Goal: Task Accomplishment & Management: Use online tool/utility

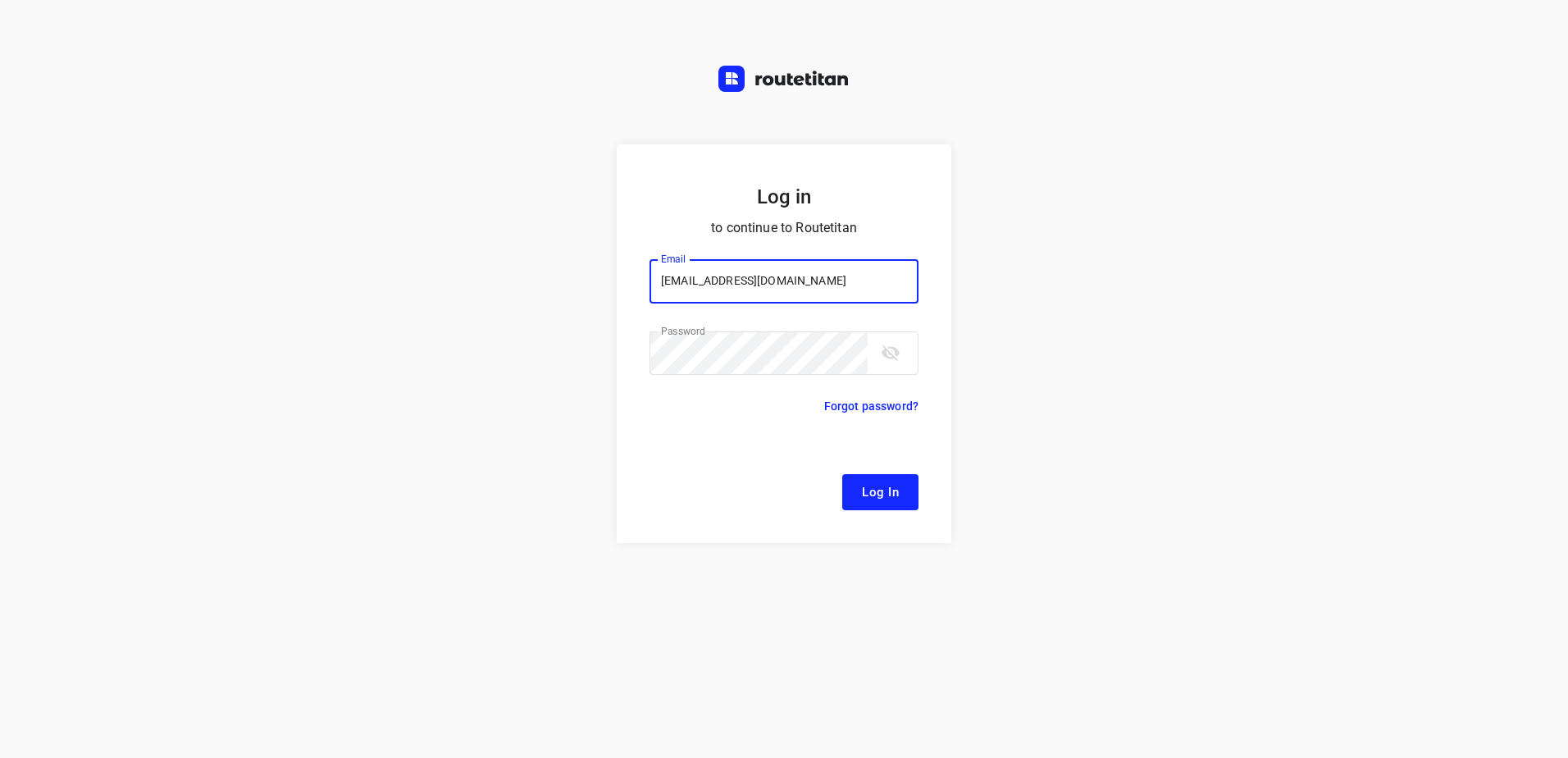
click at [905, 492] on button "Log In" at bounding box center [880, 492] width 76 height 36
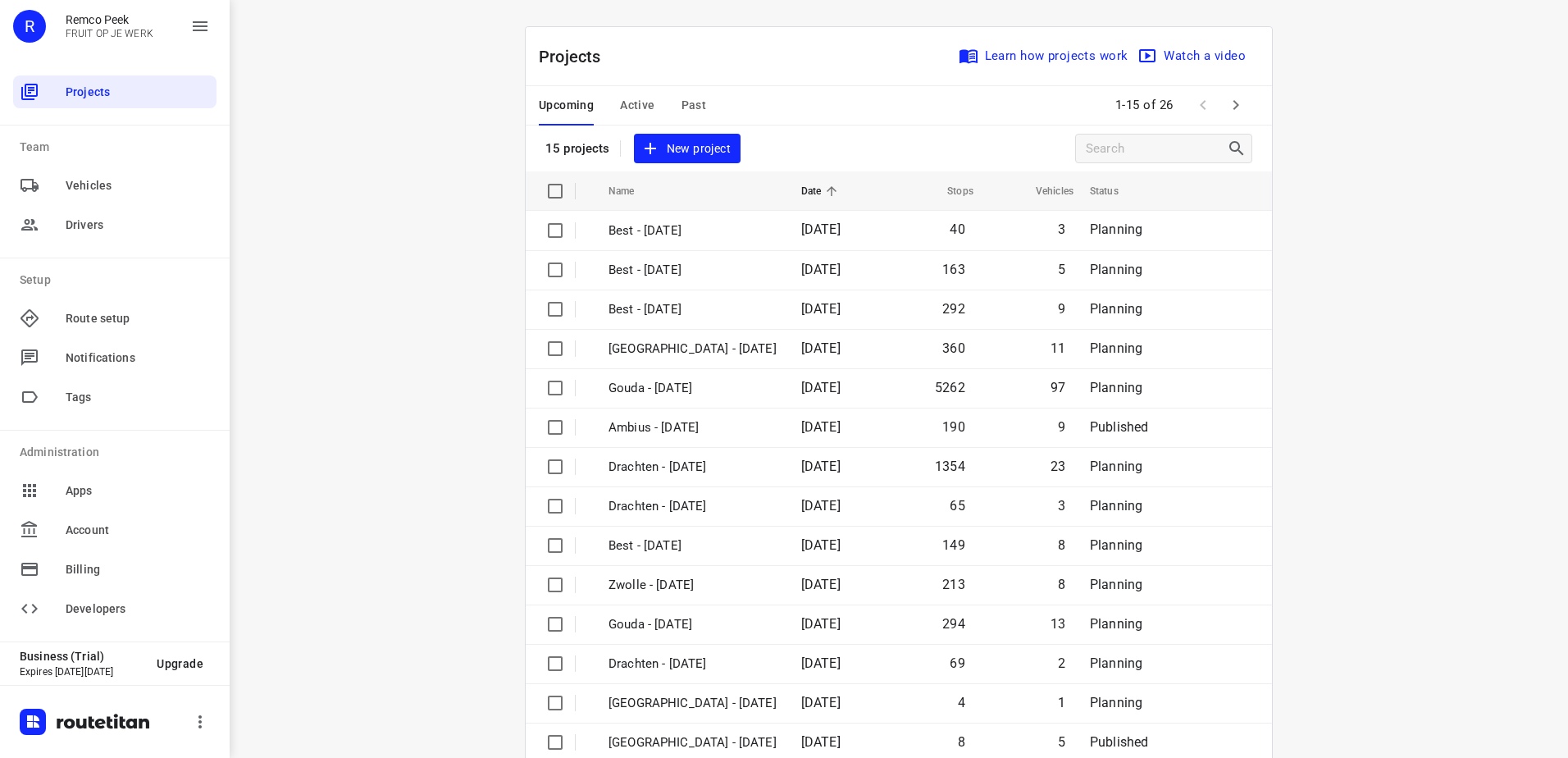
click at [639, 93] on button "Active" at bounding box center [637, 106] width 35 height 40
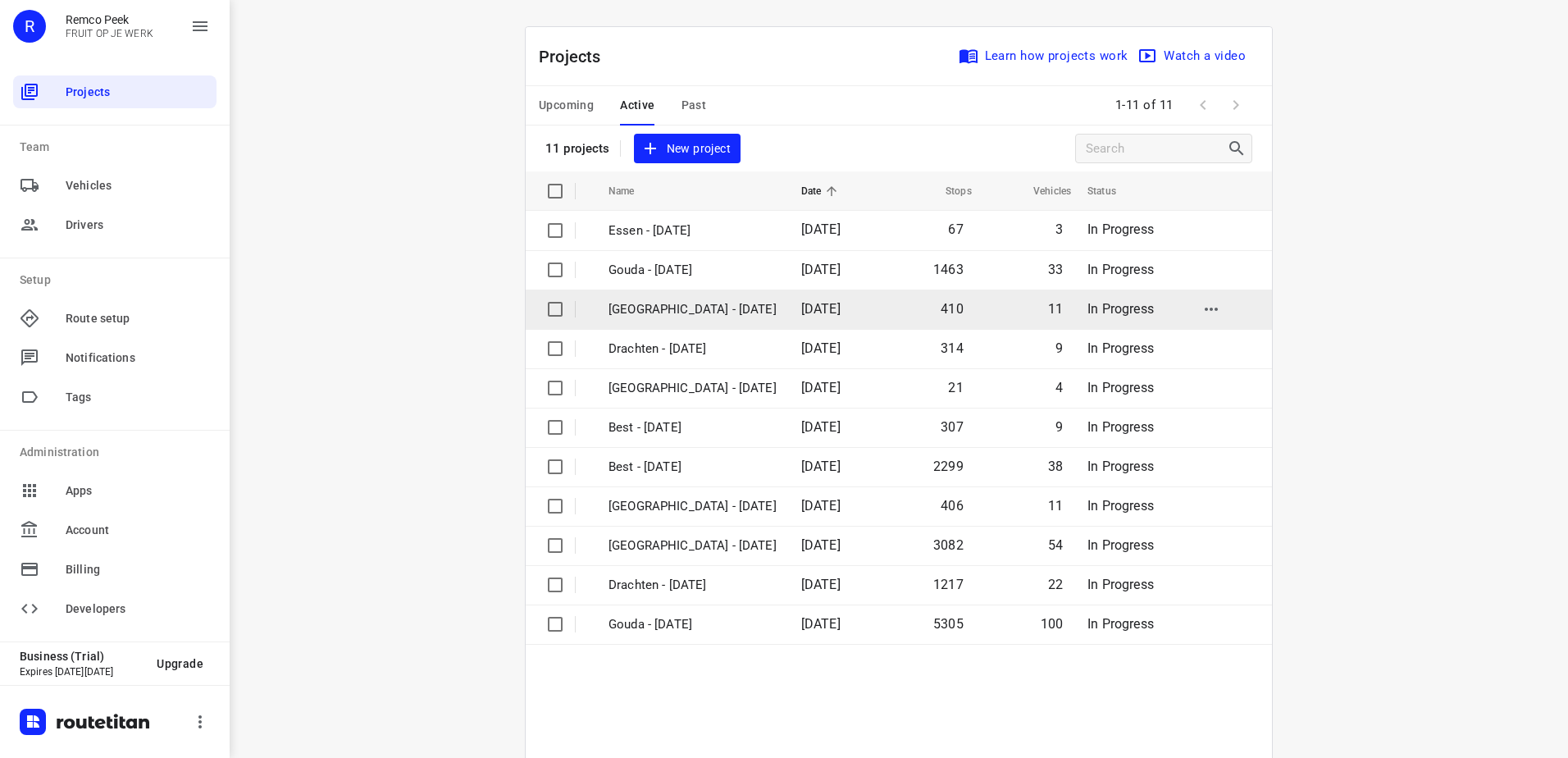
click at [658, 313] on p "[GEOGRAPHIC_DATA] - [DATE]" at bounding box center [692, 309] width 168 height 19
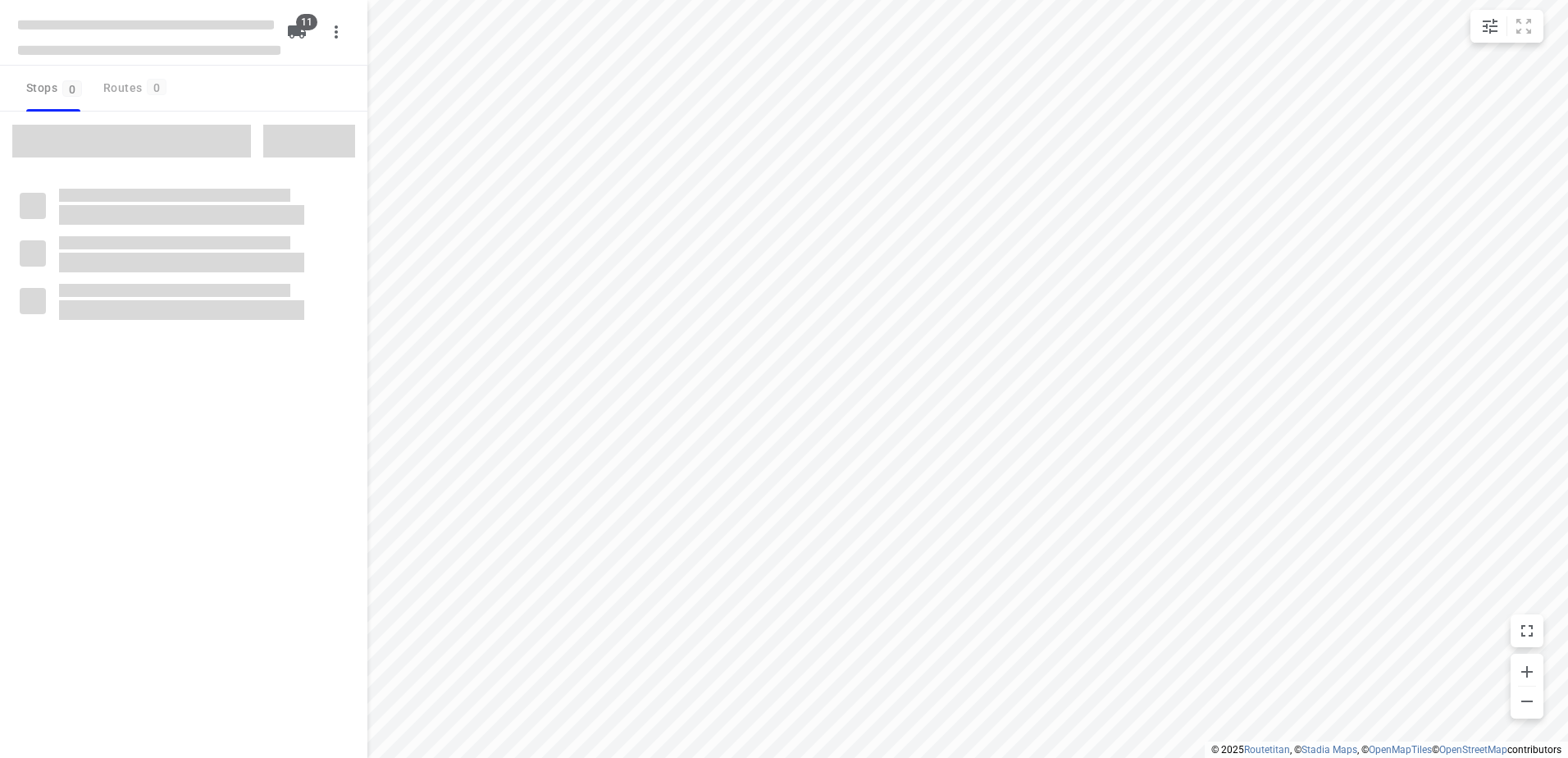
checkbox input "true"
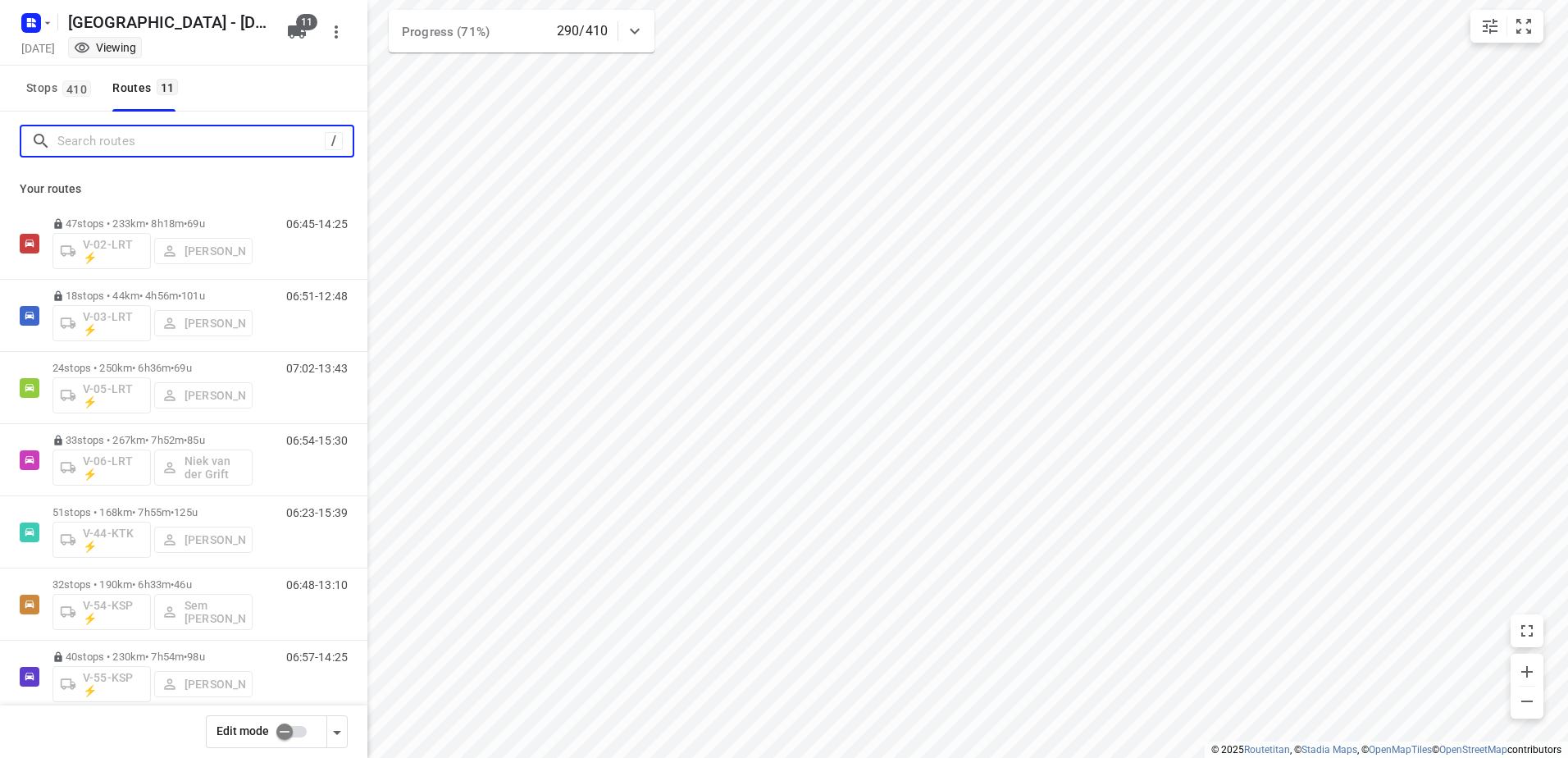
click at [163, 138] on input "Search routes" at bounding box center [191, 141] width 267 height 25
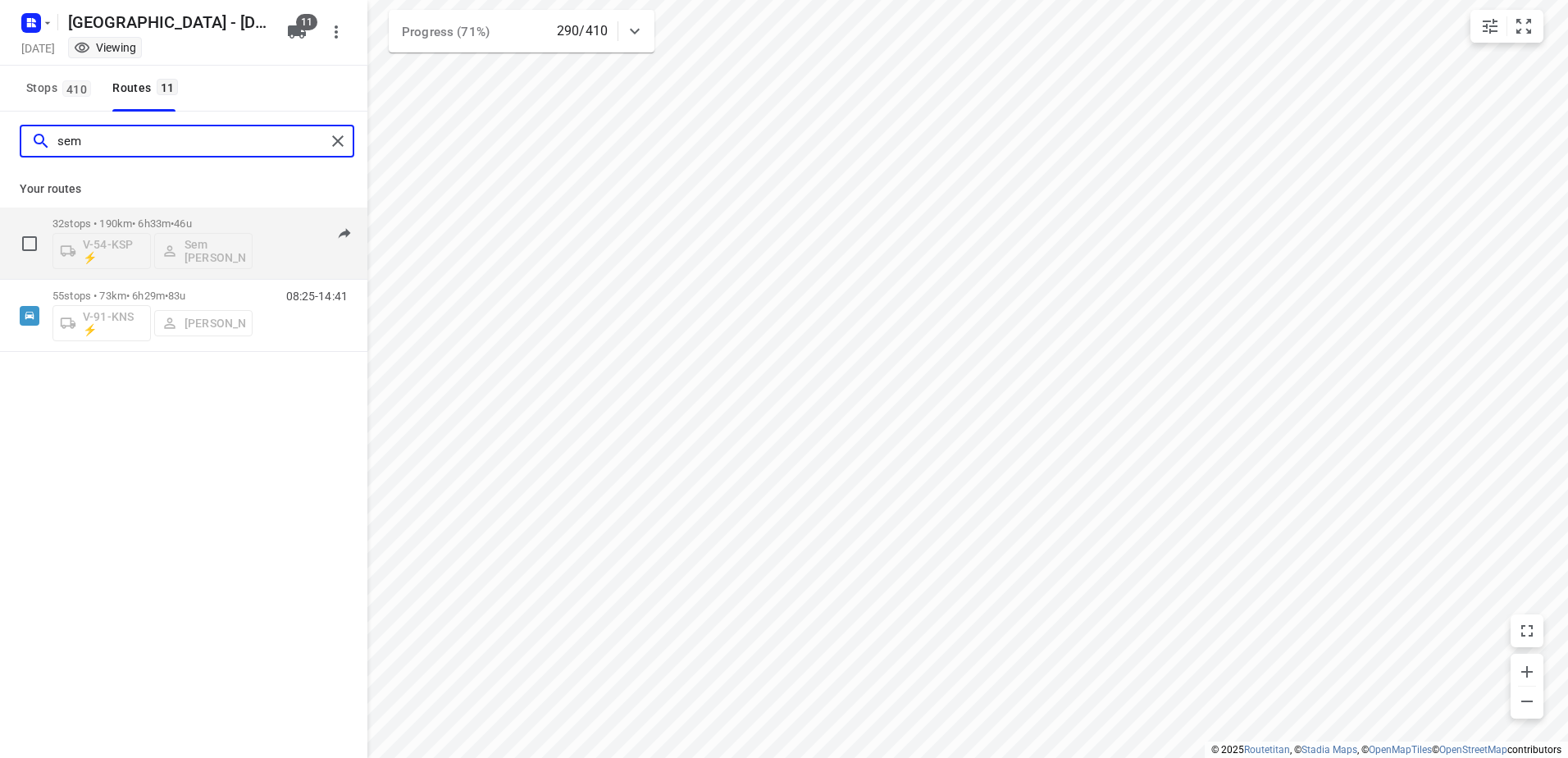
type input "sem"
click at [250, 220] on p "32 stops • 190km • 6h33m • 46u" at bounding box center [152, 223] width 200 height 13
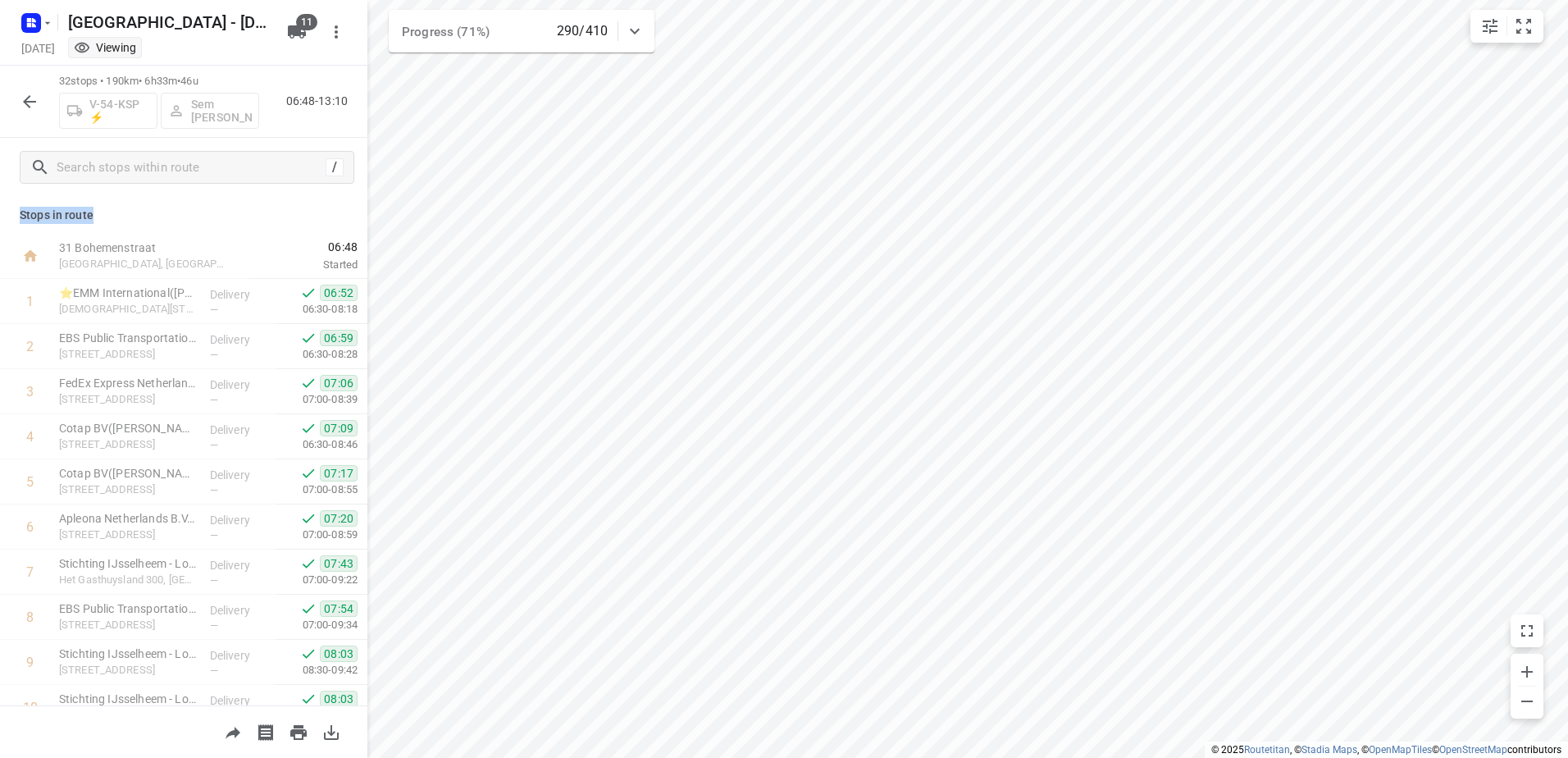
drag, startPoint x: 90, startPoint y: 209, endPoint x: 15, endPoint y: 216, distance: 75.3
click at [15, 216] on div "Stops in route 31 Bohemenstraat [GEOGRAPHIC_DATA], [GEOGRAPHIC_DATA] 06:48 Star…" at bounding box center [183, 451] width 368 height 509
drag, startPoint x: 15, startPoint y: 216, endPoint x: 109, endPoint y: 214, distance: 94.0
click at [109, 214] on p "Stops in route" at bounding box center [183, 215] width 328 height 17
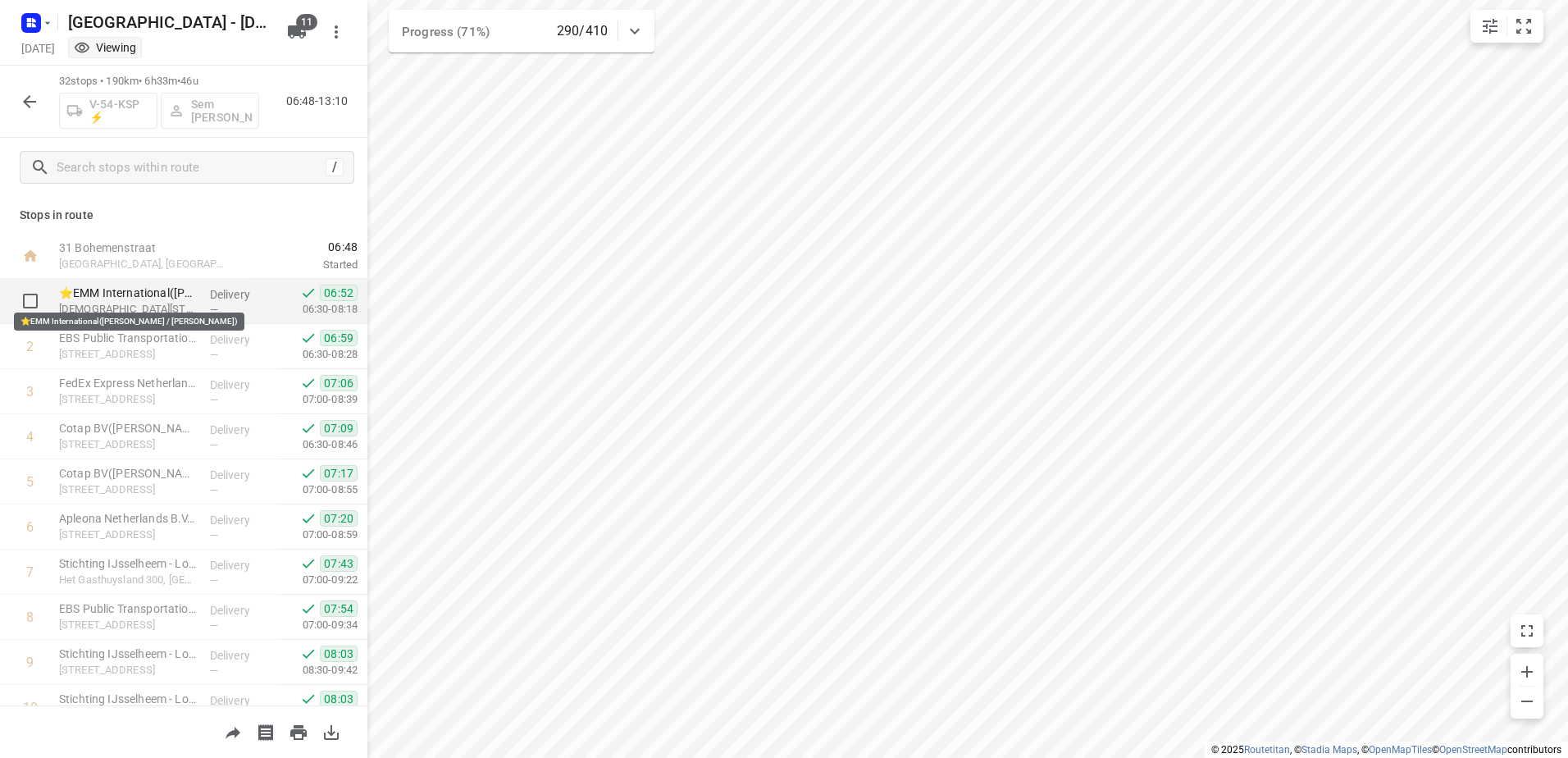
click at [190, 298] on p "⭐EMM International([PERSON_NAME] / [PERSON_NAME])" at bounding box center [128, 292] width 138 height 16
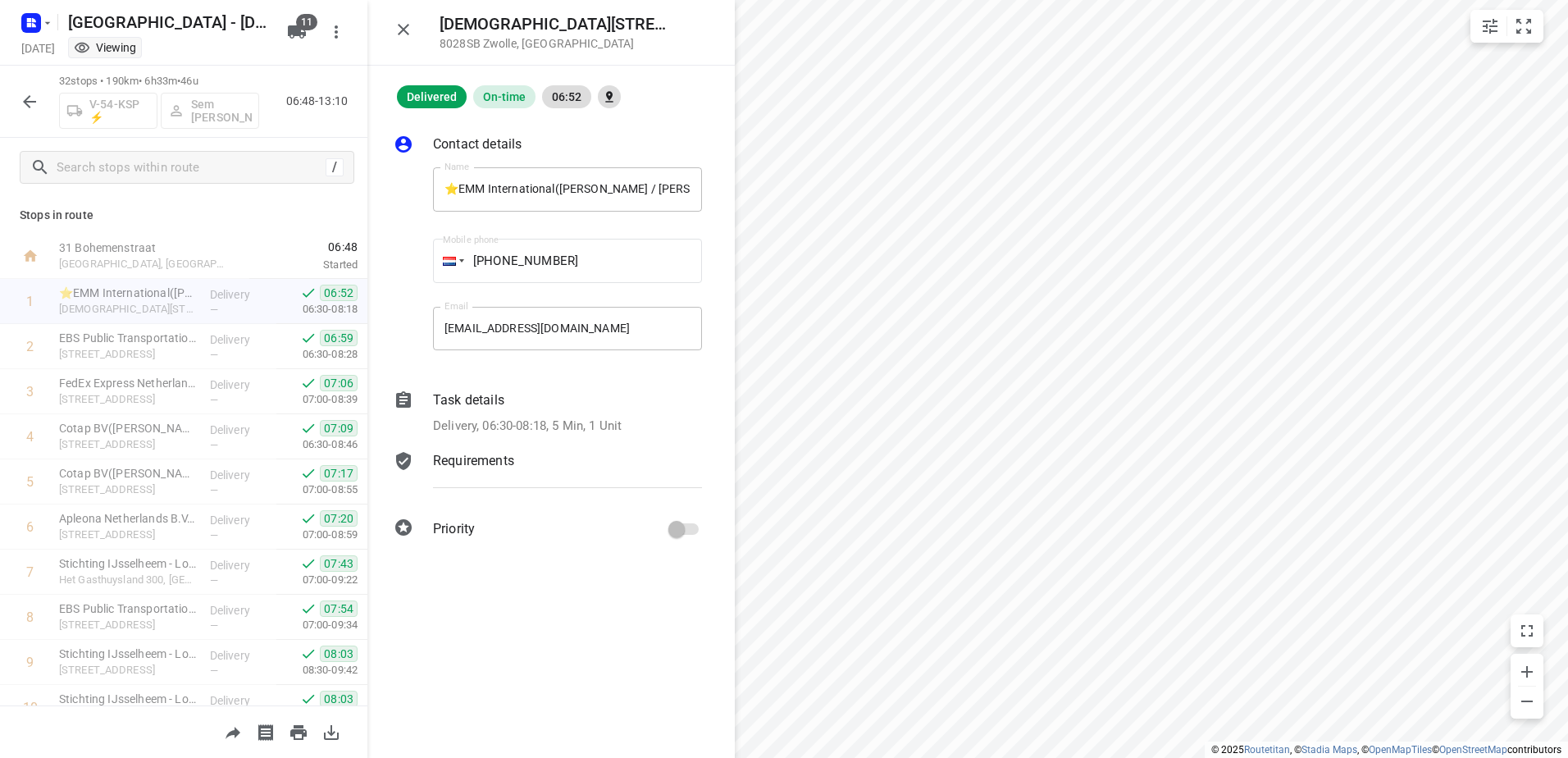
click at [476, 400] on p "Task details" at bounding box center [469, 400] width 71 height 19
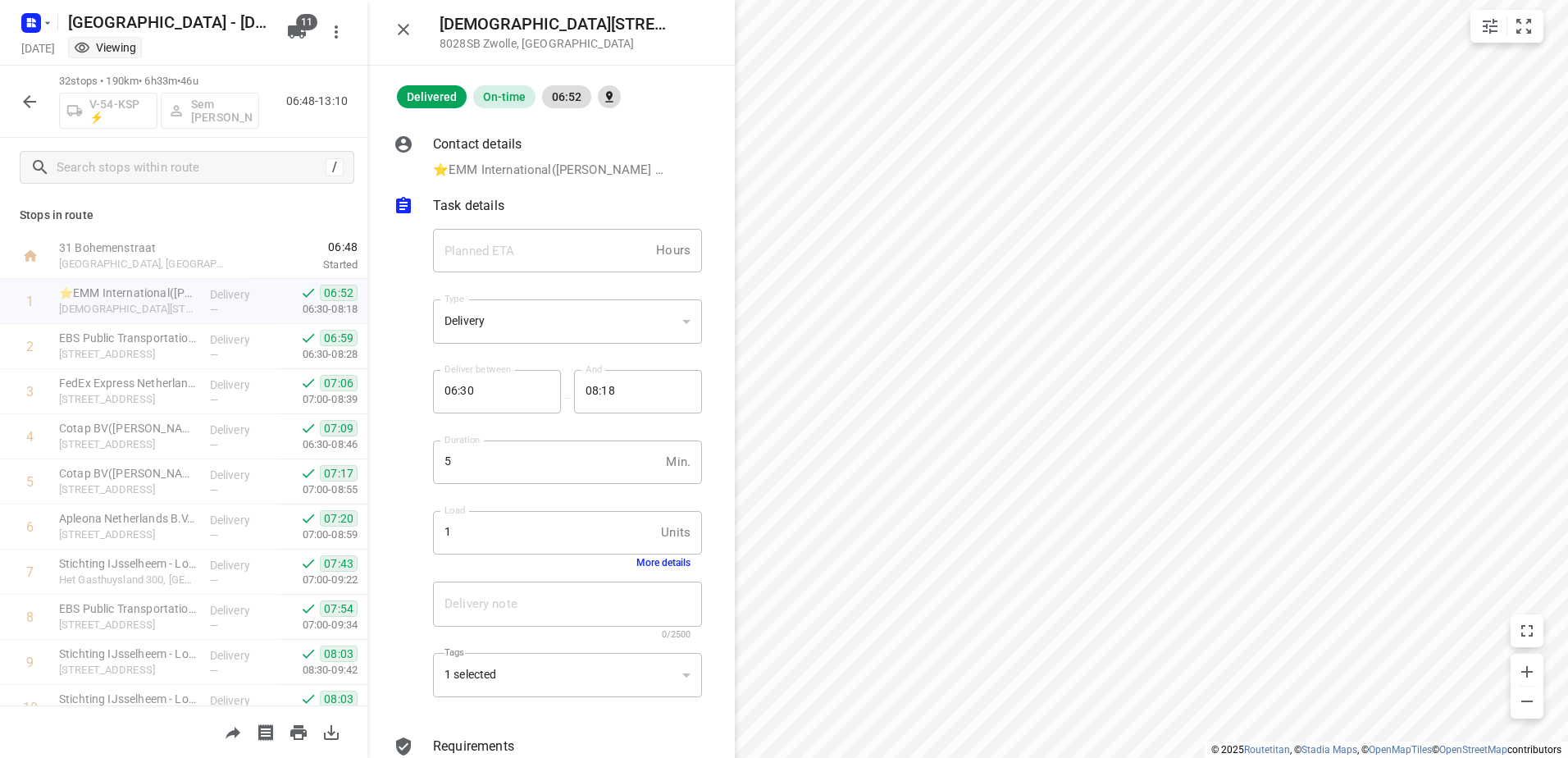
click at [656, 570] on div "Load 1 Units Load More details" at bounding box center [568, 539] width 282 height 77
click at [656, 561] on button "More details" at bounding box center [663, 563] width 54 height 12
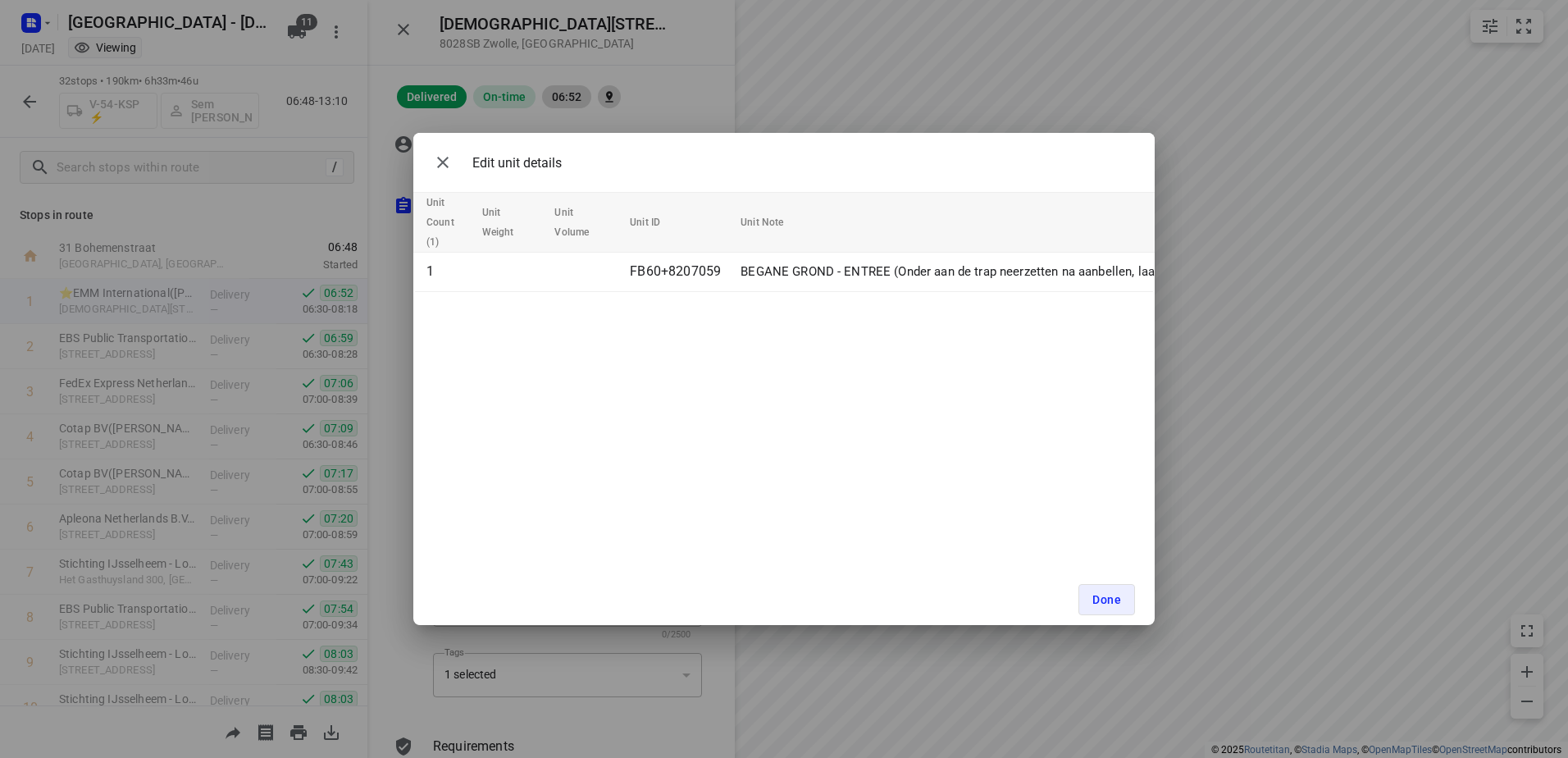
click at [689, 65] on div "Edit unit details Unit Count (1) Unit Weight Unit Volume Unit ID Unit Note 1 FB…" at bounding box center [784, 379] width 1568 height 758
click at [1115, 597] on span "Done" at bounding box center [1107, 600] width 29 height 14
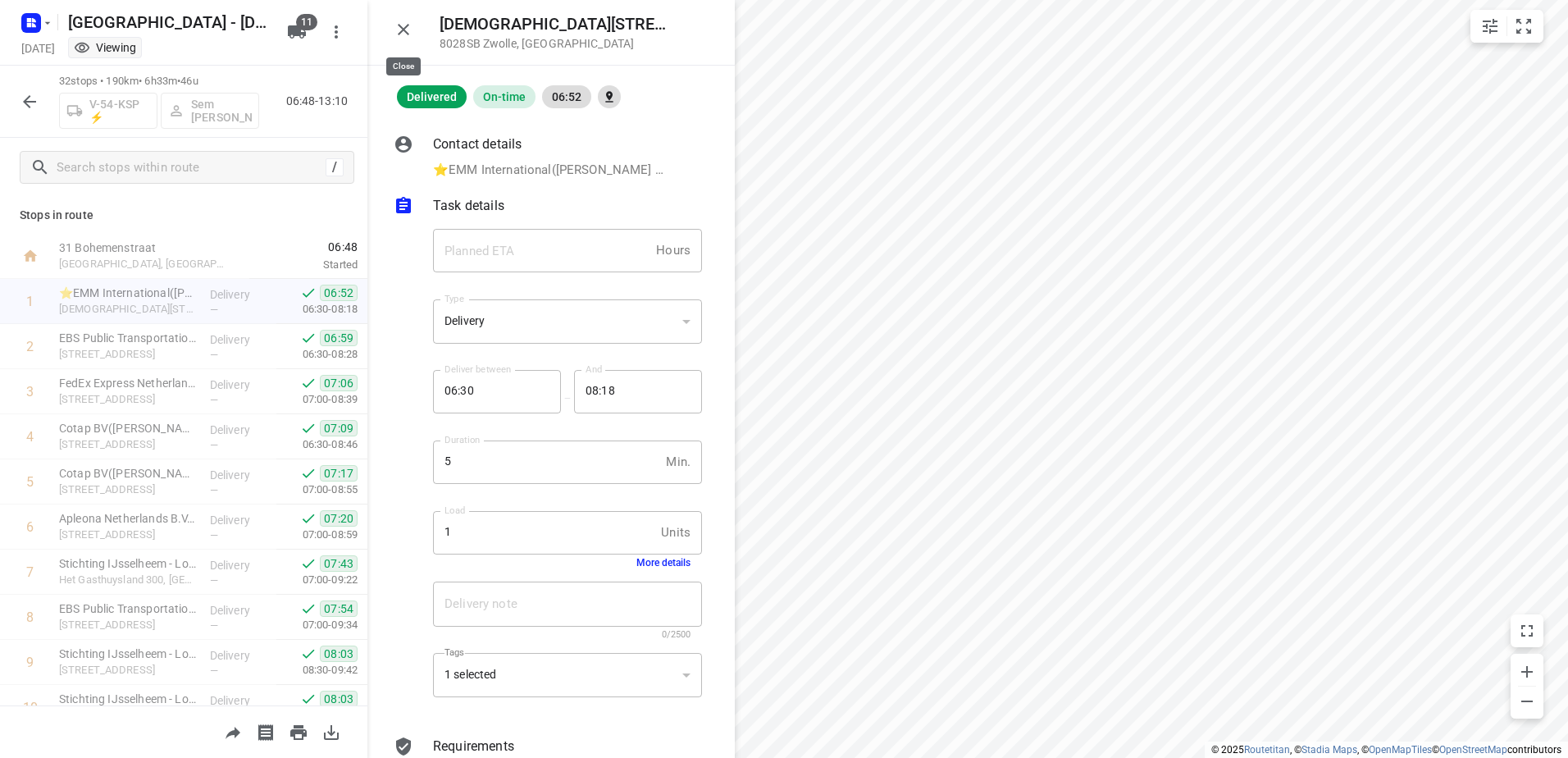
click at [399, 33] on icon "button" at bounding box center [403, 29] width 19 height 19
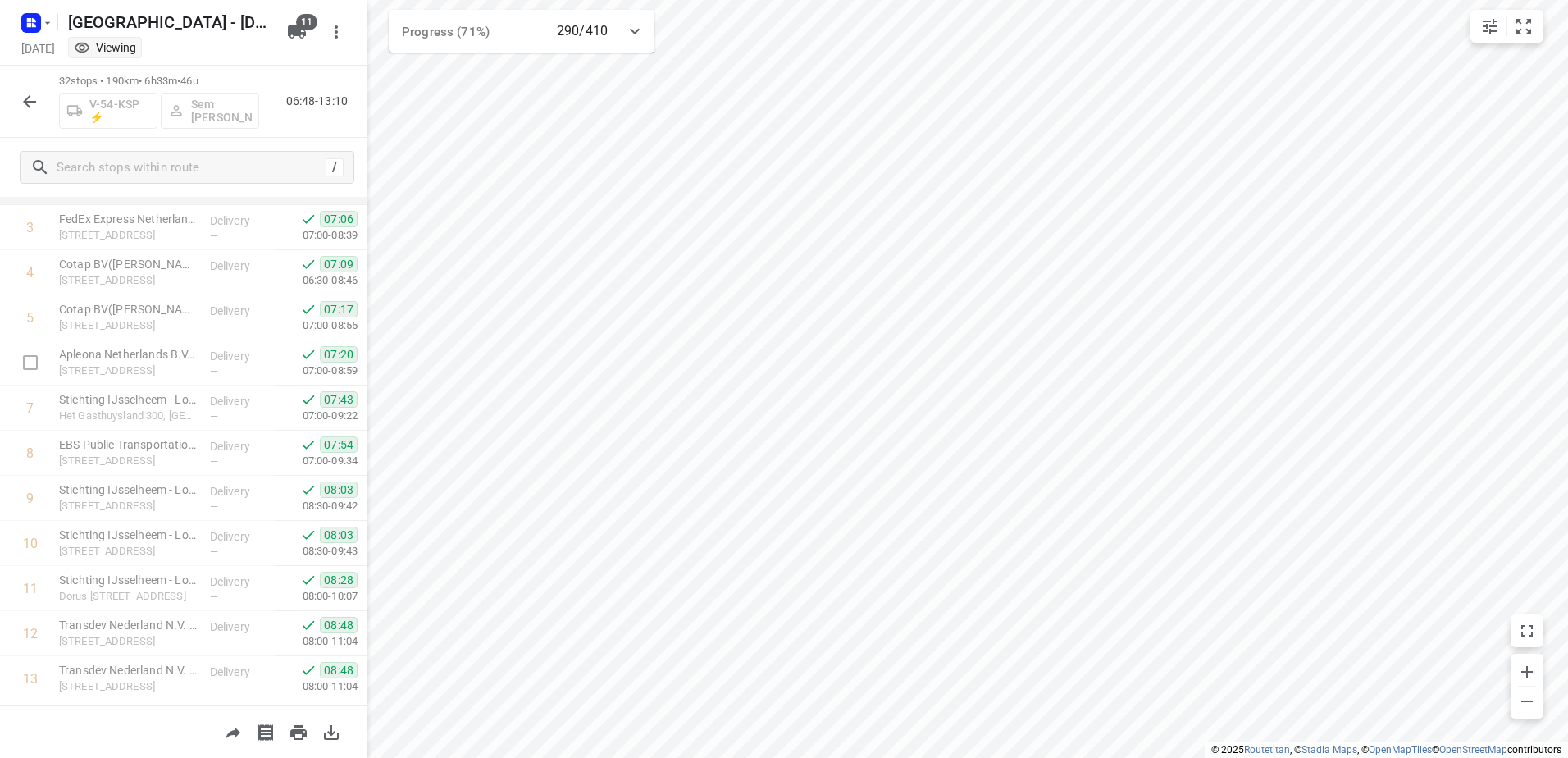
scroll to position [246, 0]
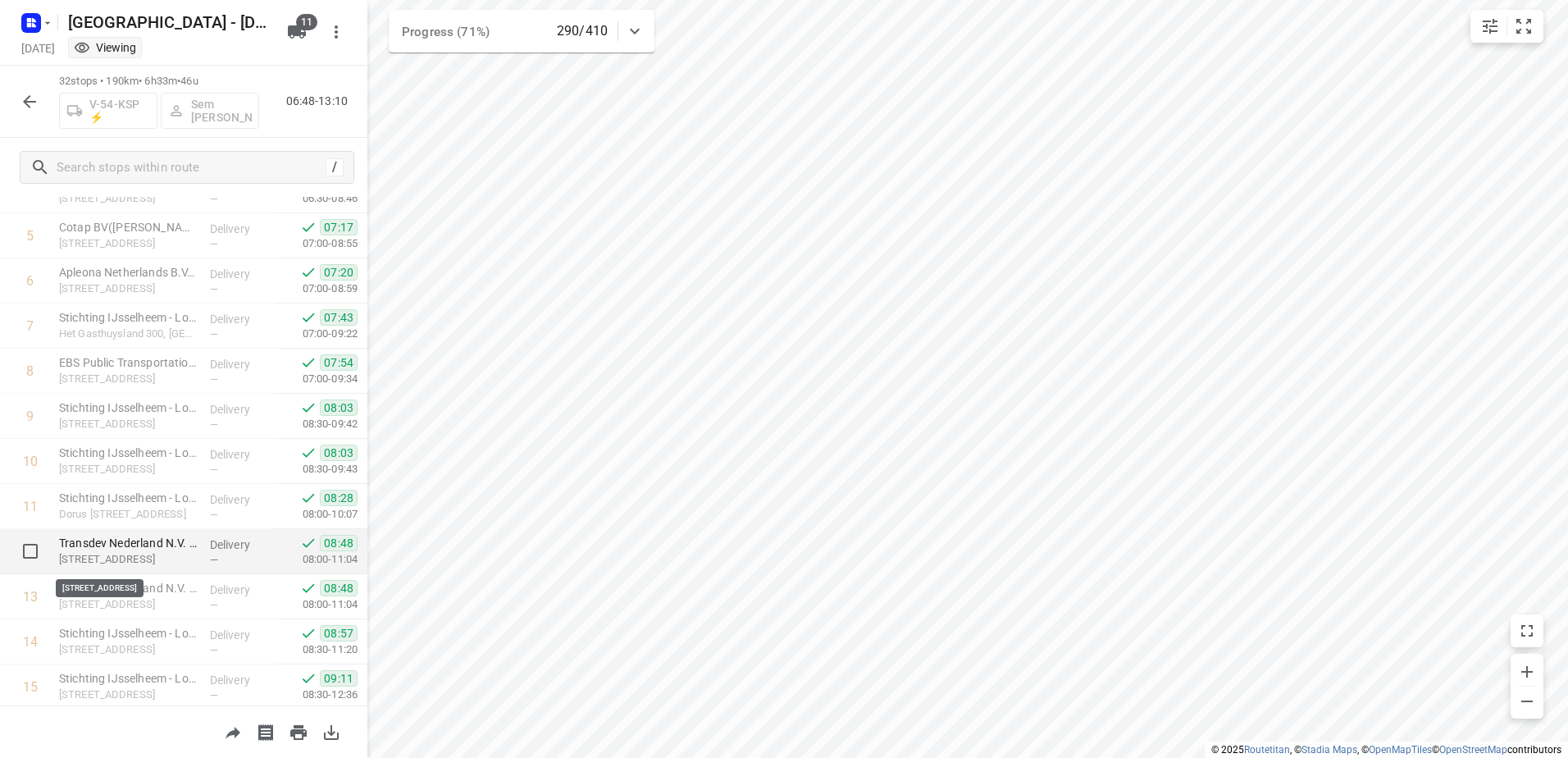
click at [177, 551] on p "[STREET_ADDRESS]" at bounding box center [128, 559] width 138 height 16
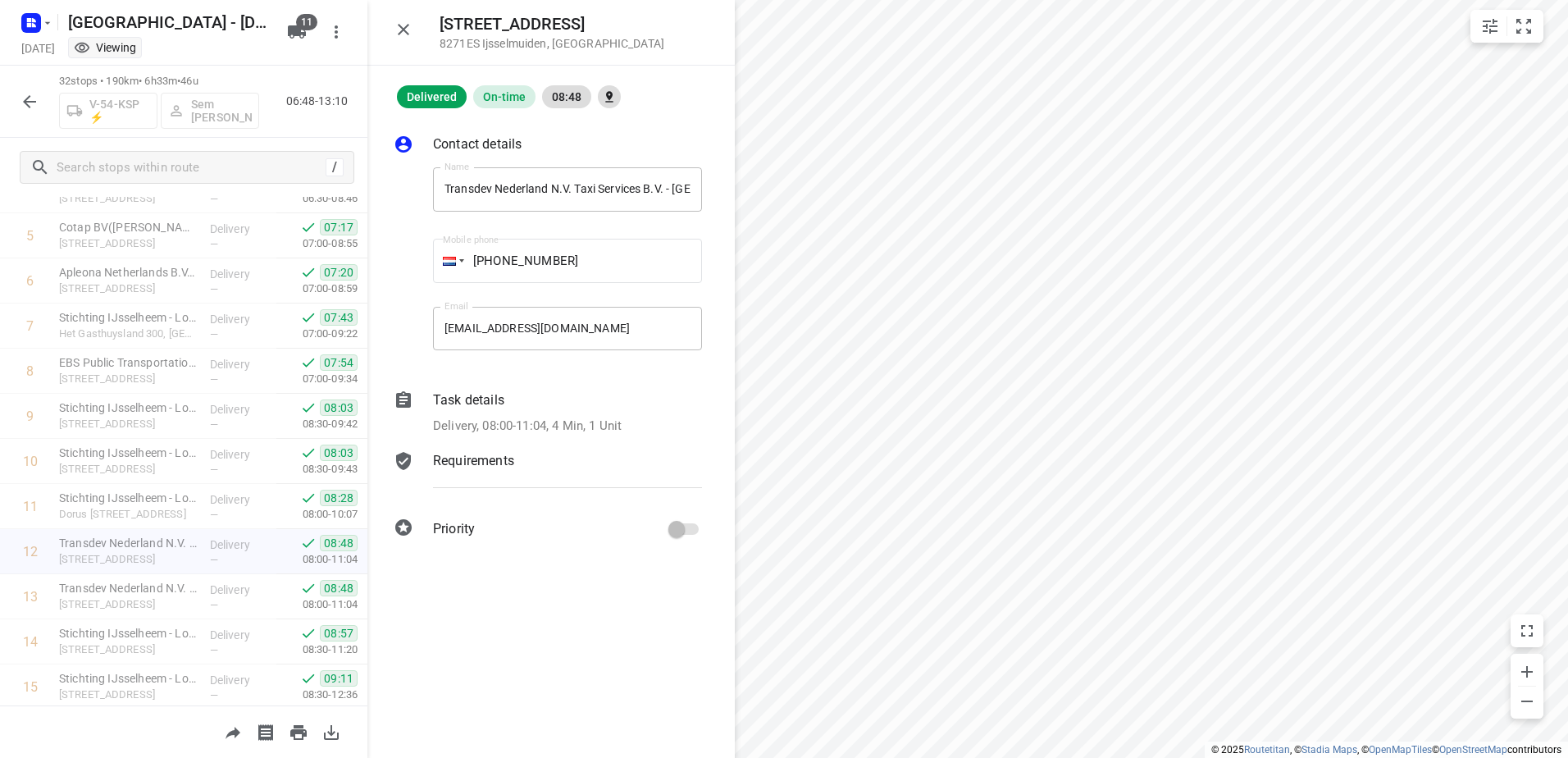
click at [493, 404] on p "Task details" at bounding box center [469, 400] width 71 height 19
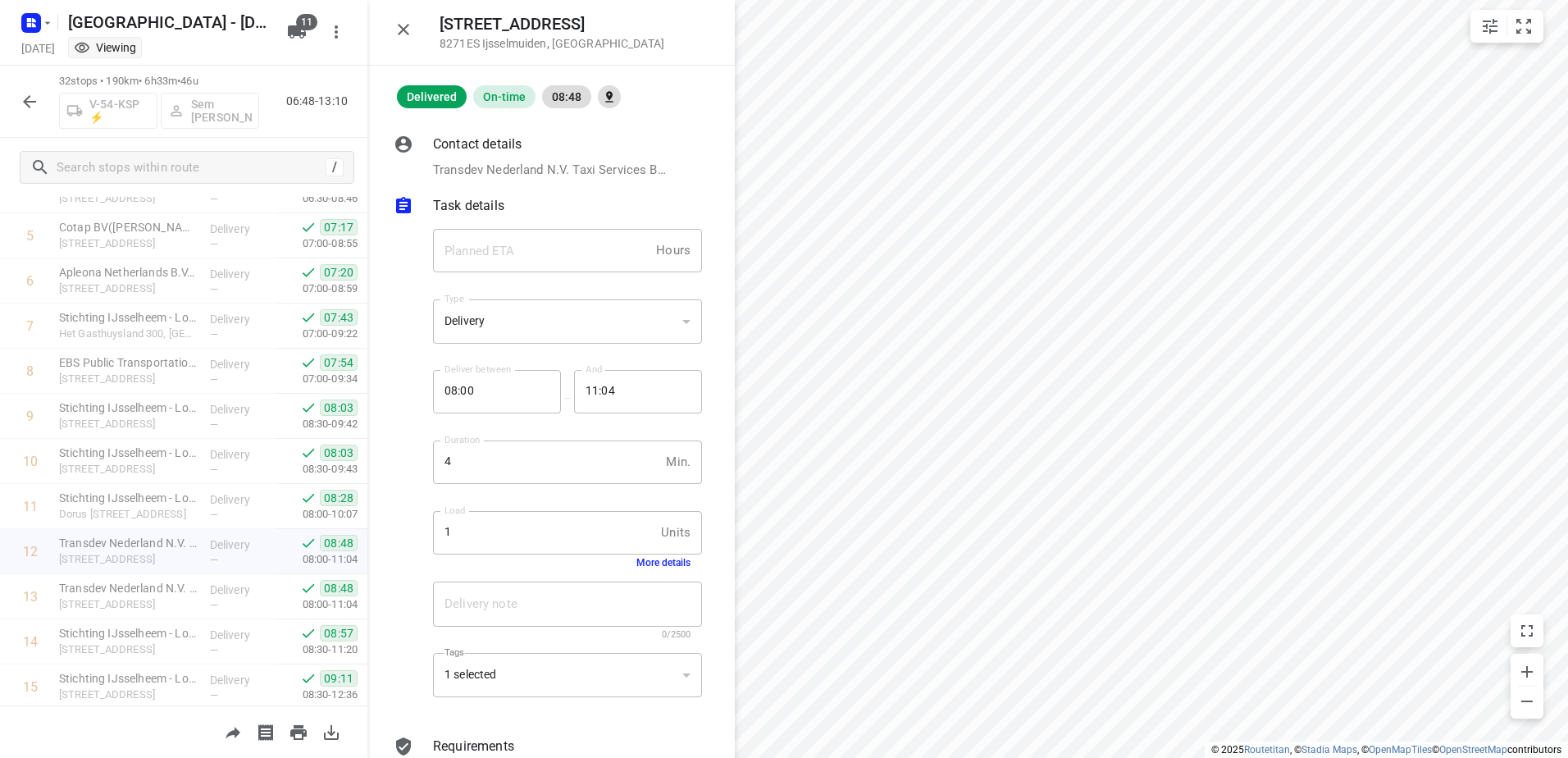
click at [646, 568] on button "More details" at bounding box center [663, 563] width 54 height 12
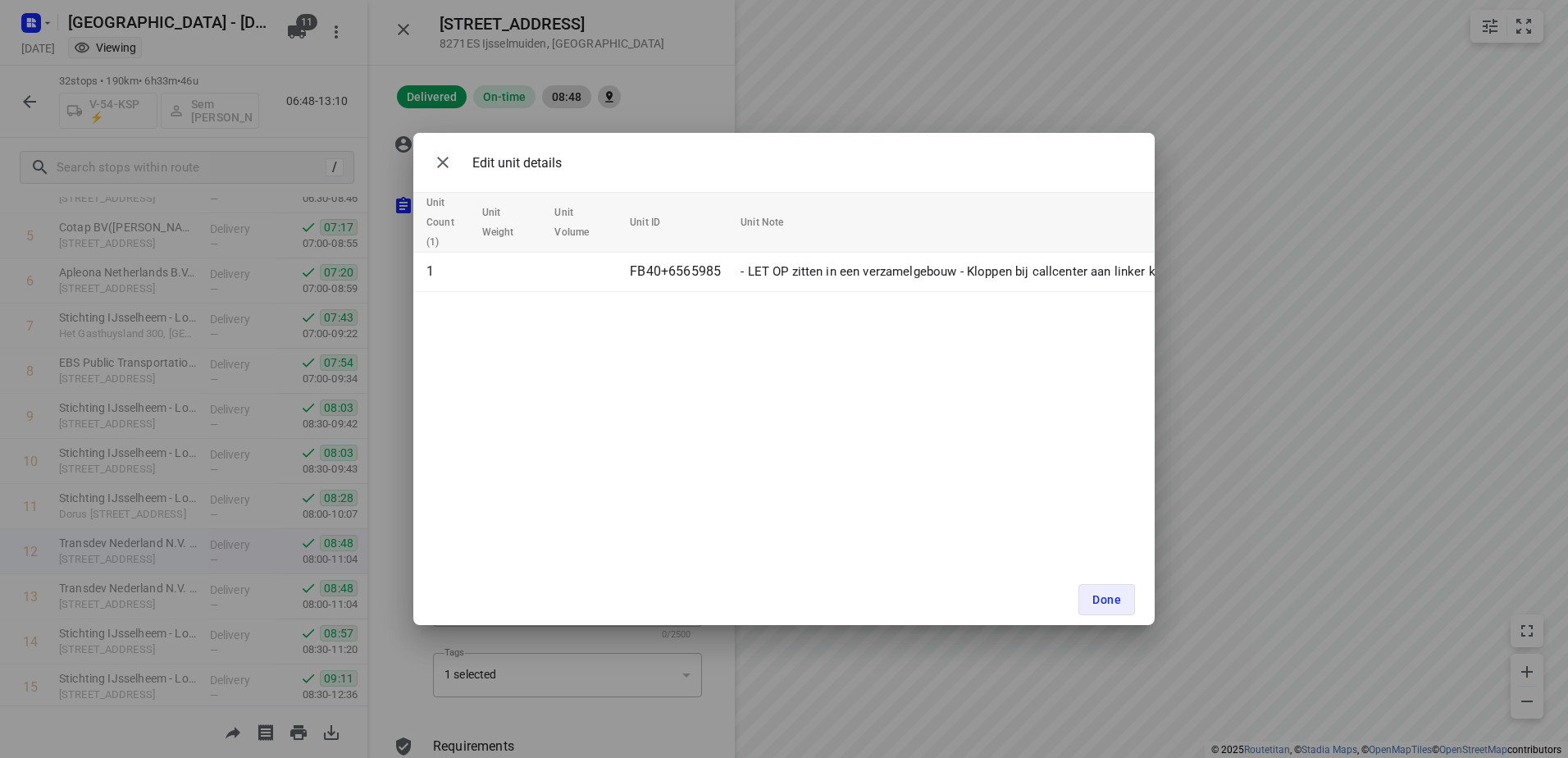
click at [1013, 119] on div "Edit unit details Unit Count (1) Unit Weight Unit Volume Unit ID Unit Note 1 FB…" at bounding box center [784, 379] width 1568 height 758
click at [1099, 587] on button "Done" at bounding box center [1107, 599] width 57 height 31
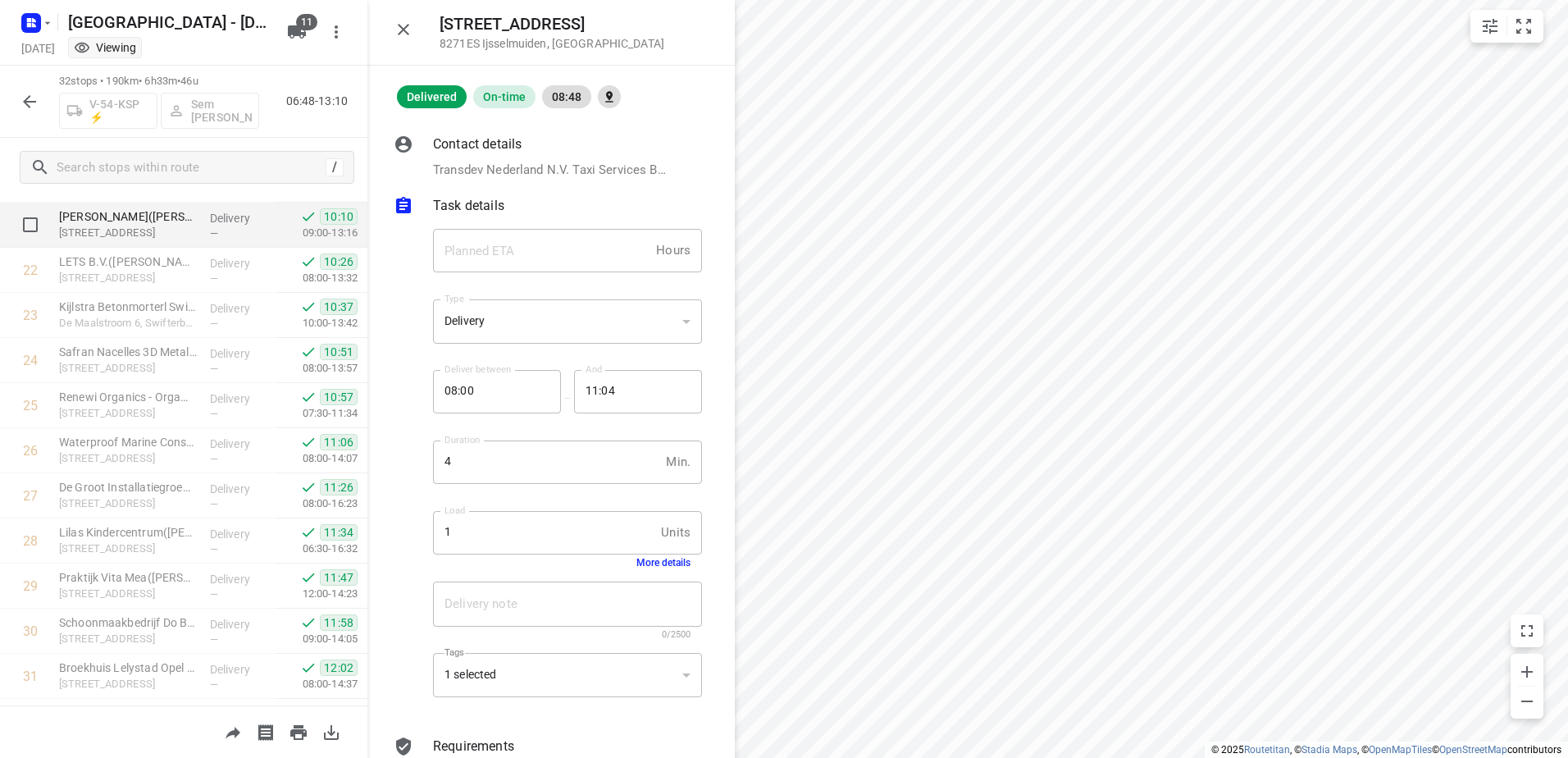
scroll to position [1062, 0]
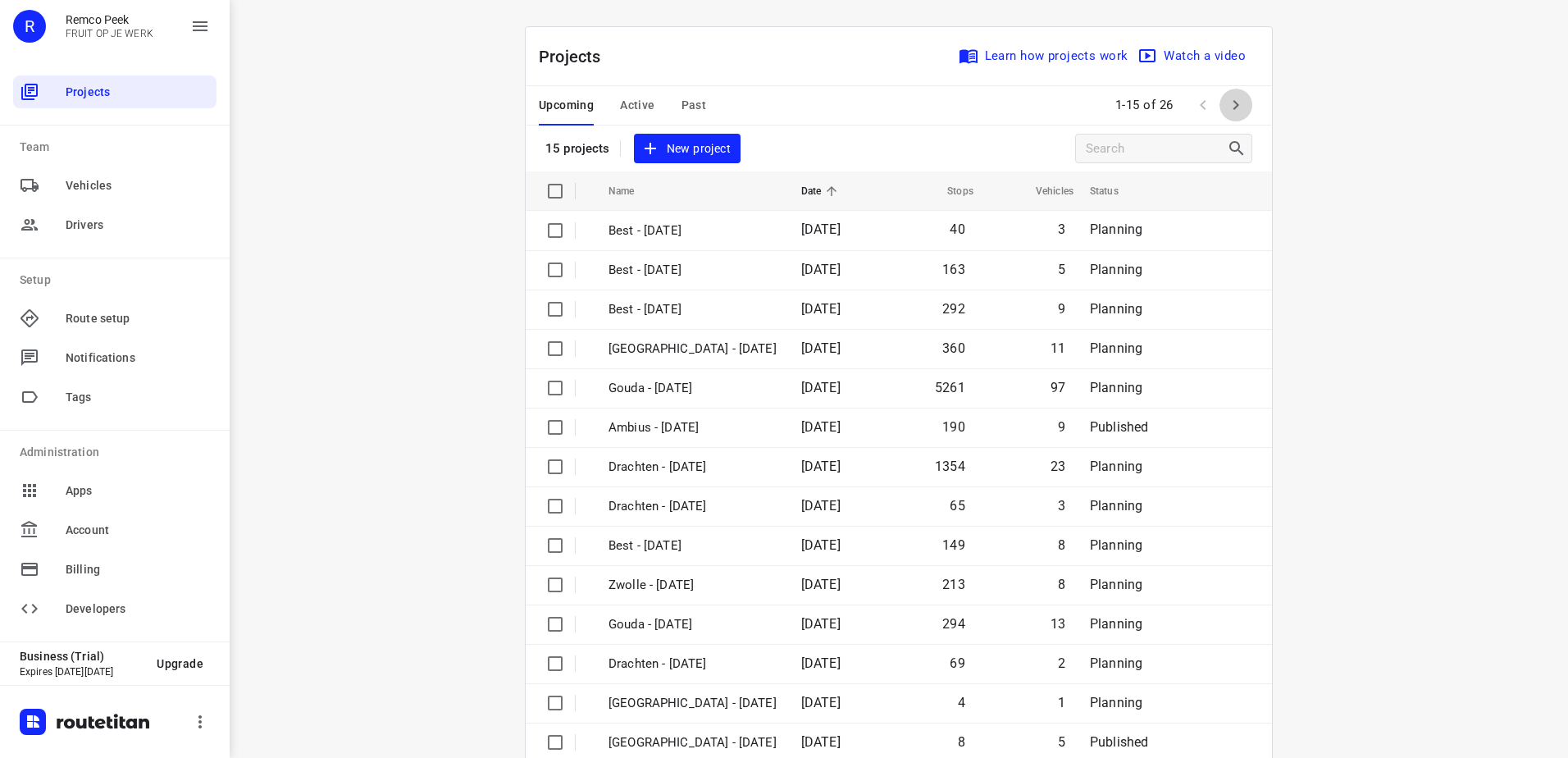
click at [1230, 101] on icon "button" at bounding box center [1235, 105] width 19 height 19
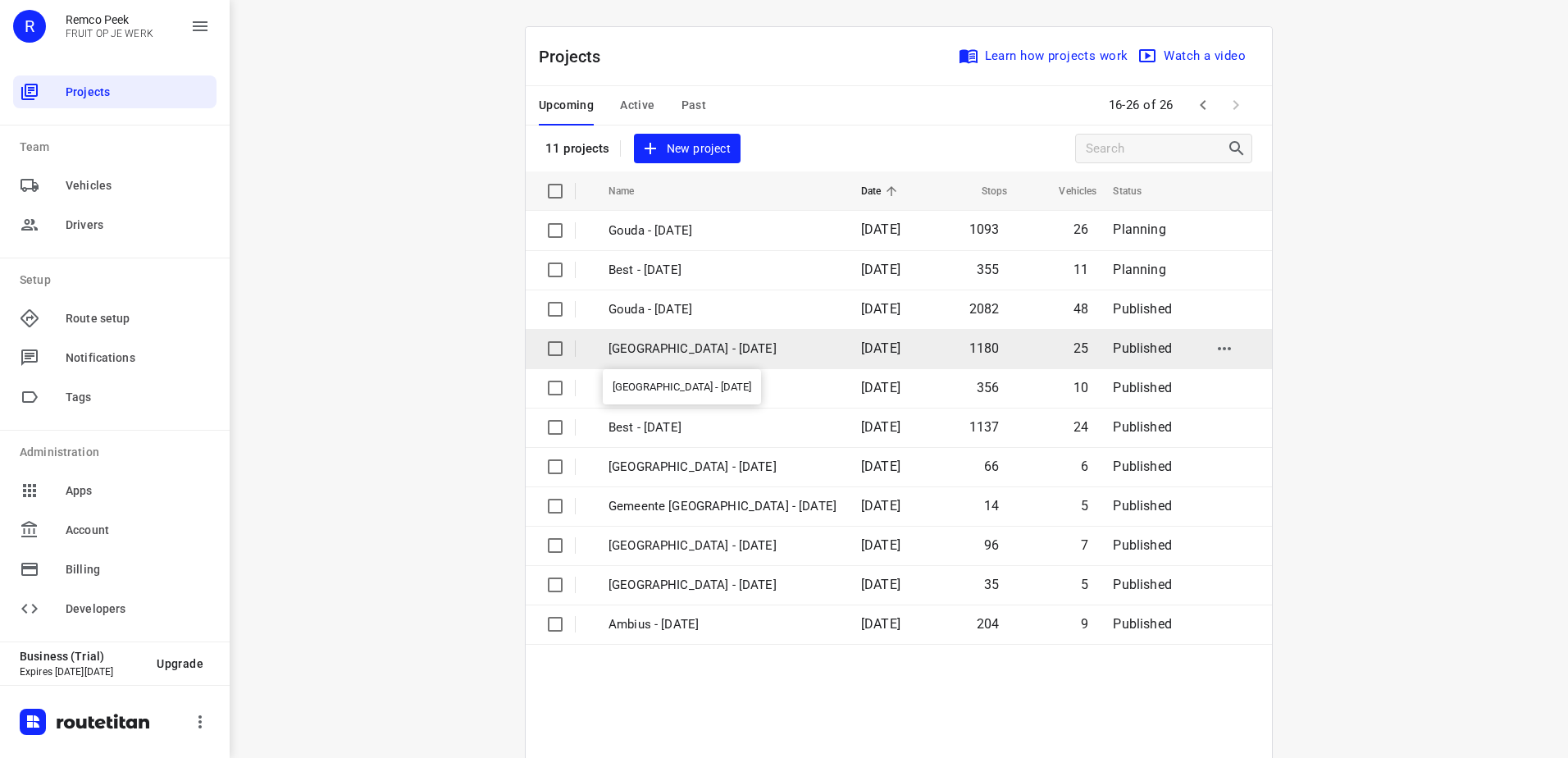
click at [736, 335] on td "[GEOGRAPHIC_DATA] - [DATE]" at bounding box center [720, 348] width 256 height 40
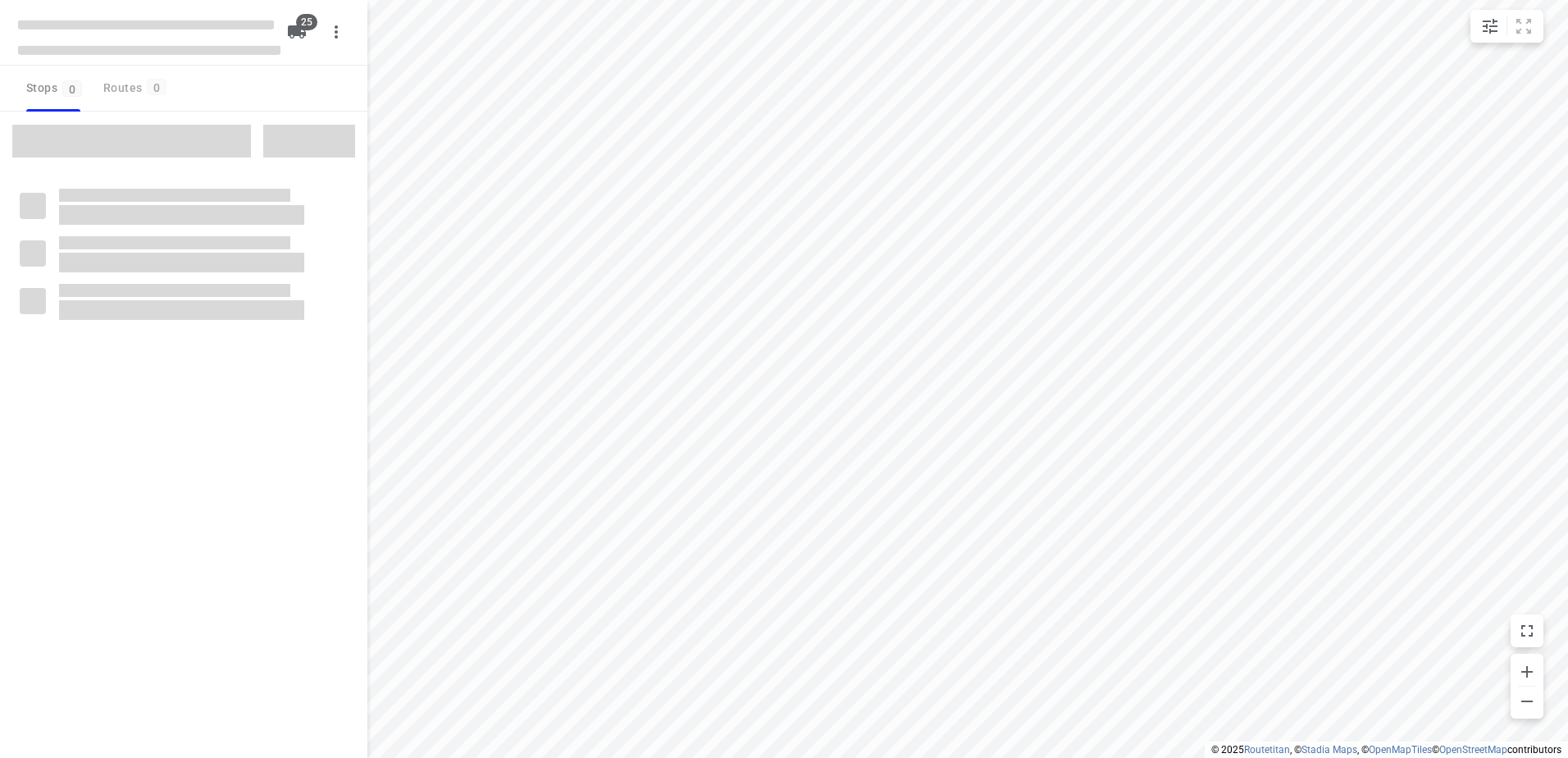
checkbox input "true"
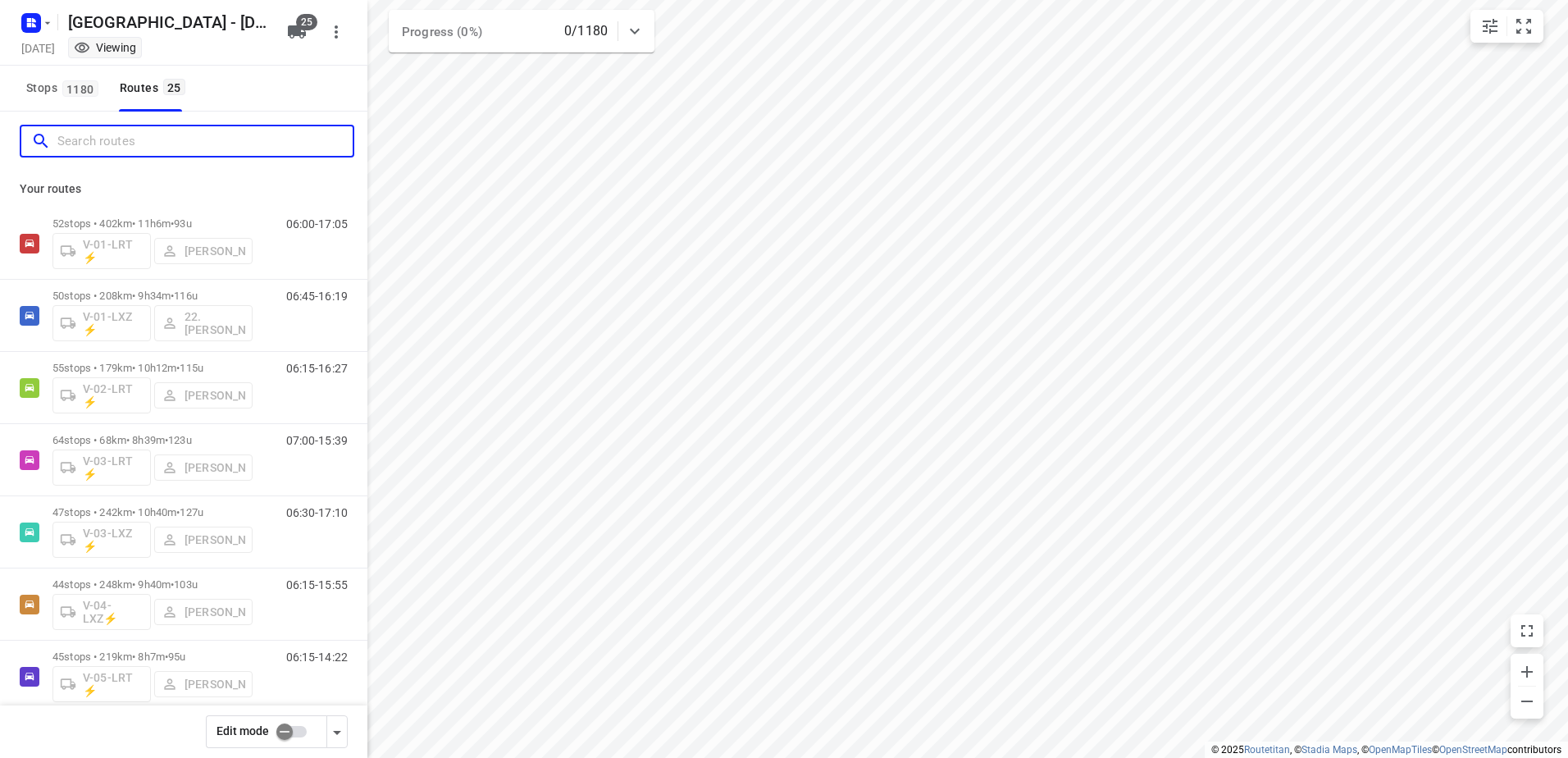
click at [161, 142] on input "Search routes" at bounding box center [205, 141] width 296 height 25
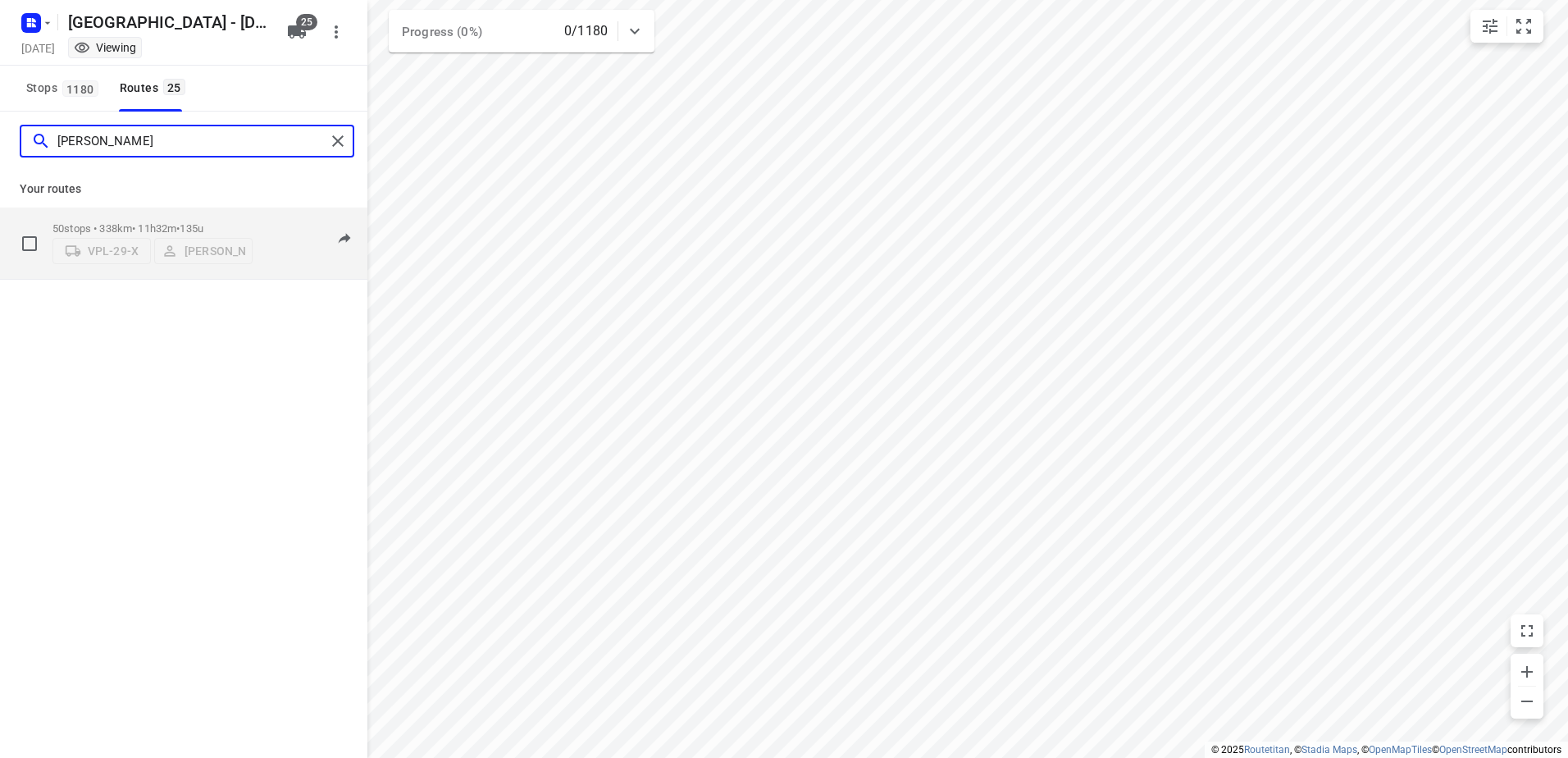
type input "[PERSON_NAME]"
click at [267, 215] on div "50 stops • 338km • 11h32m • 135u VPL-29-X [PERSON_NAME] 06:00-17:32" at bounding box center [210, 243] width 315 height 58
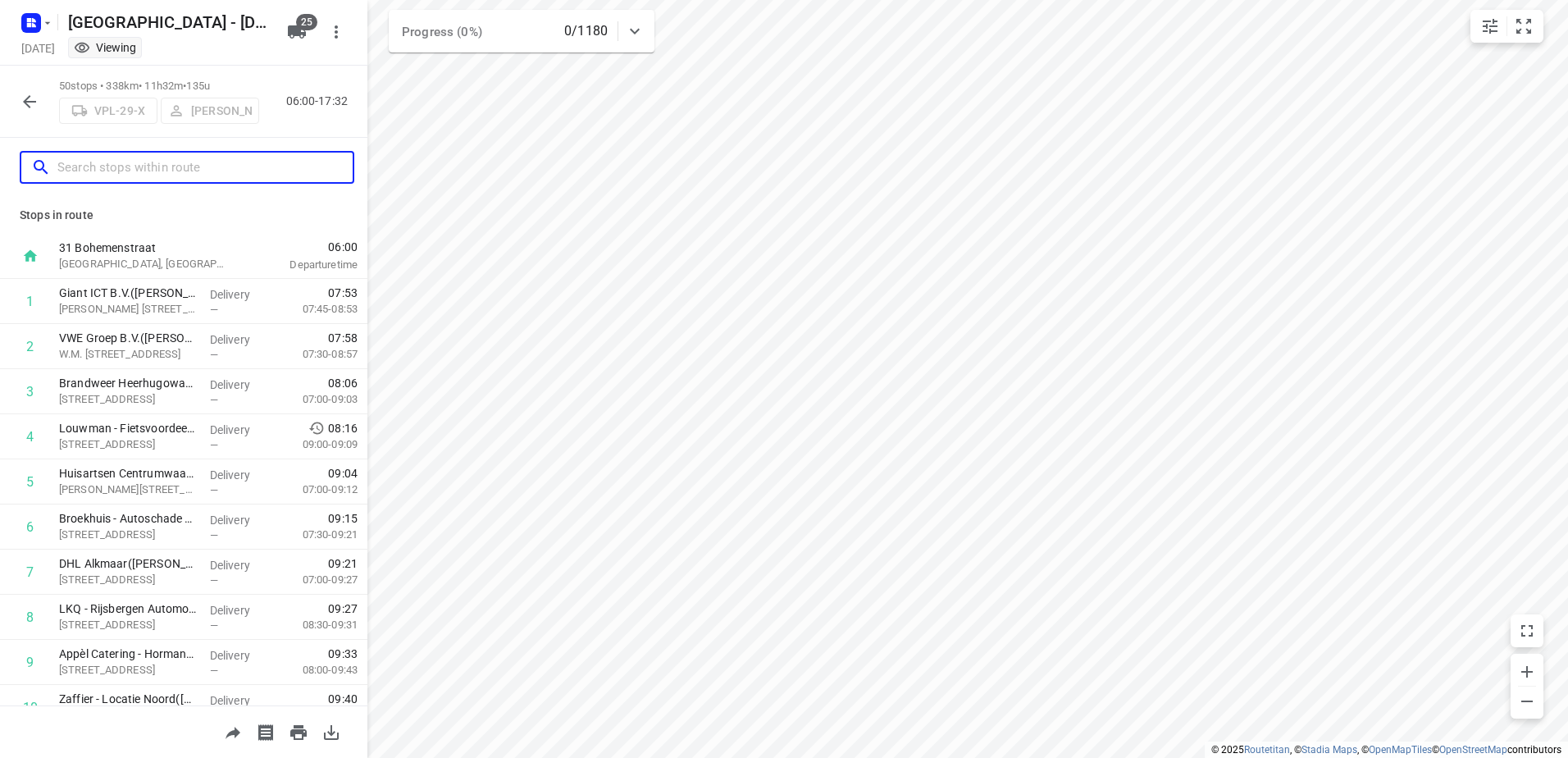
click at [136, 161] on input "text" at bounding box center [205, 167] width 296 height 25
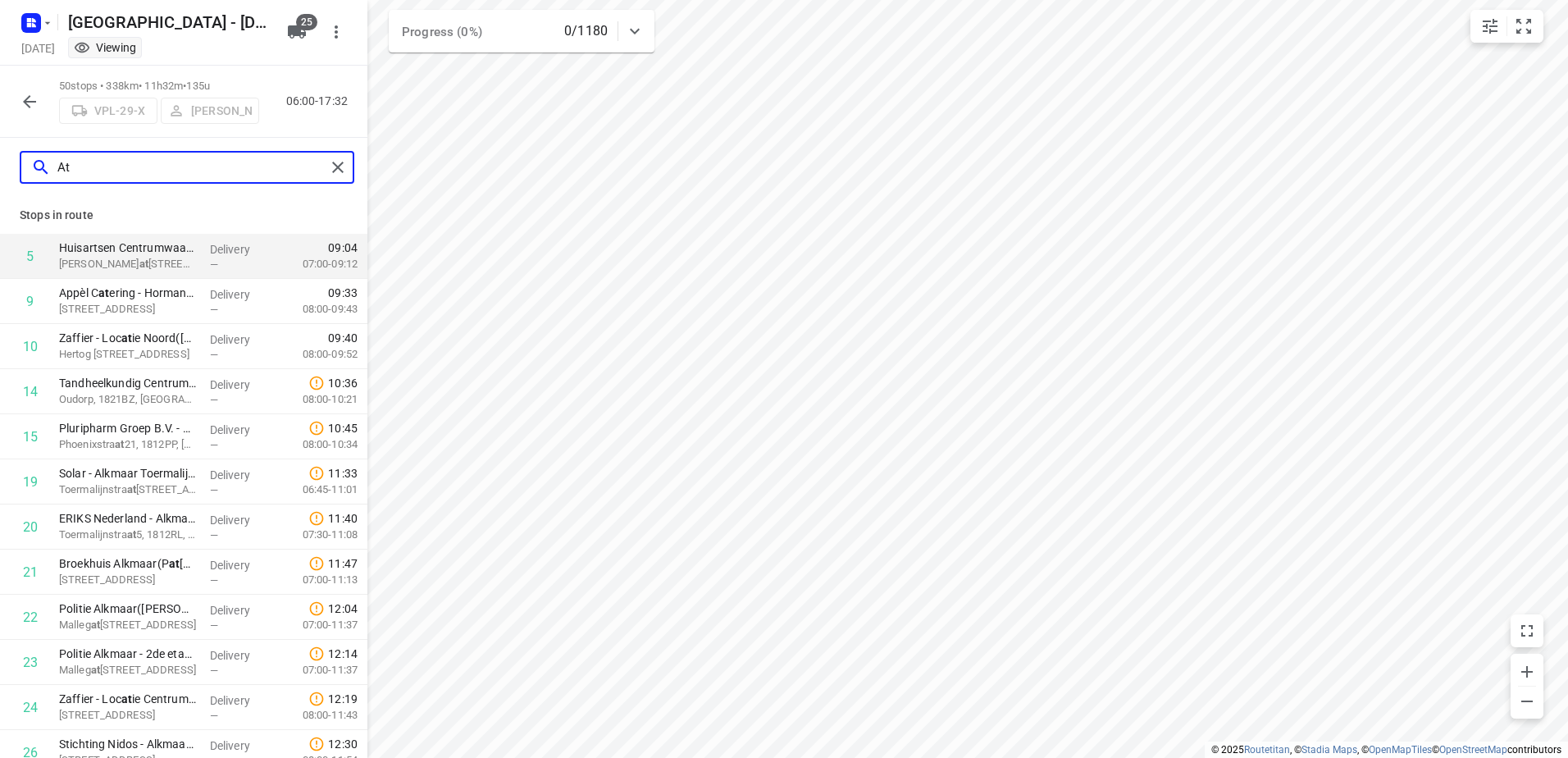
type input "Ath"
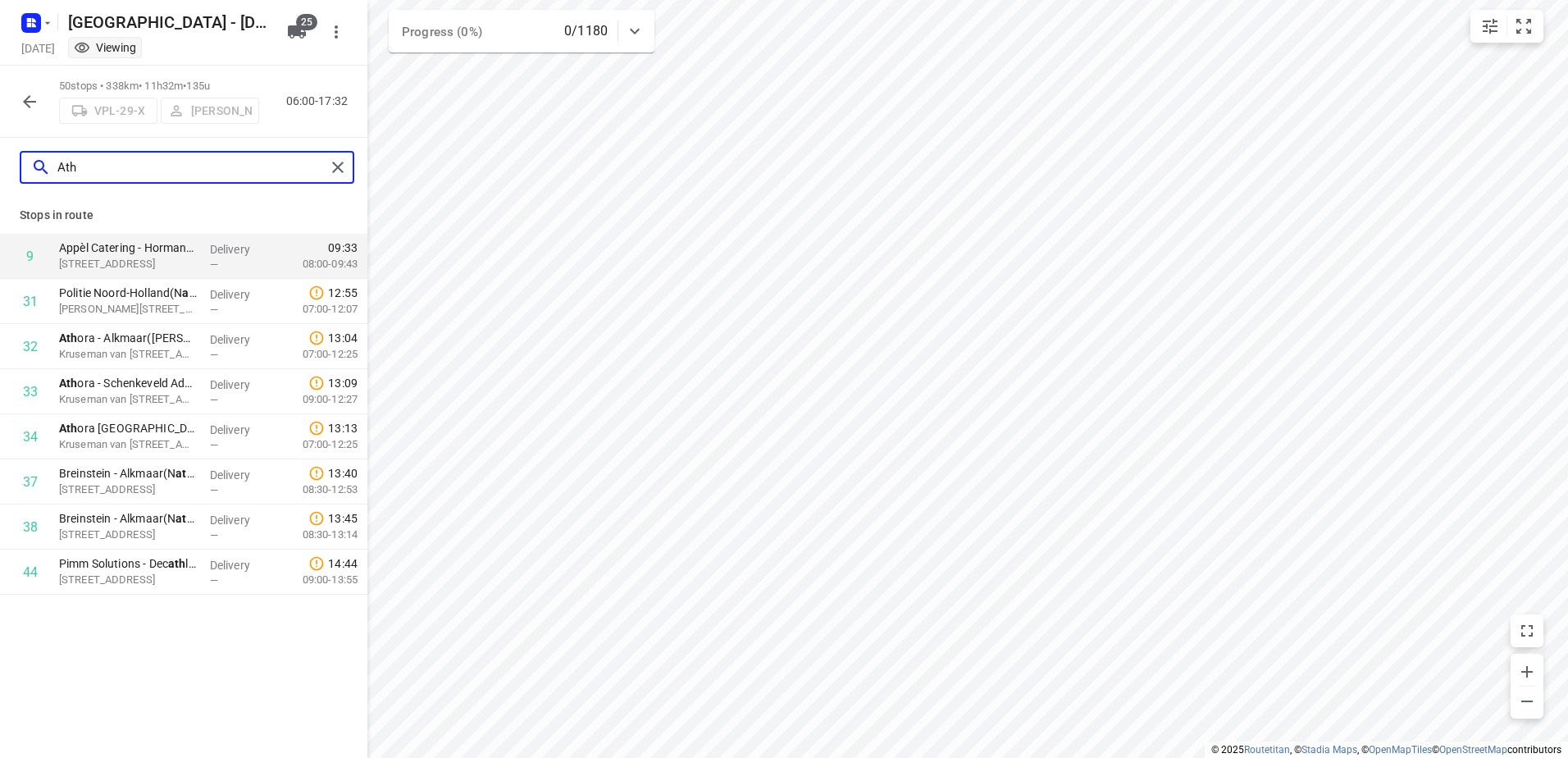
drag, startPoint x: 136, startPoint y: 161, endPoint x: 48, endPoint y: 173, distance: 88.8
click at [48, 173] on div "Ath" at bounding box center [178, 167] width 295 height 25
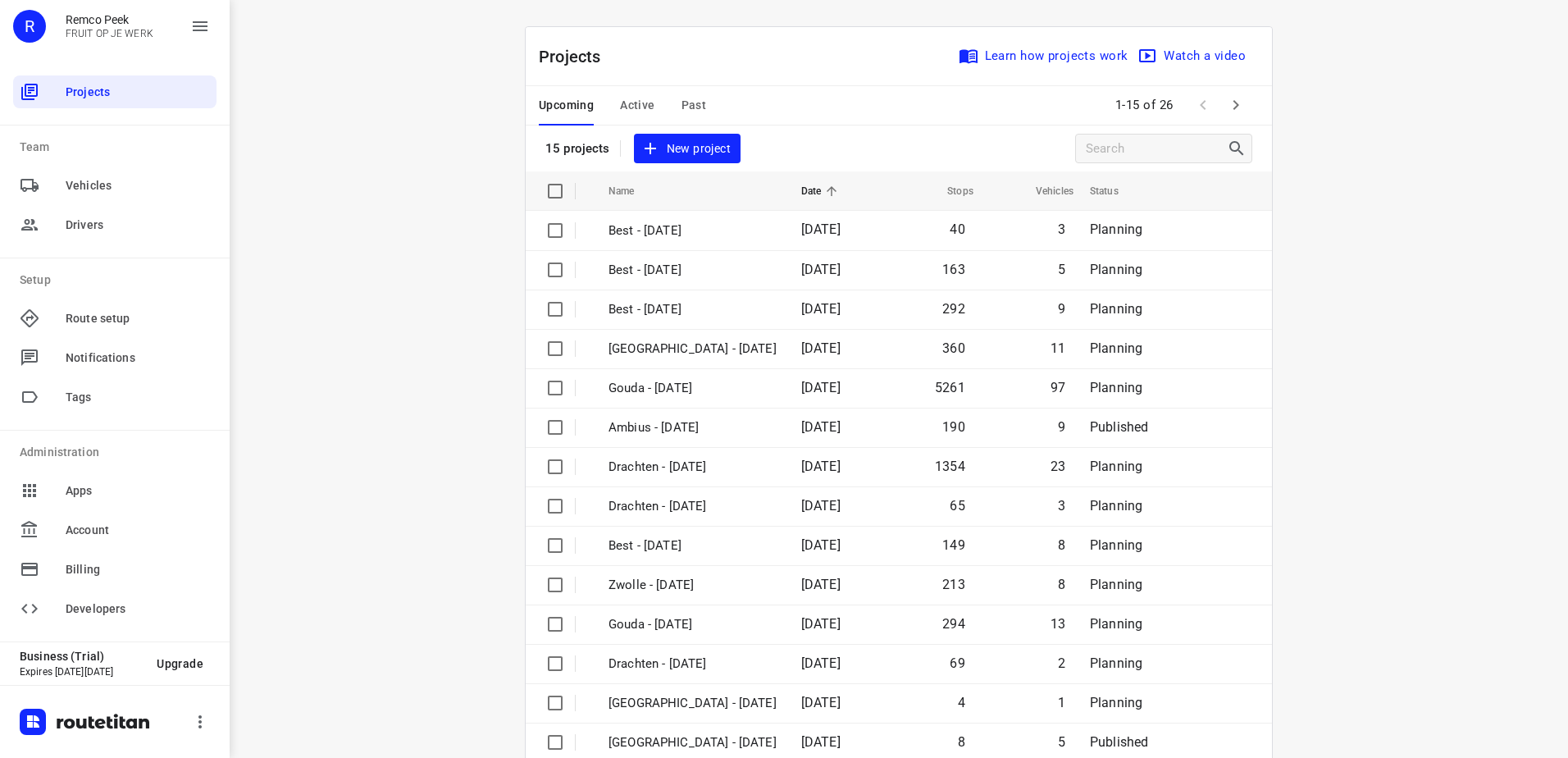
click at [635, 91] on button "Active" at bounding box center [637, 106] width 35 height 40
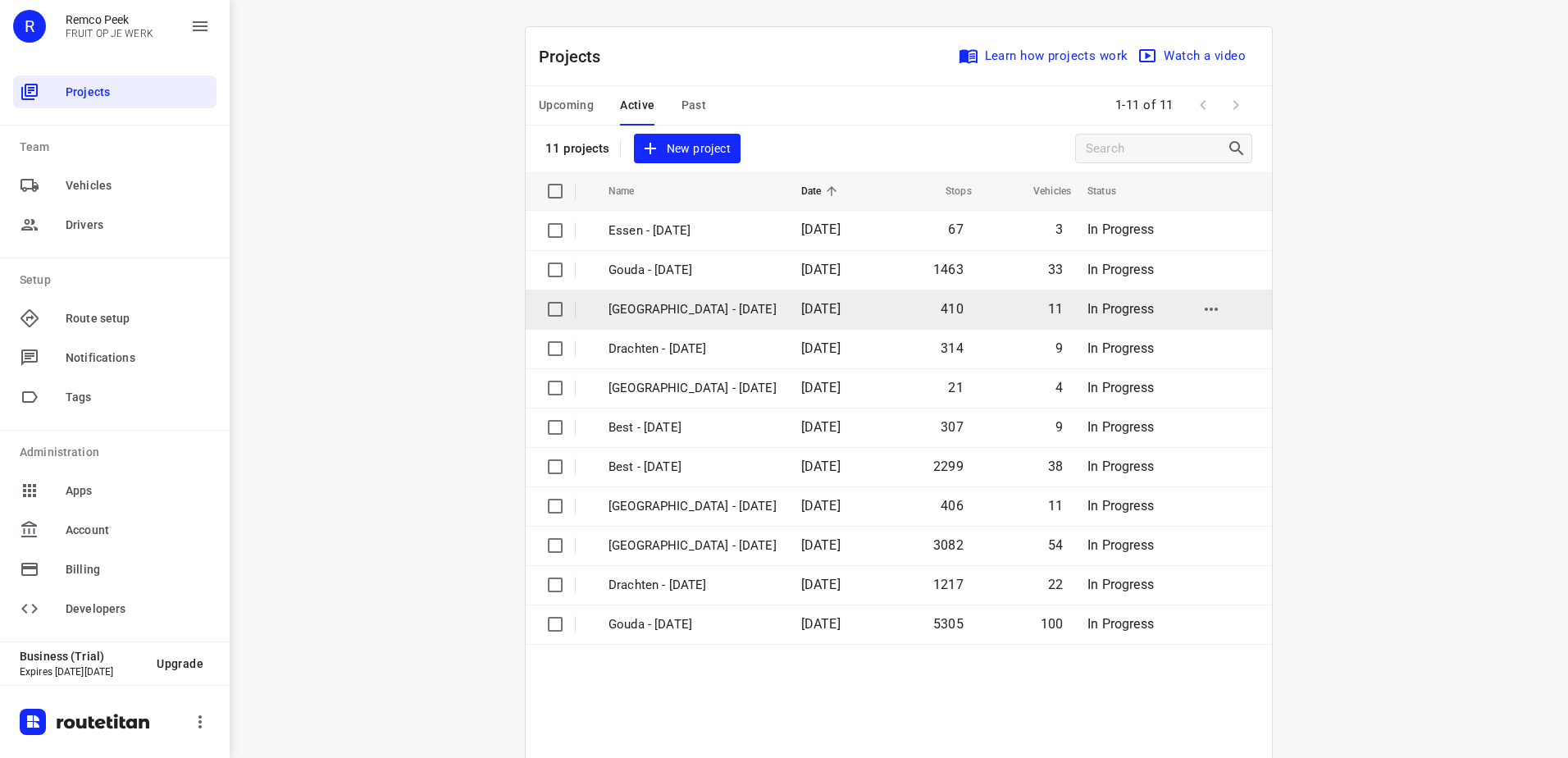
click at [678, 318] on p "[GEOGRAPHIC_DATA] - [DATE]" at bounding box center [692, 309] width 168 height 19
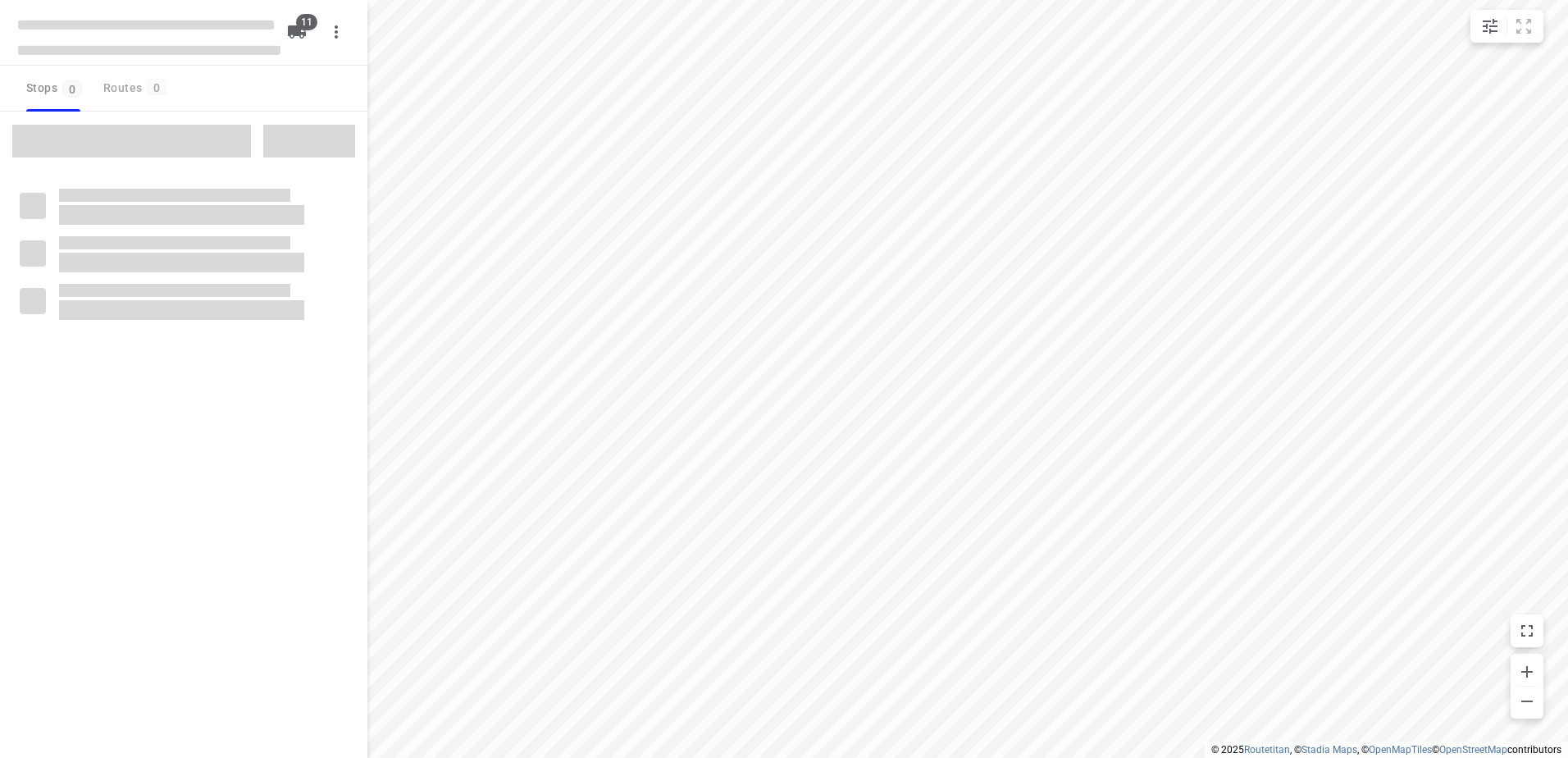
checkbox input "true"
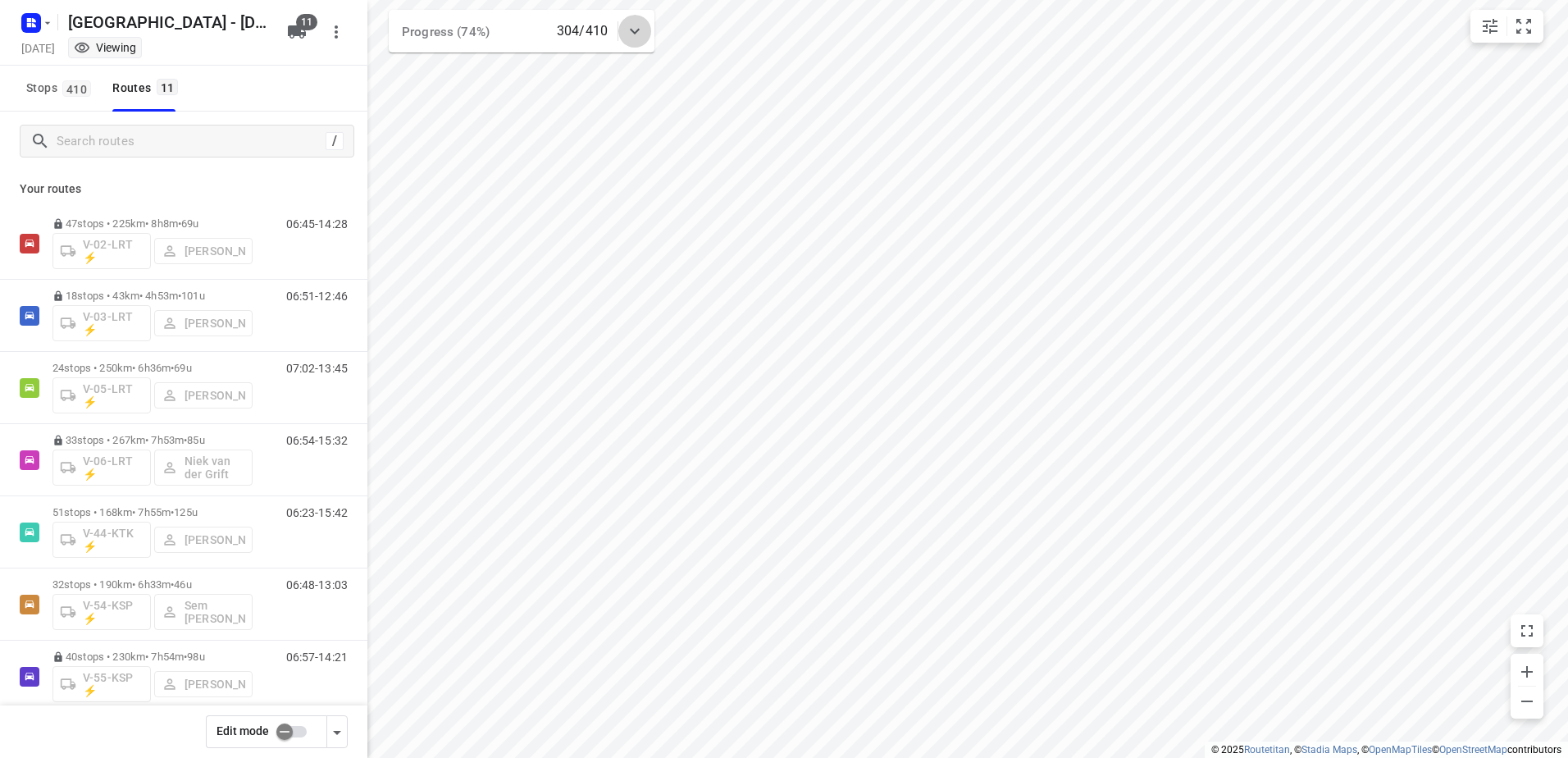
click at [643, 30] on icon at bounding box center [634, 30] width 19 height 19
click at [643, 30] on icon at bounding box center [634, 37] width 19 height 19
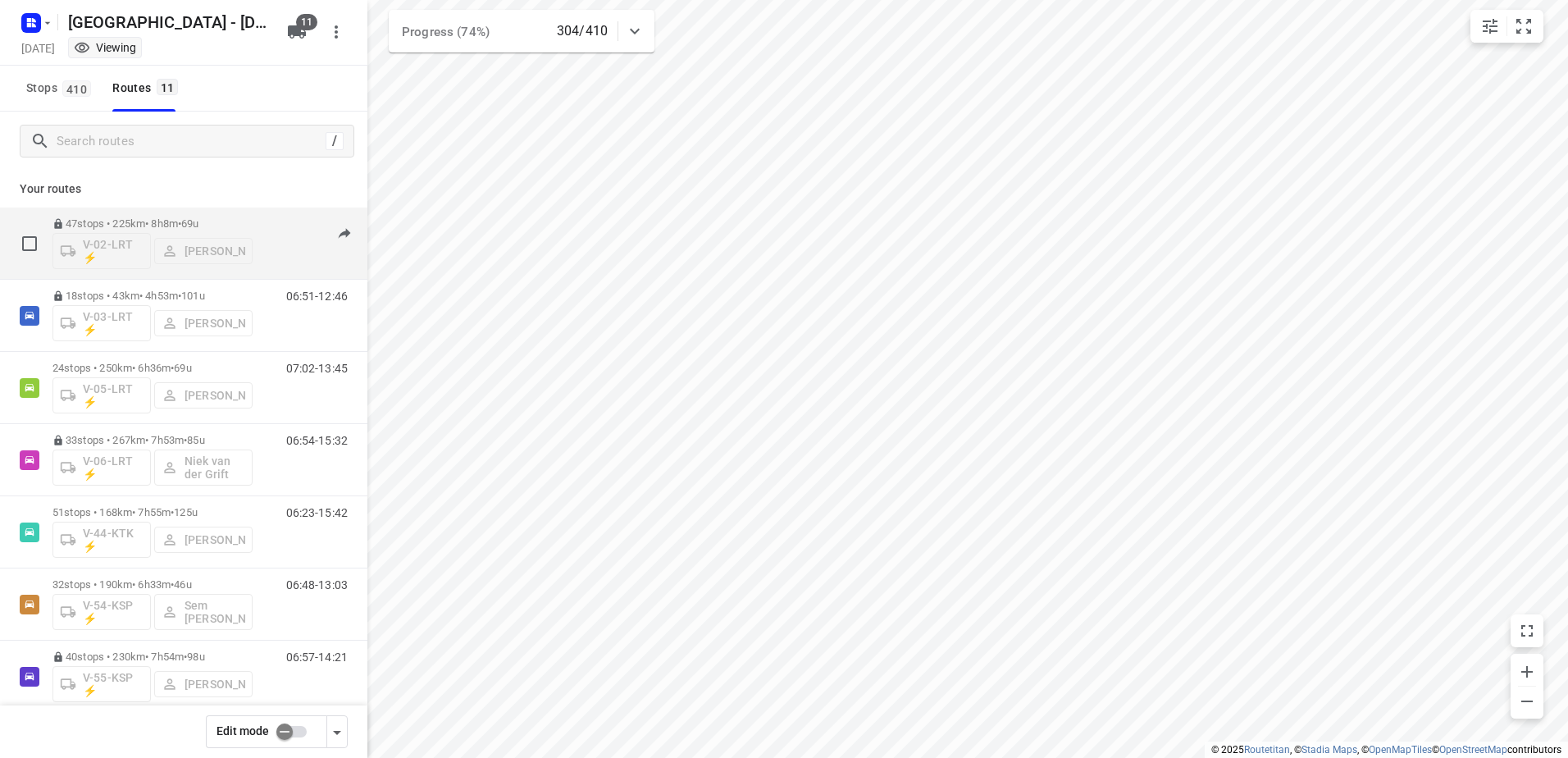
click at [209, 213] on div "47 stops • 225km • 8h8m • 69u V-02-LRT ⚡ [PERSON_NAME]" at bounding box center [152, 243] width 200 height 68
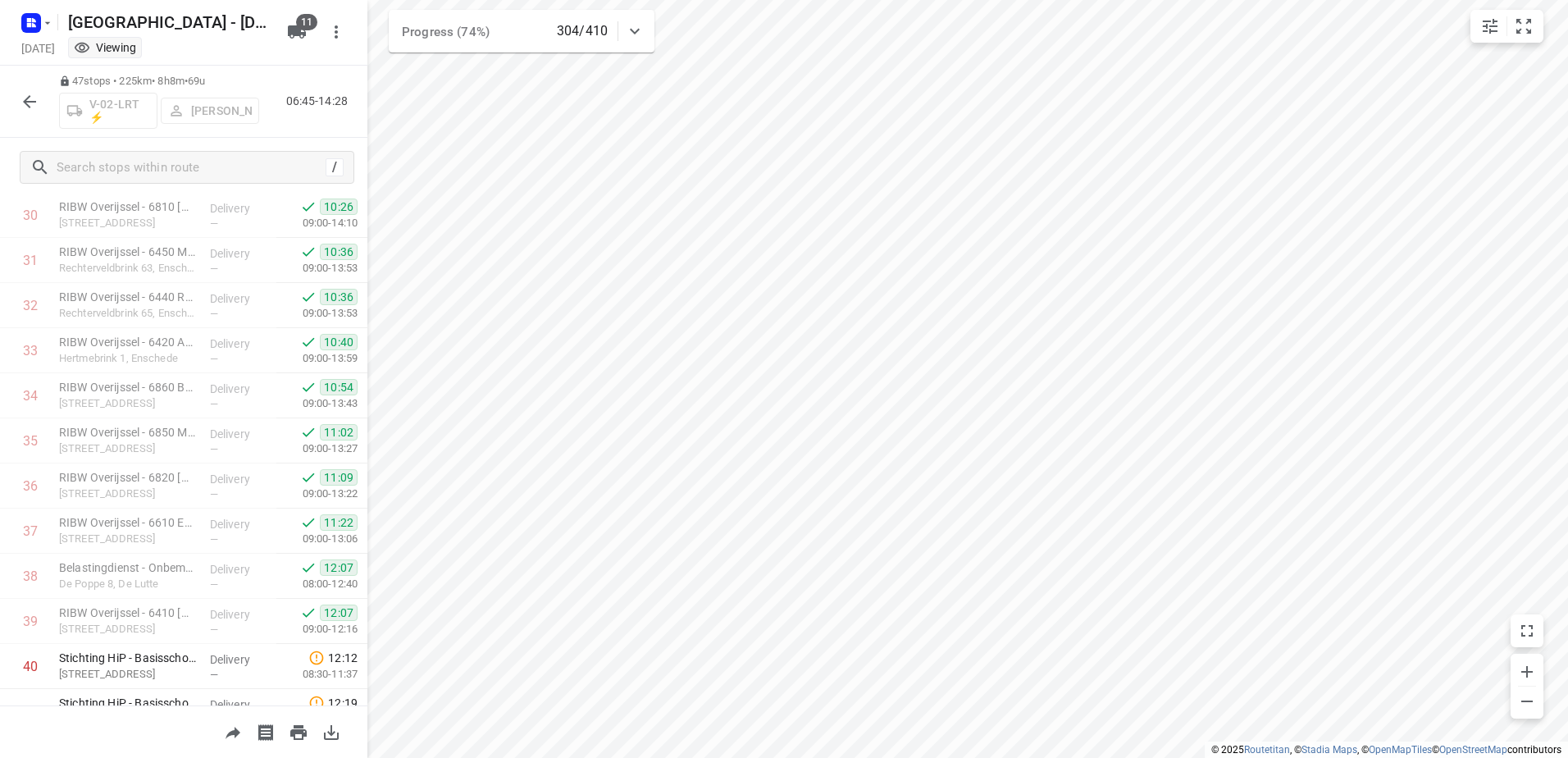
scroll to position [1739, 0]
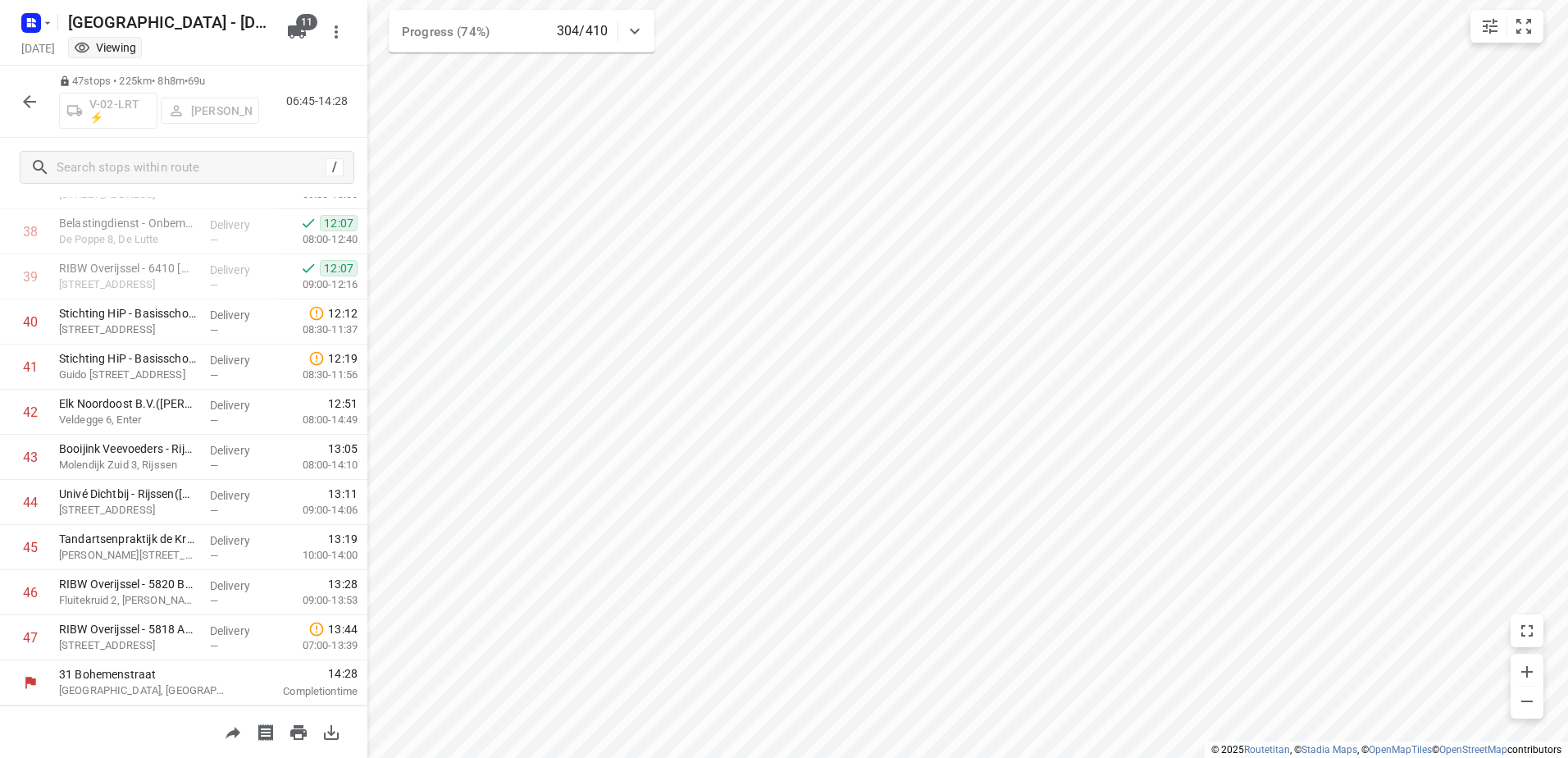
click at [40, 101] on button "button" at bounding box center [30, 101] width 33 height 33
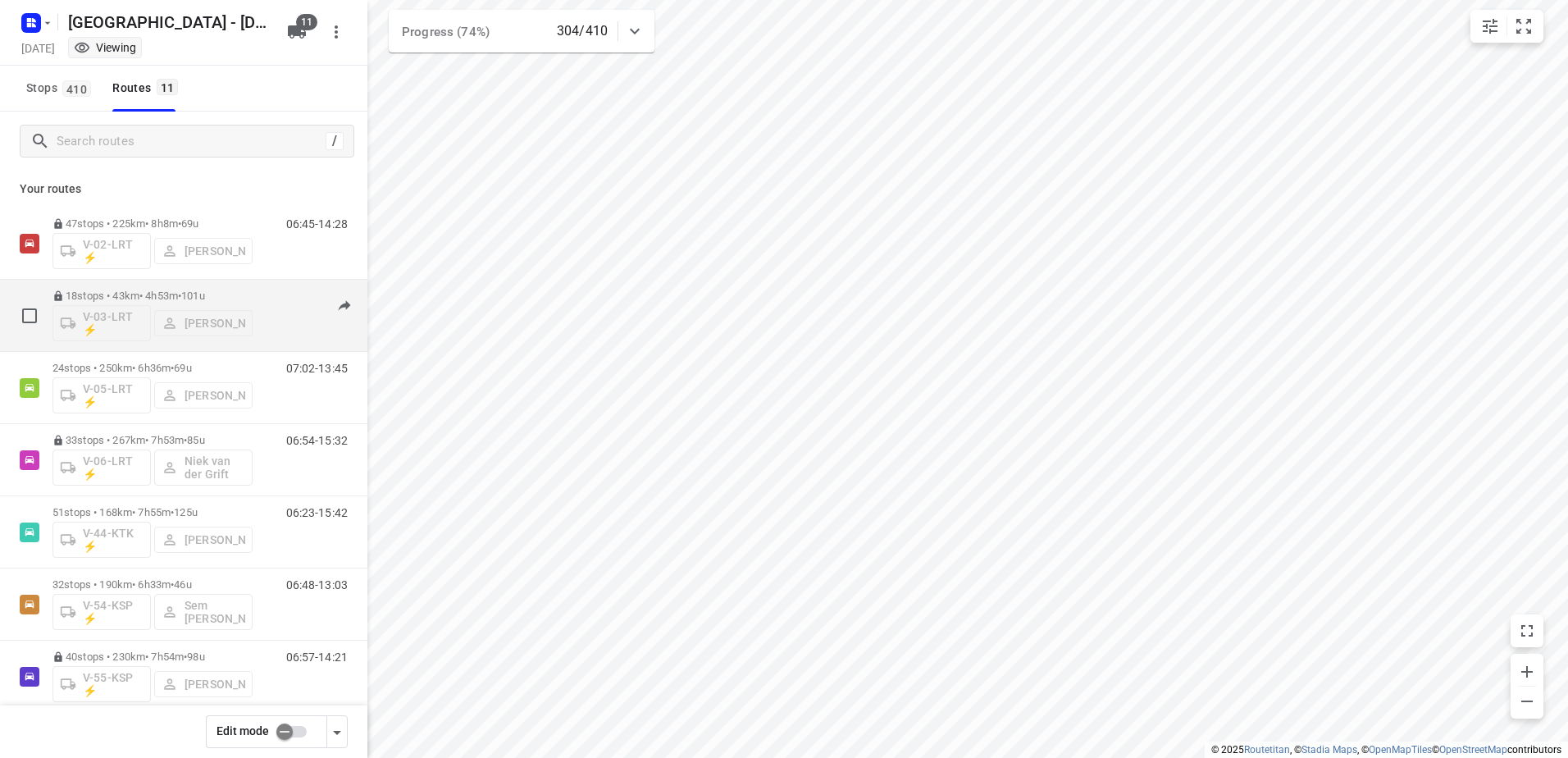
click at [291, 295] on div "06:51-12:46" at bounding box center [307, 319] width 82 height 60
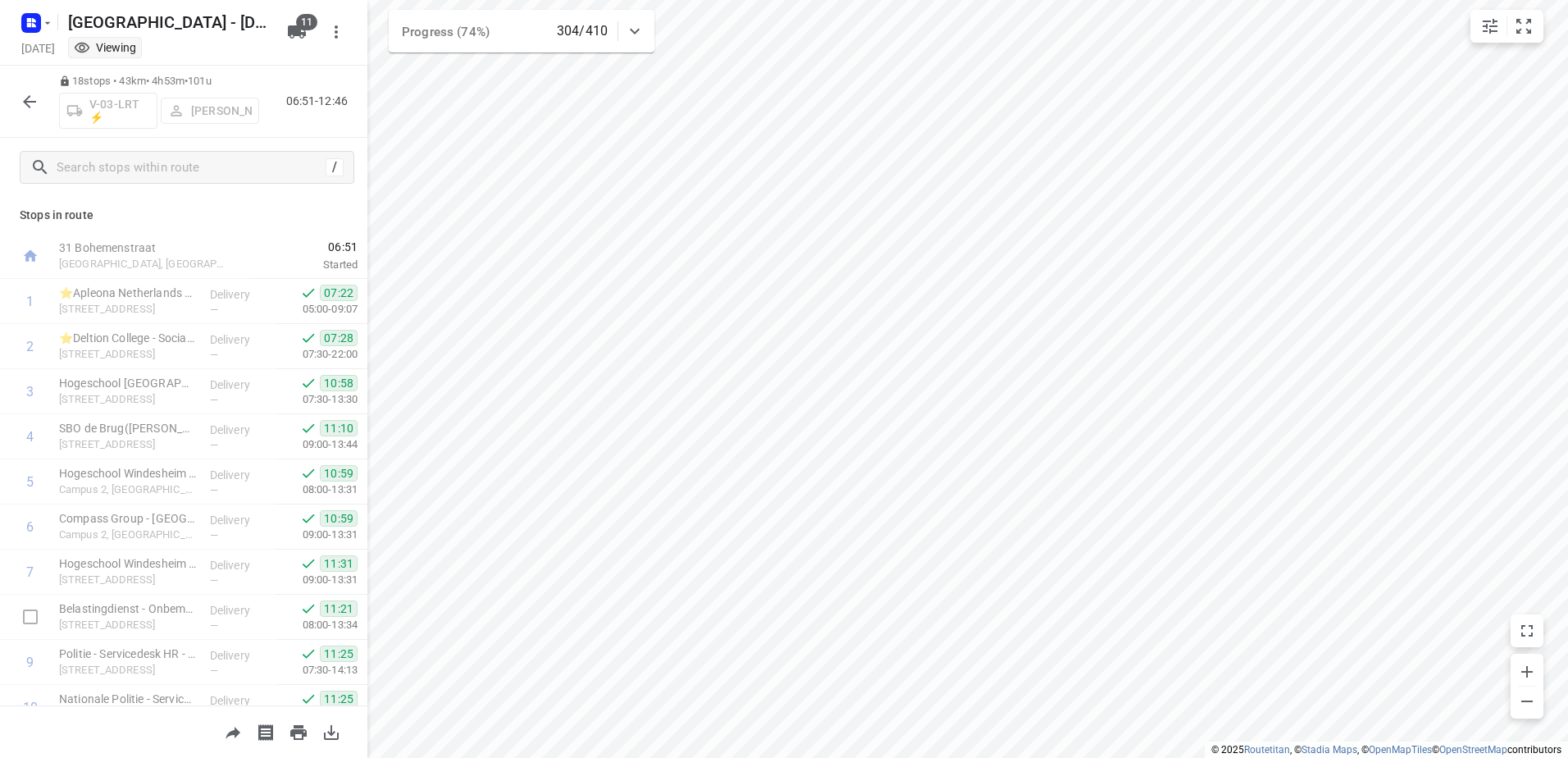
scroll to position [431, 0]
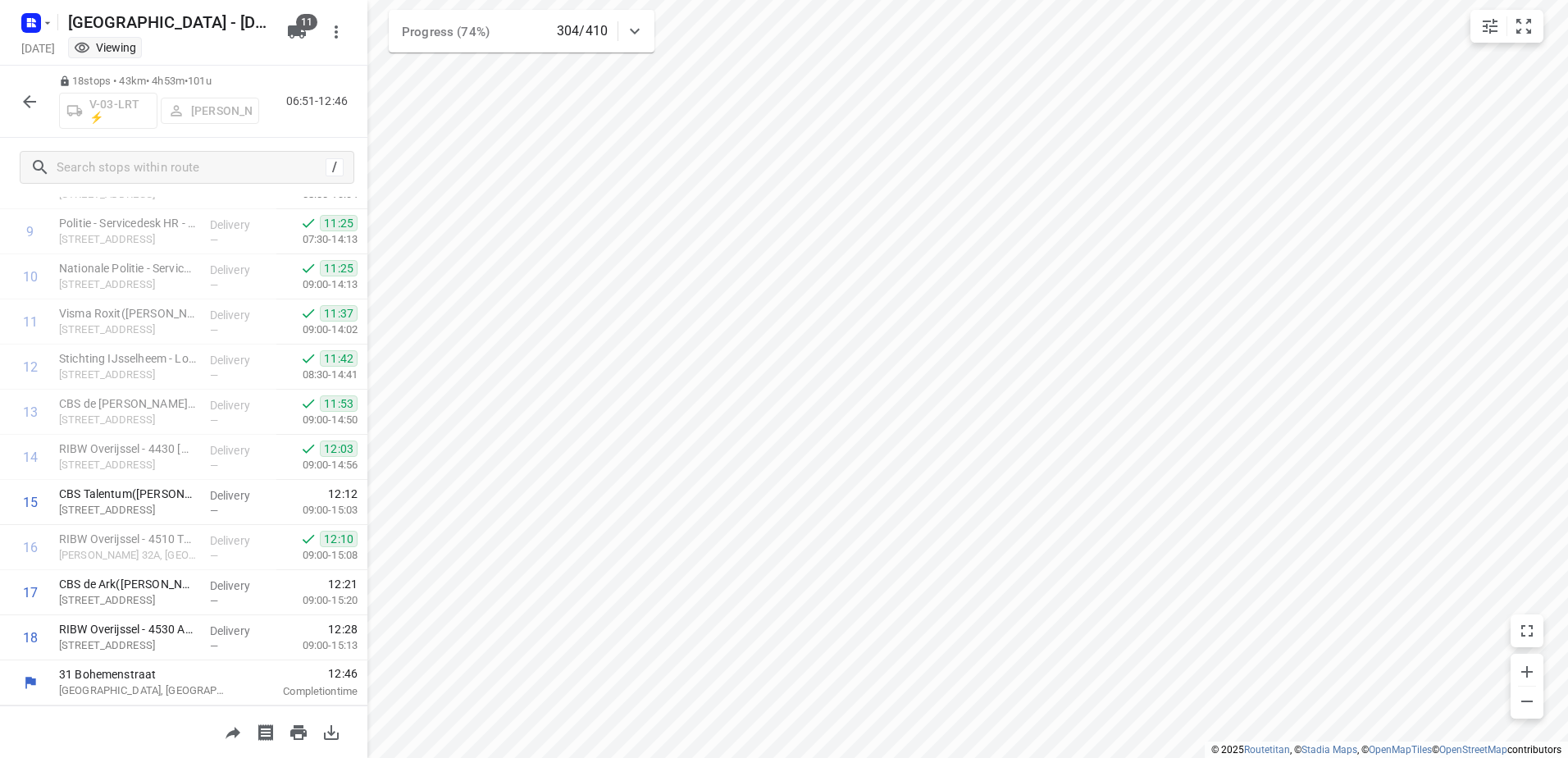
click at [35, 93] on icon "button" at bounding box center [29, 101] width 19 height 19
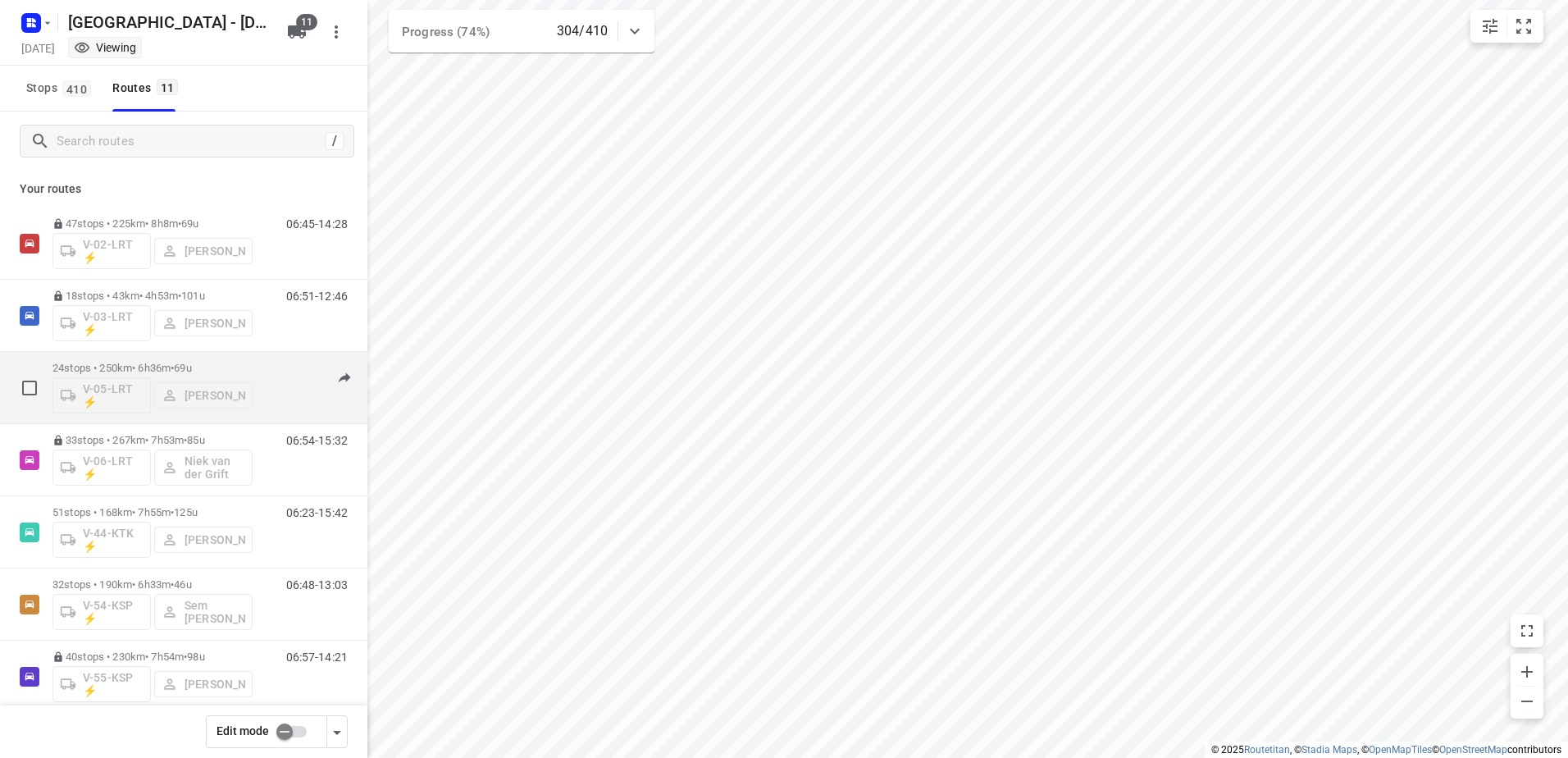
click at [268, 356] on div "24 stops • 250km • 6h36m • 69u V-05-LRT ⚡ Milan Rave 07:02-13:45" at bounding box center [210, 387] width 315 height 68
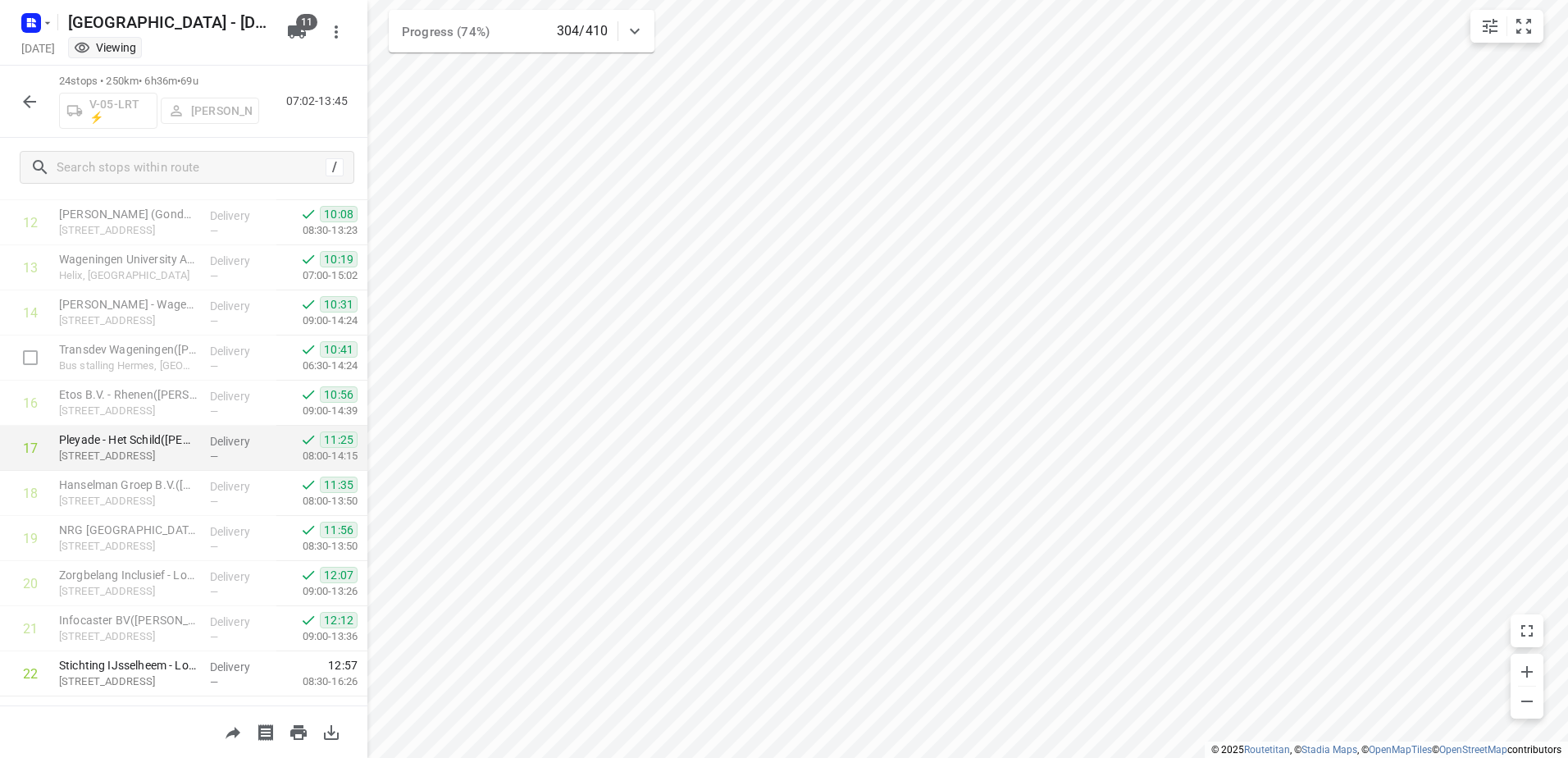
scroll to position [701, 0]
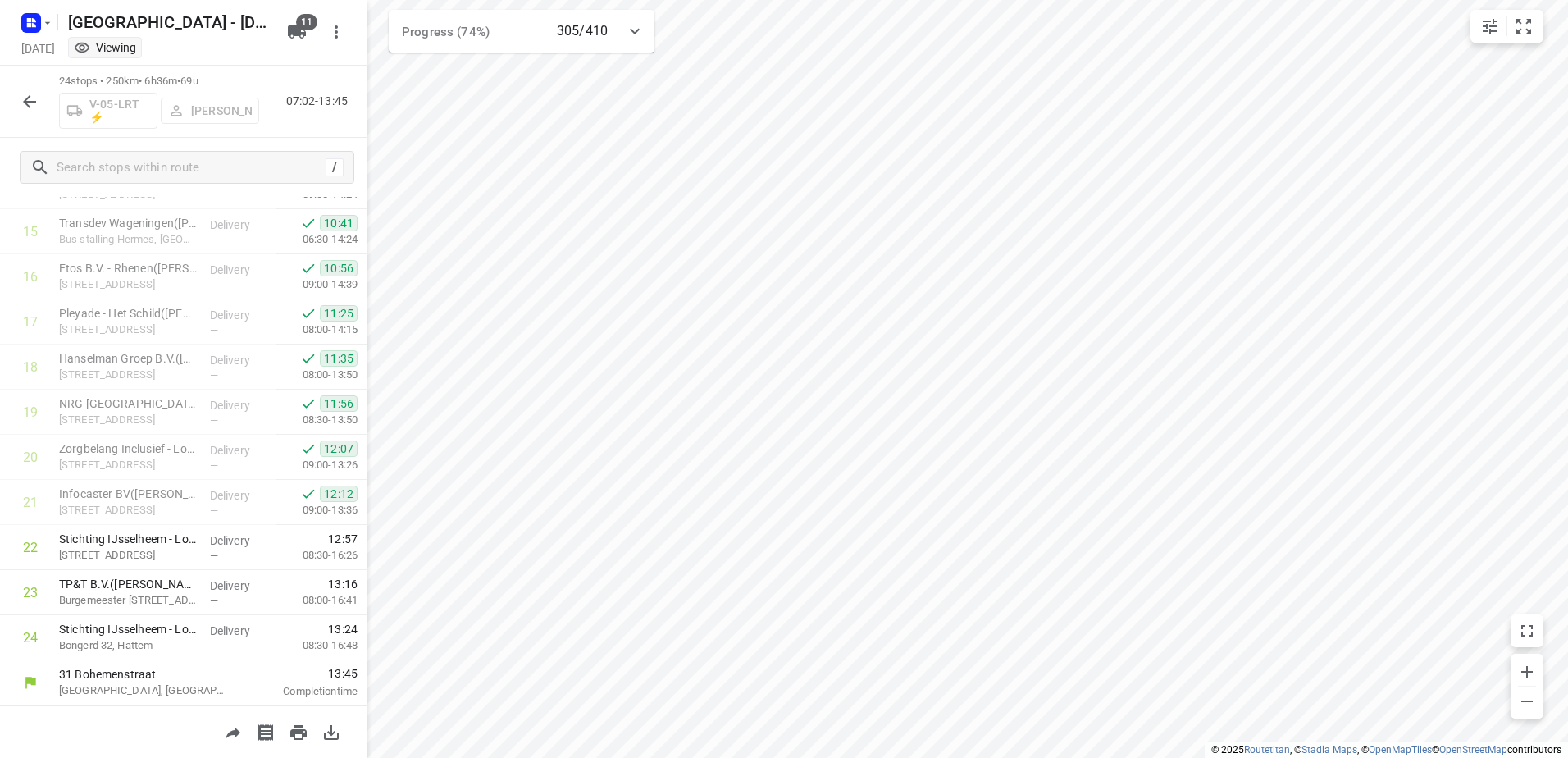
click at [38, 106] on icon "button" at bounding box center [29, 101] width 19 height 19
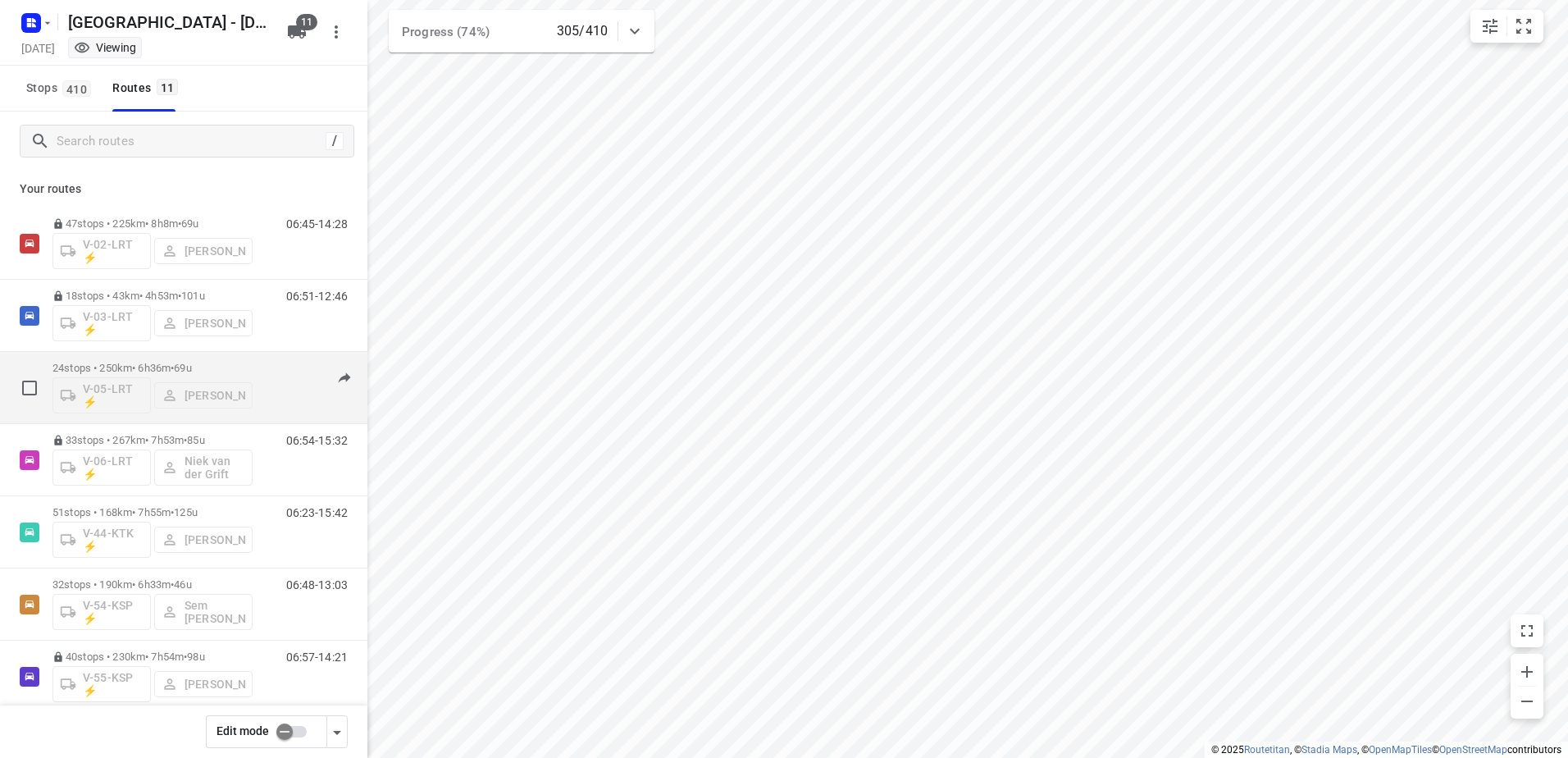
click at [280, 366] on div "07:02-13:45" at bounding box center [307, 391] width 82 height 60
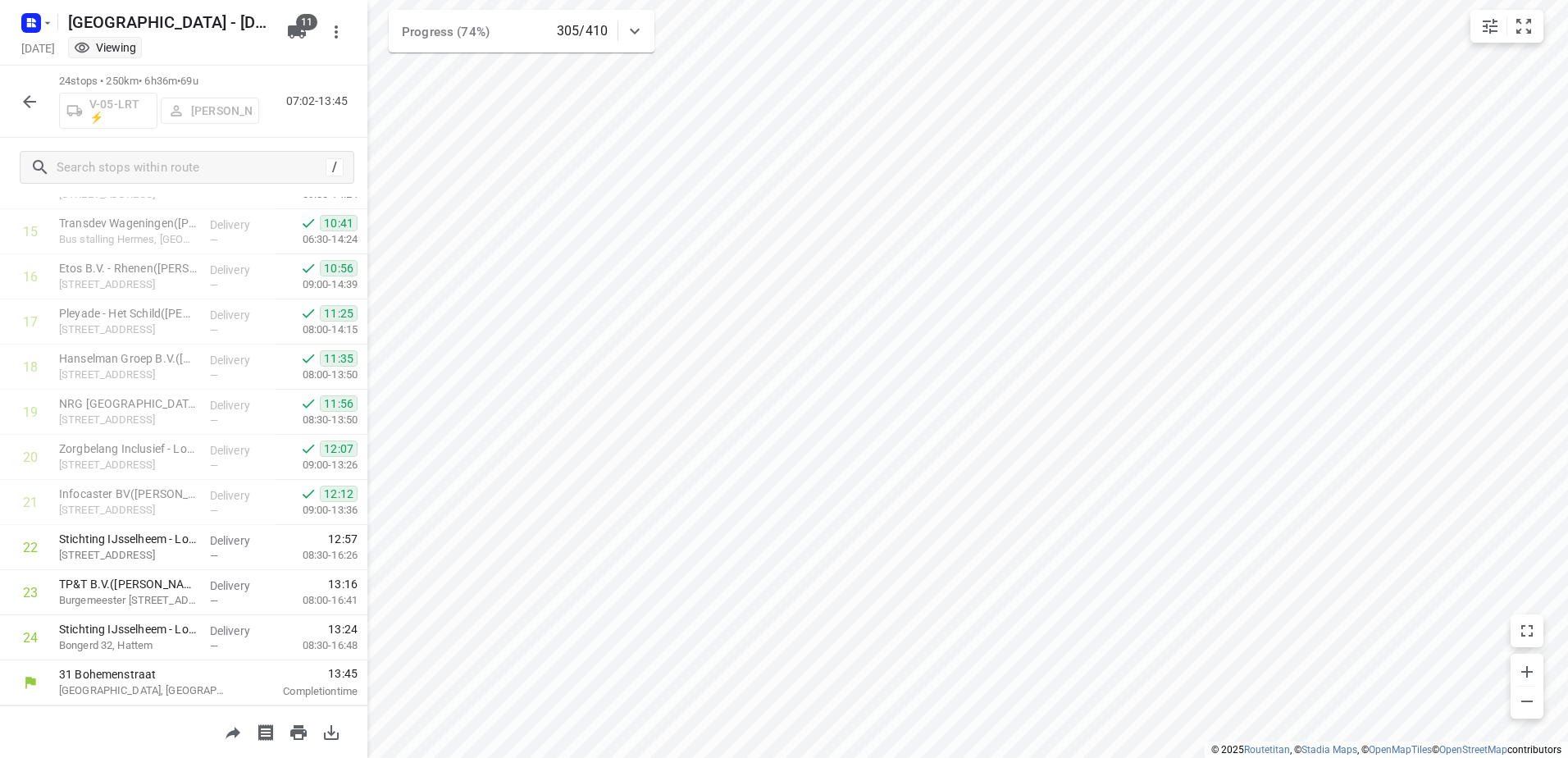
click at [37, 93] on icon "button" at bounding box center [29, 101] width 19 height 19
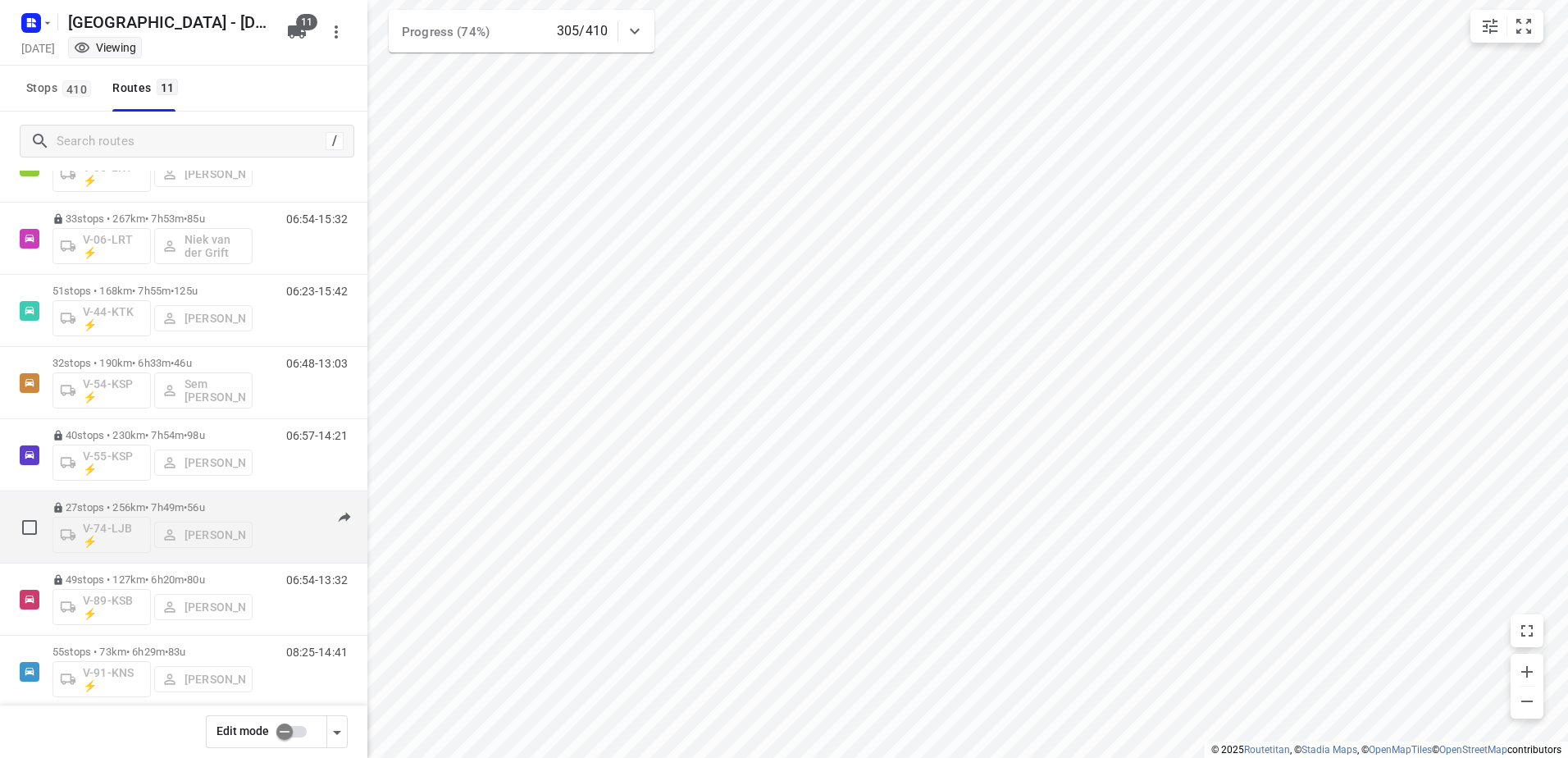
scroll to position [313, 0]
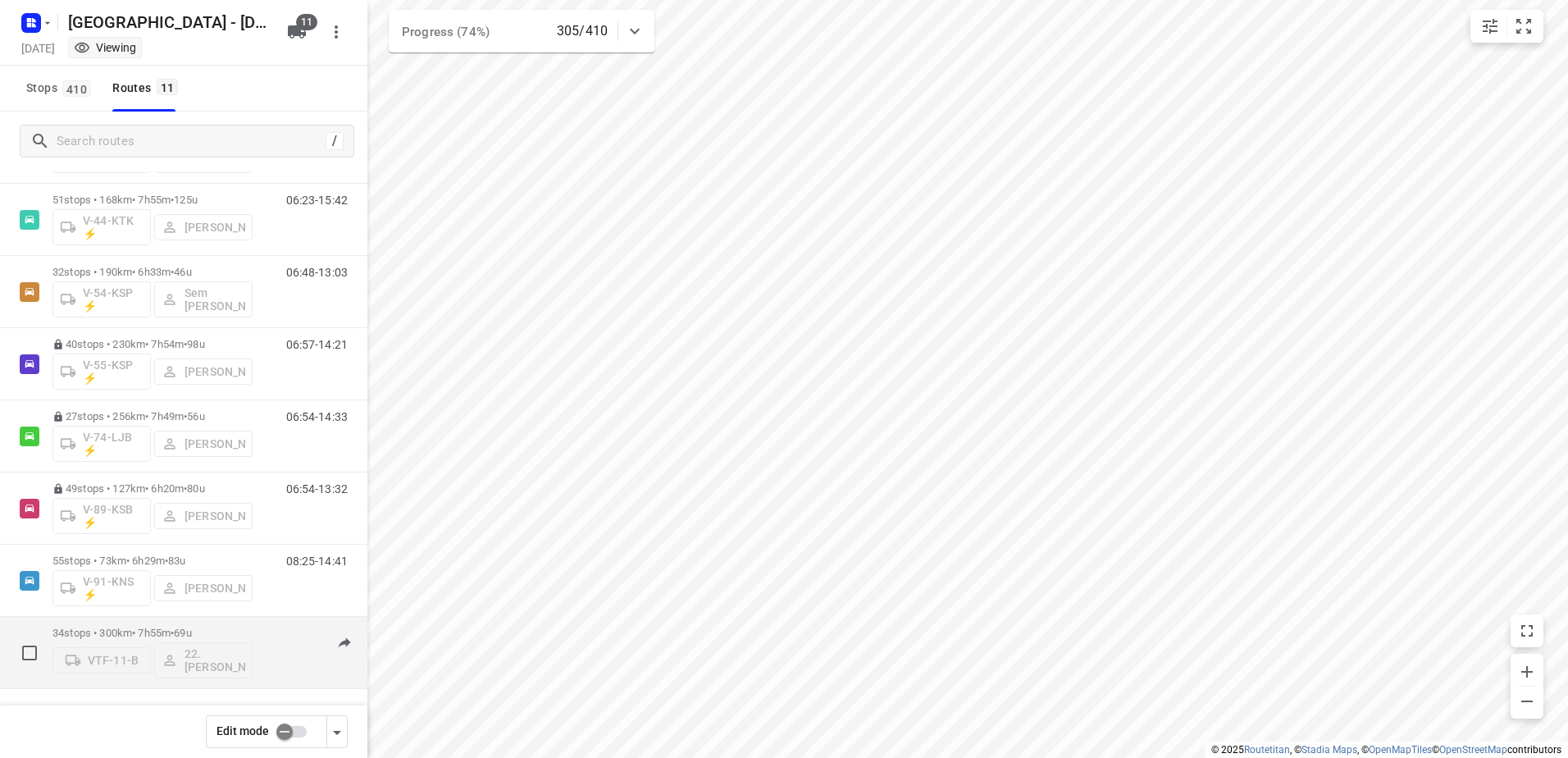
click at [266, 634] on div "07:54-14:45" at bounding box center [307, 657] width 82 height 60
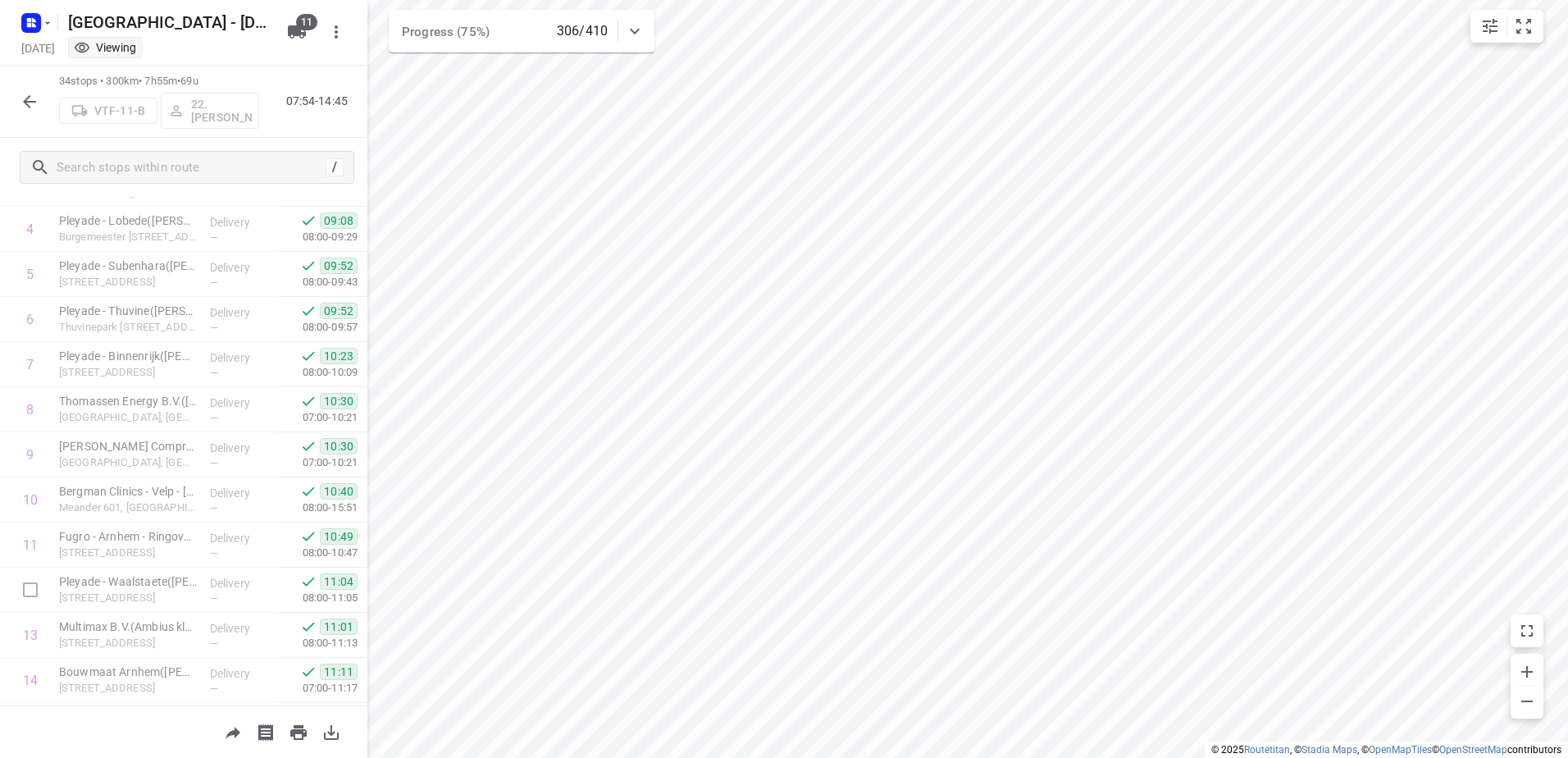
scroll to position [4, 0]
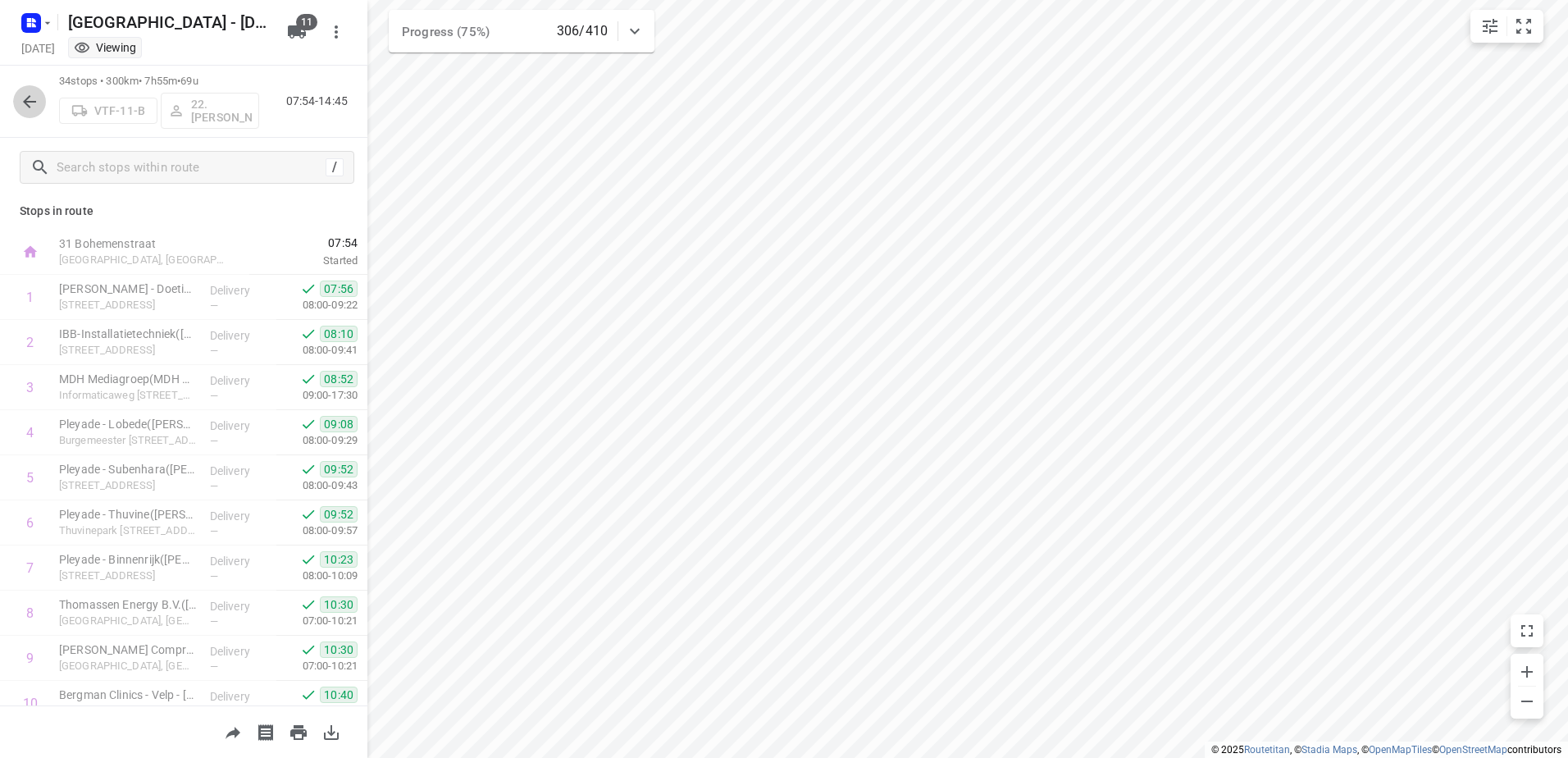
click at [33, 95] on icon "button" at bounding box center [29, 101] width 19 height 19
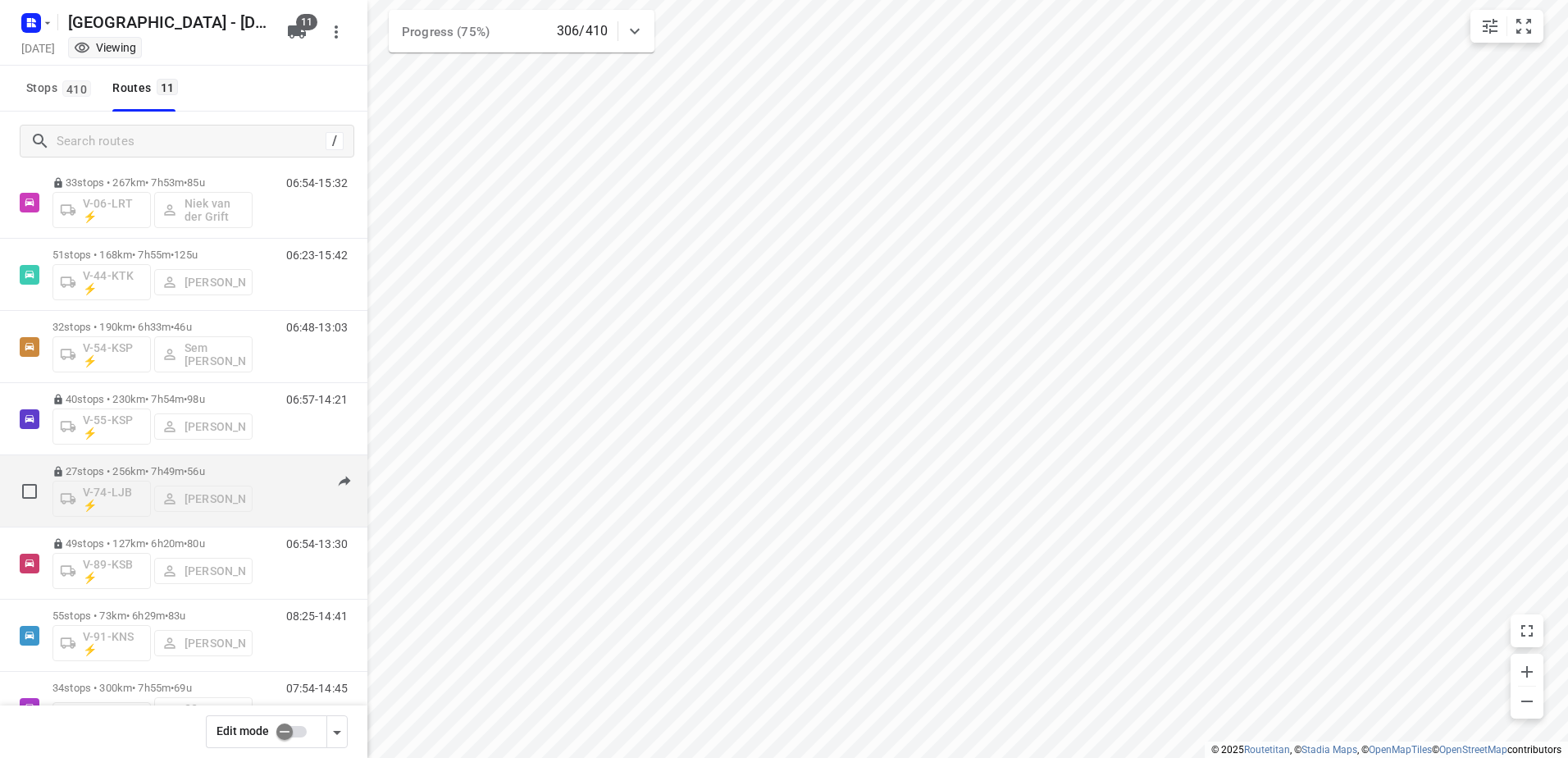
scroll to position [313, 0]
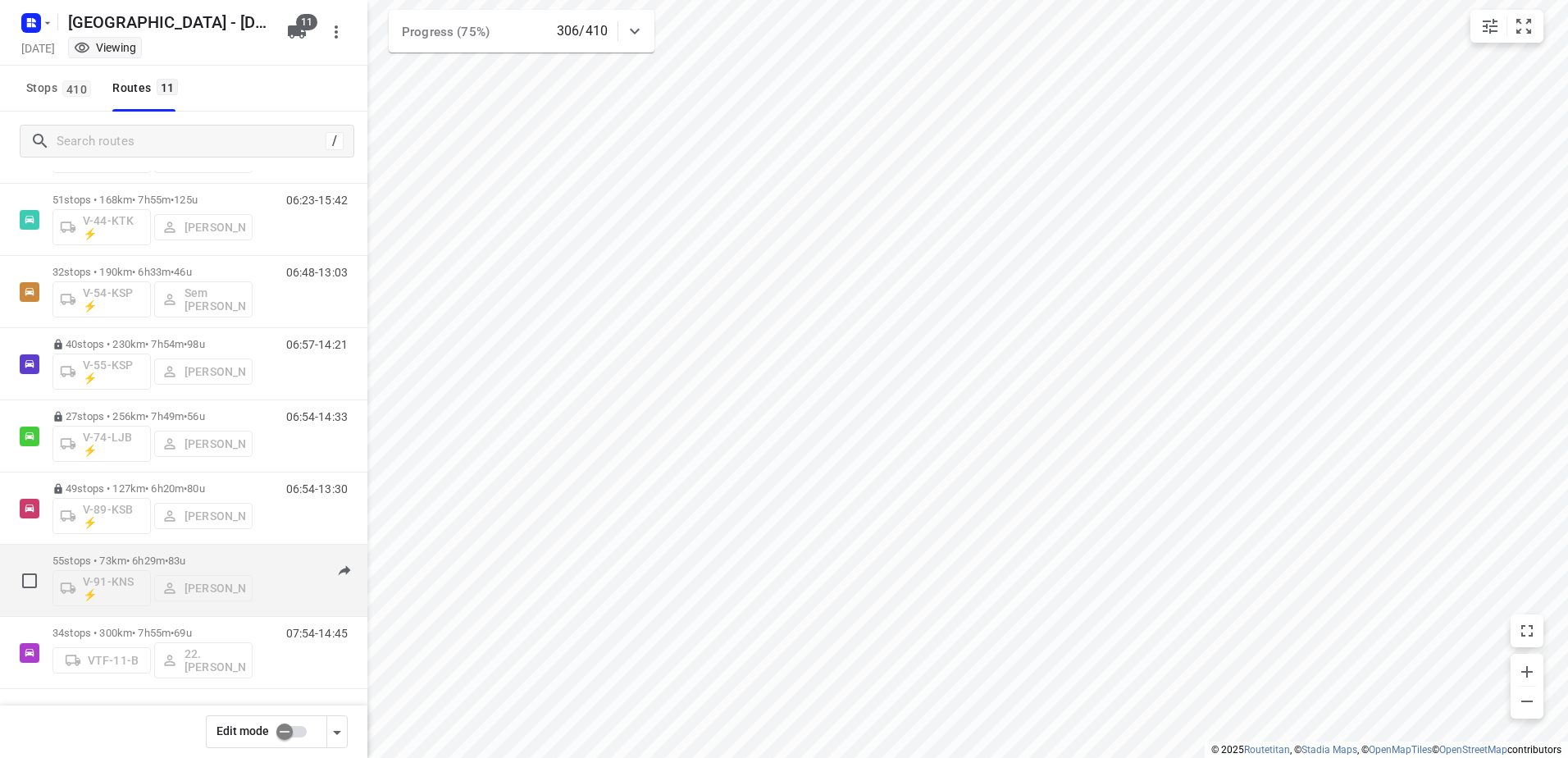
click at [269, 558] on div "08:25-14:41" at bounding box center [307, 584] width 82 height 60
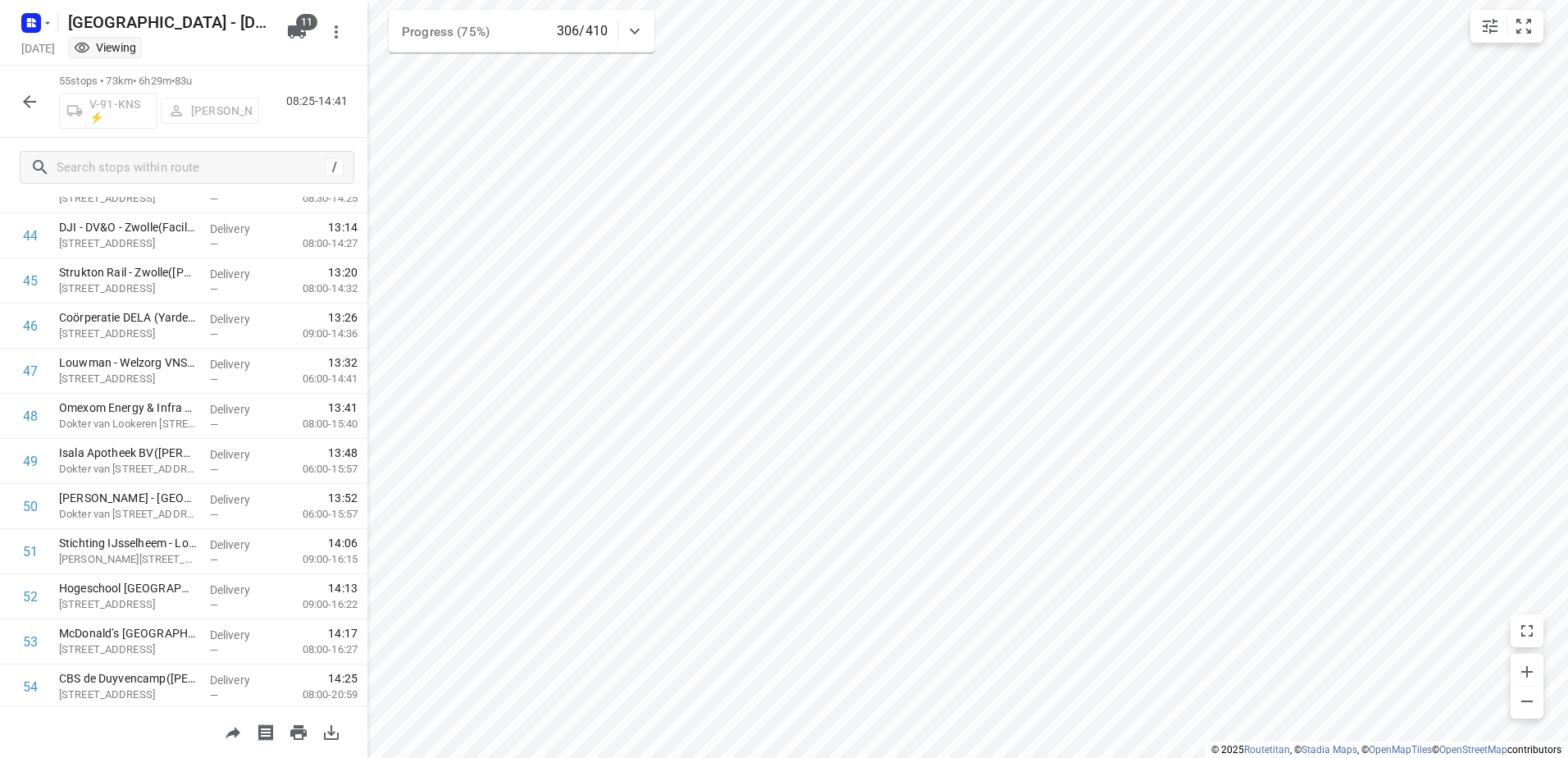
scroll to position [2100, 0]
click at [24, 101] on icon "button" at bounding box center [30, 102] width 14 height 14
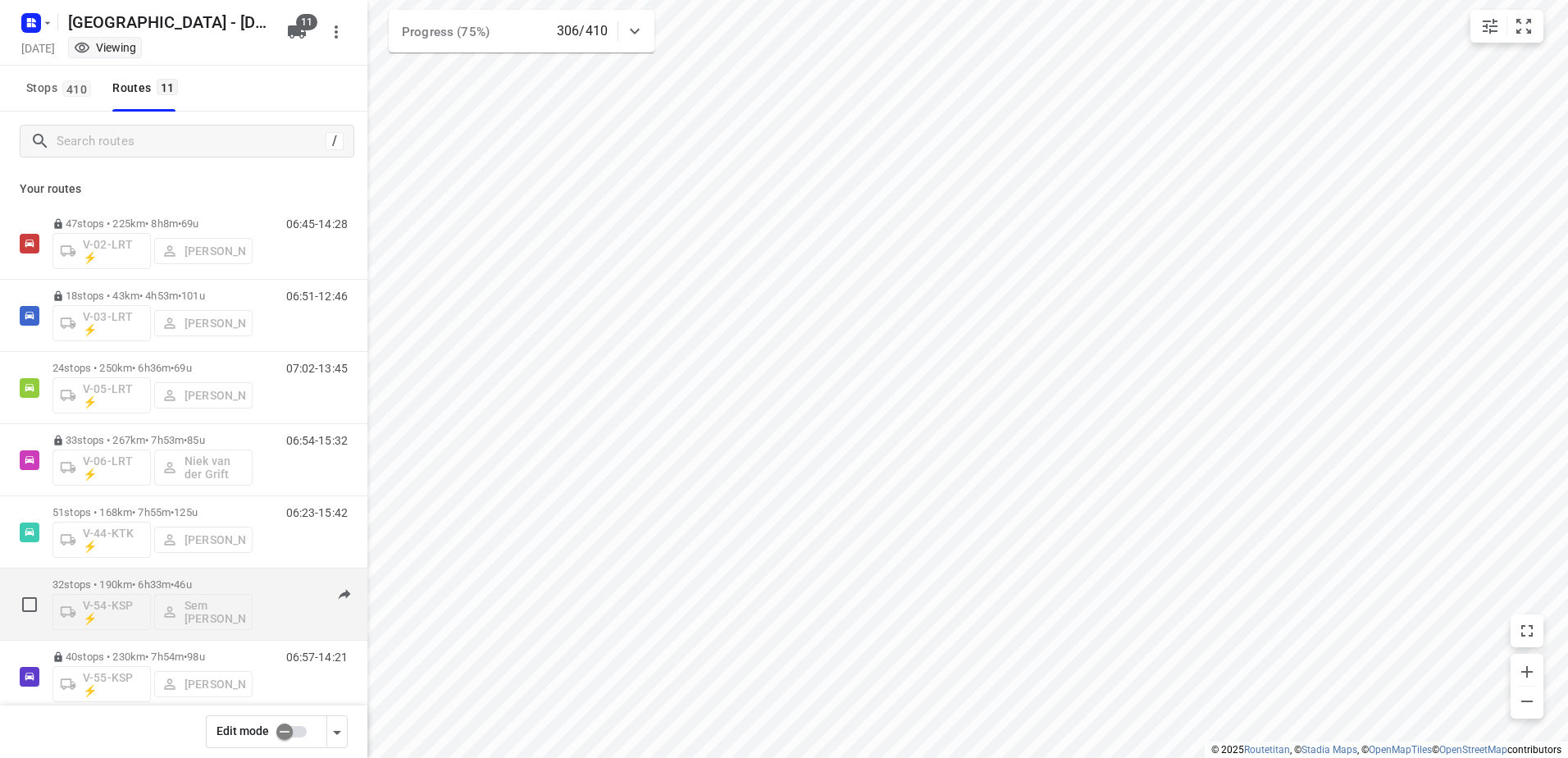
scroll to position [313, 0]
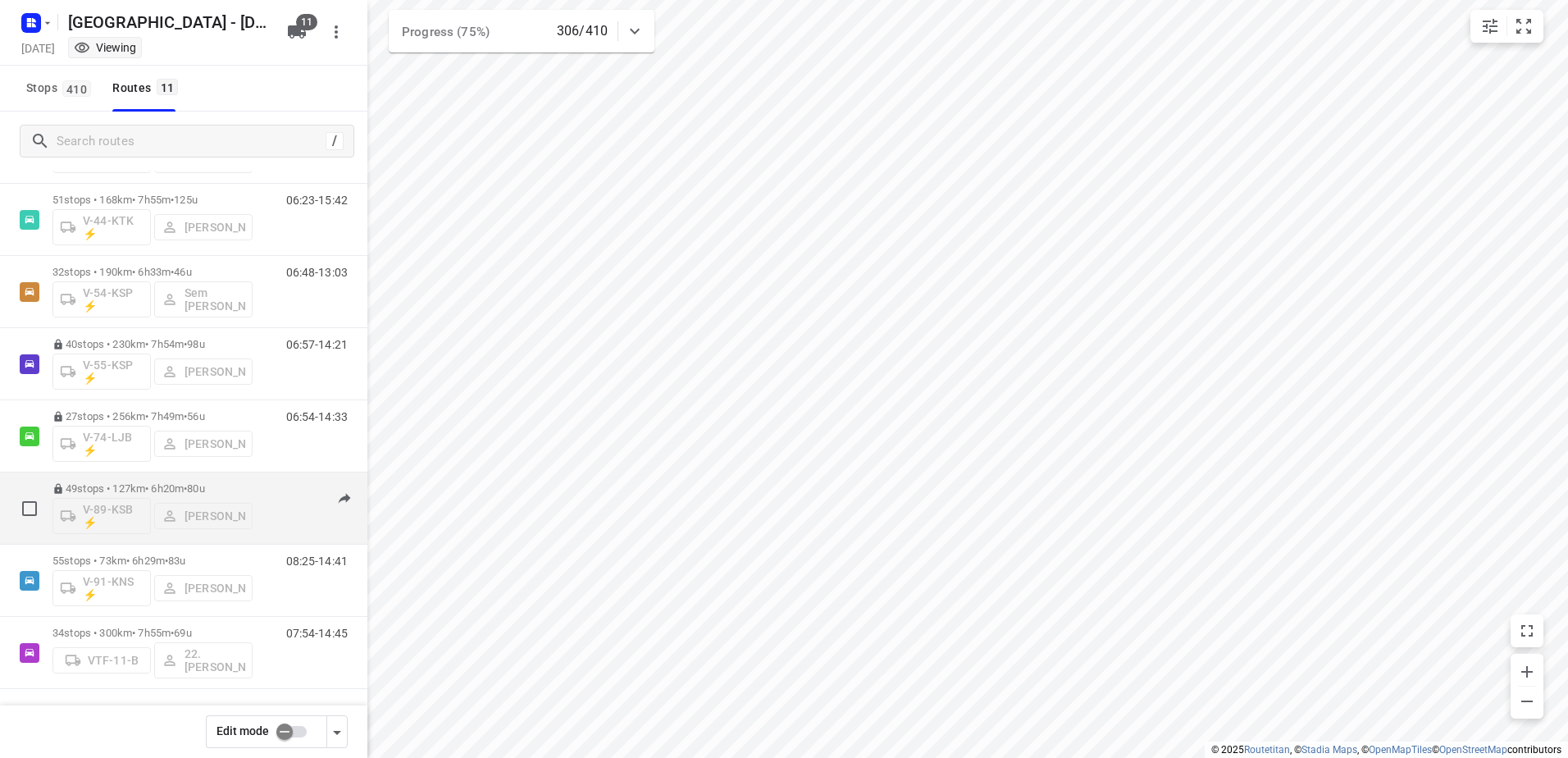
click at [267, 481] on div "49 stops • 127km • 6h20m • 80u V-89-KSB ⚡ [PERSON_NAME] 06:54-13:30" at bounding box center [210, 508] width 315 height 68
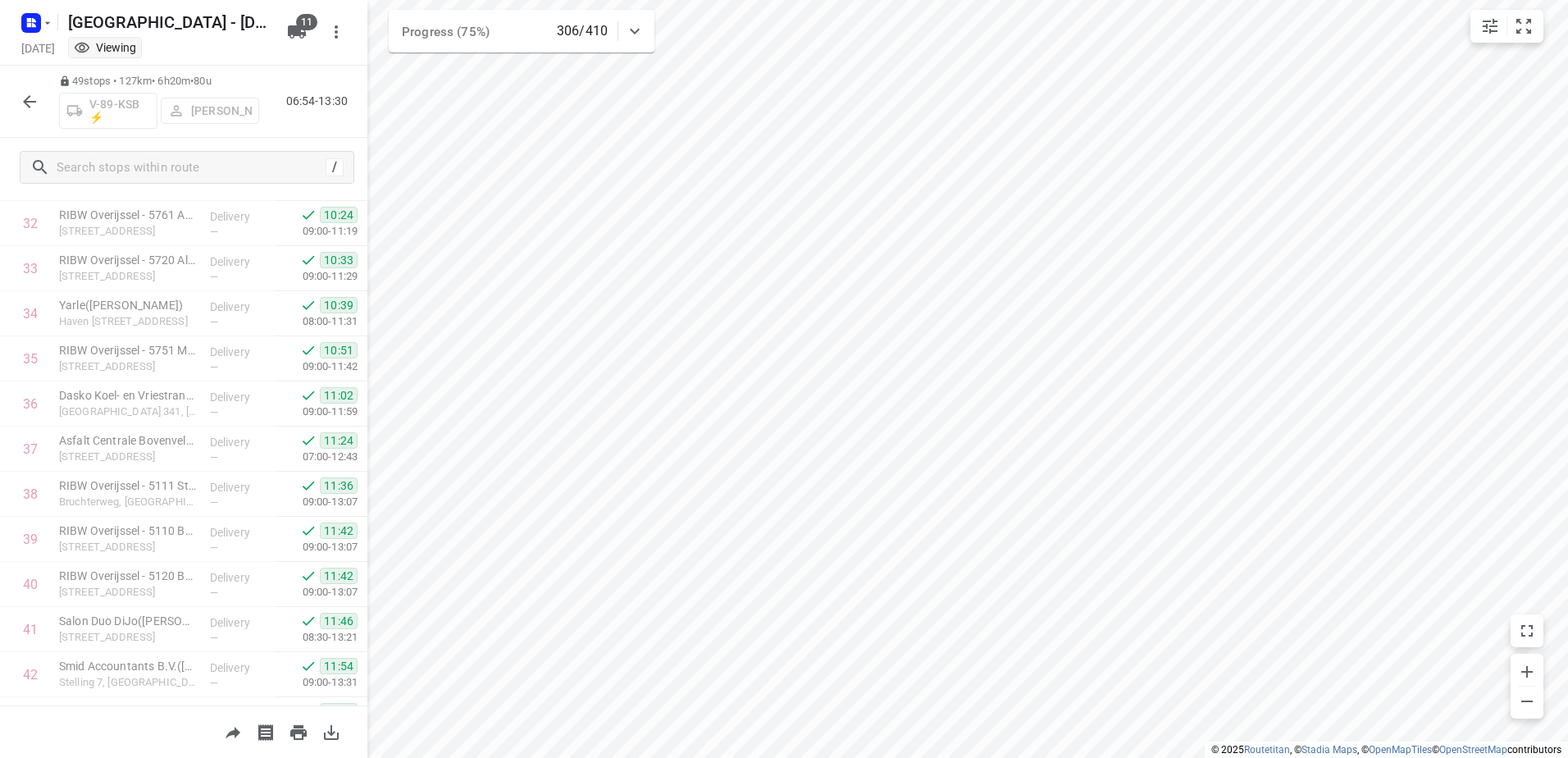
scroll to position [1830, 0]
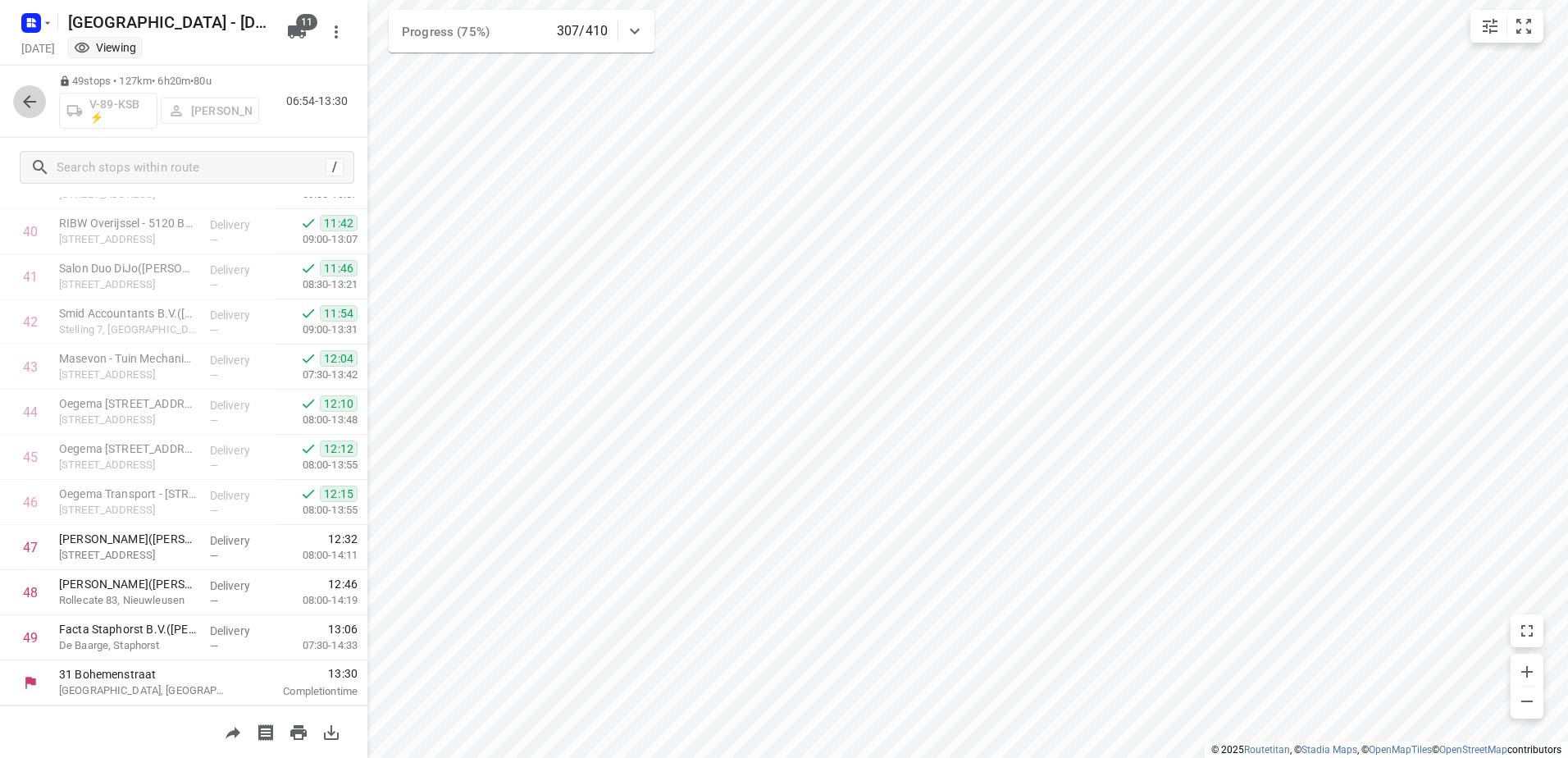
click at [35, 103] on icon "button" at bounding box center [29, 101] width 19 height 19
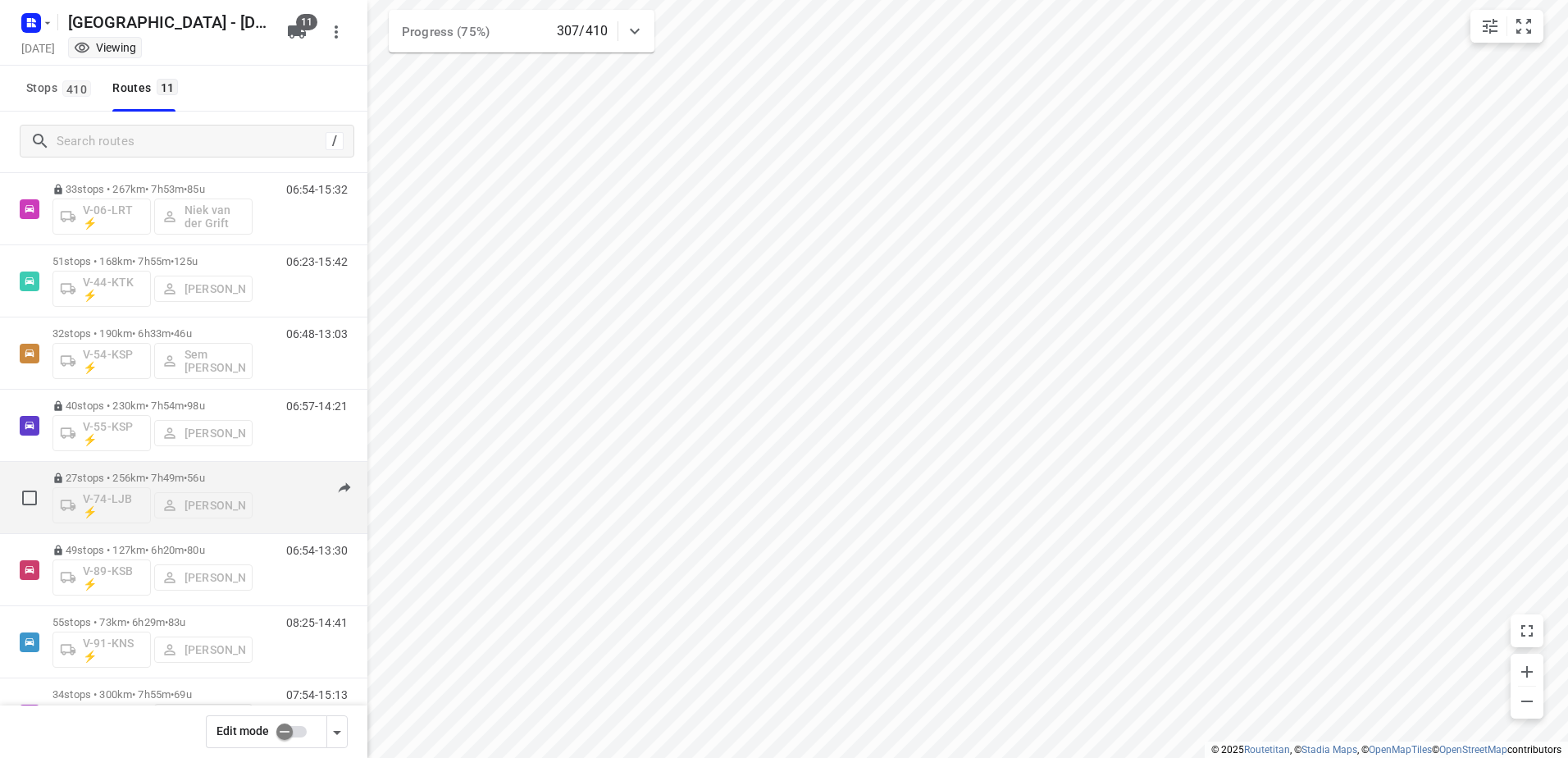
scroll to position [313, 0]
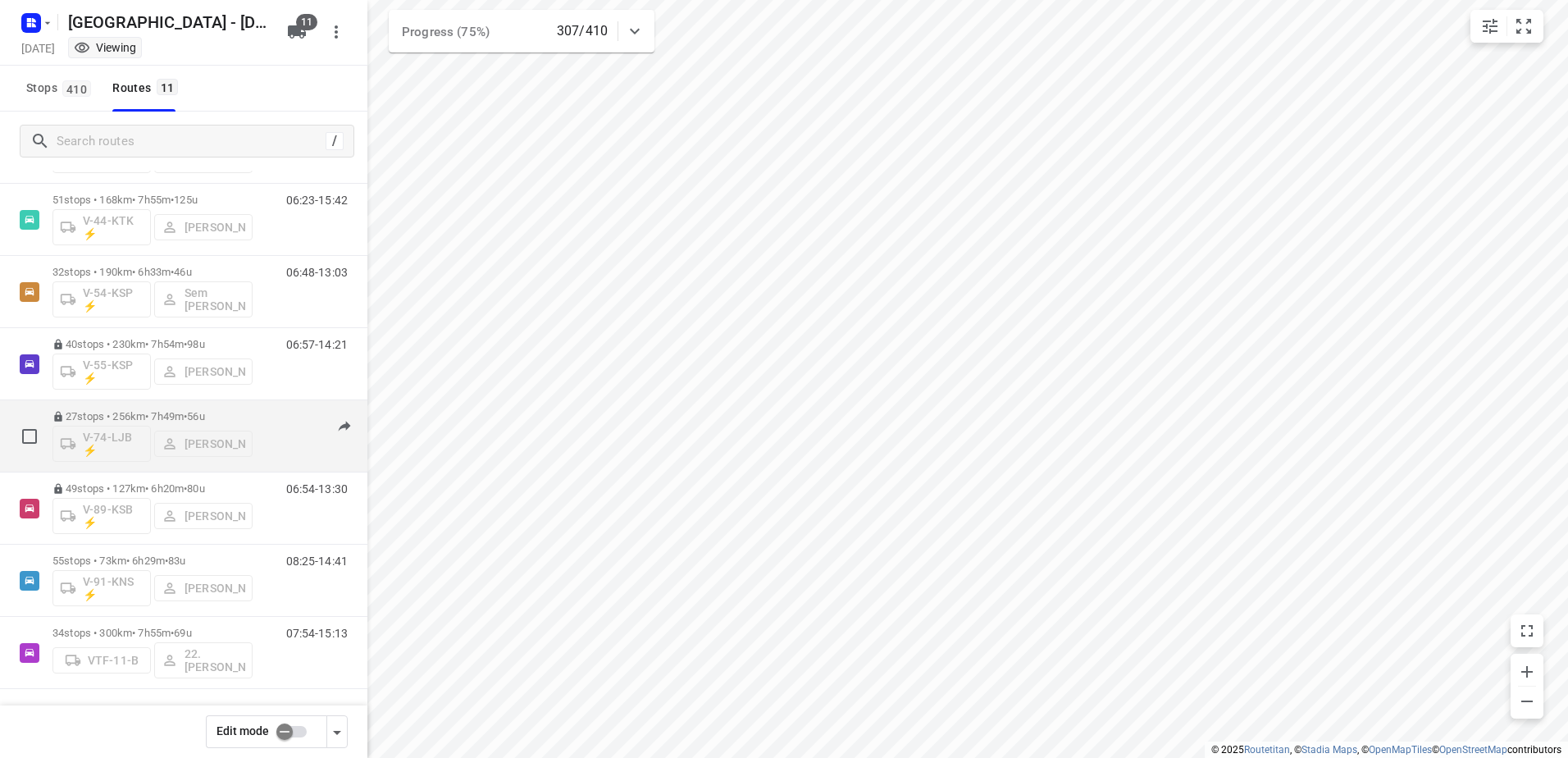
click at [266, 424] on div "06:54-14:33" at bounding box center [307, 439] width 82 height 60
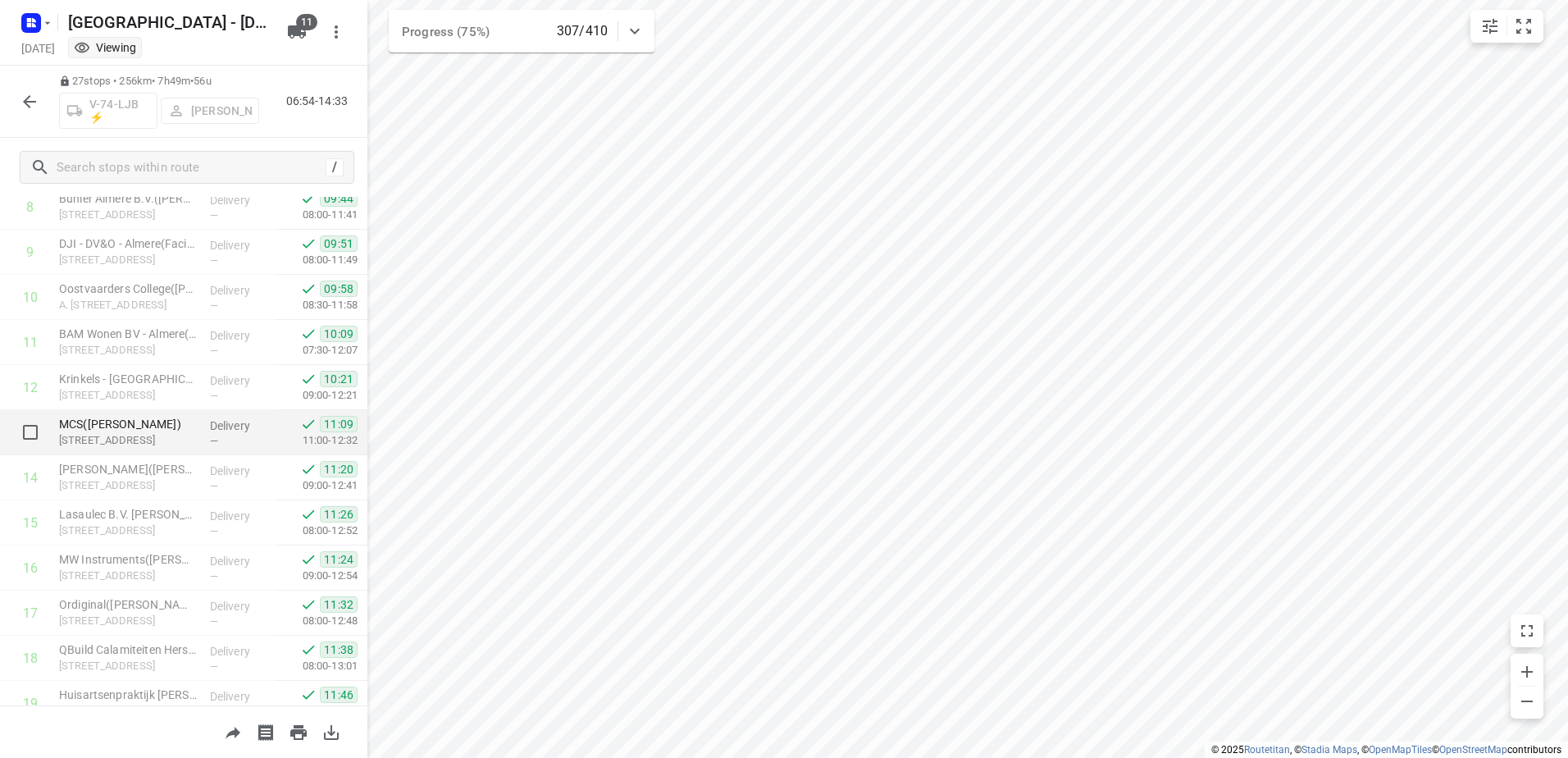
scroll to position [837, 0]
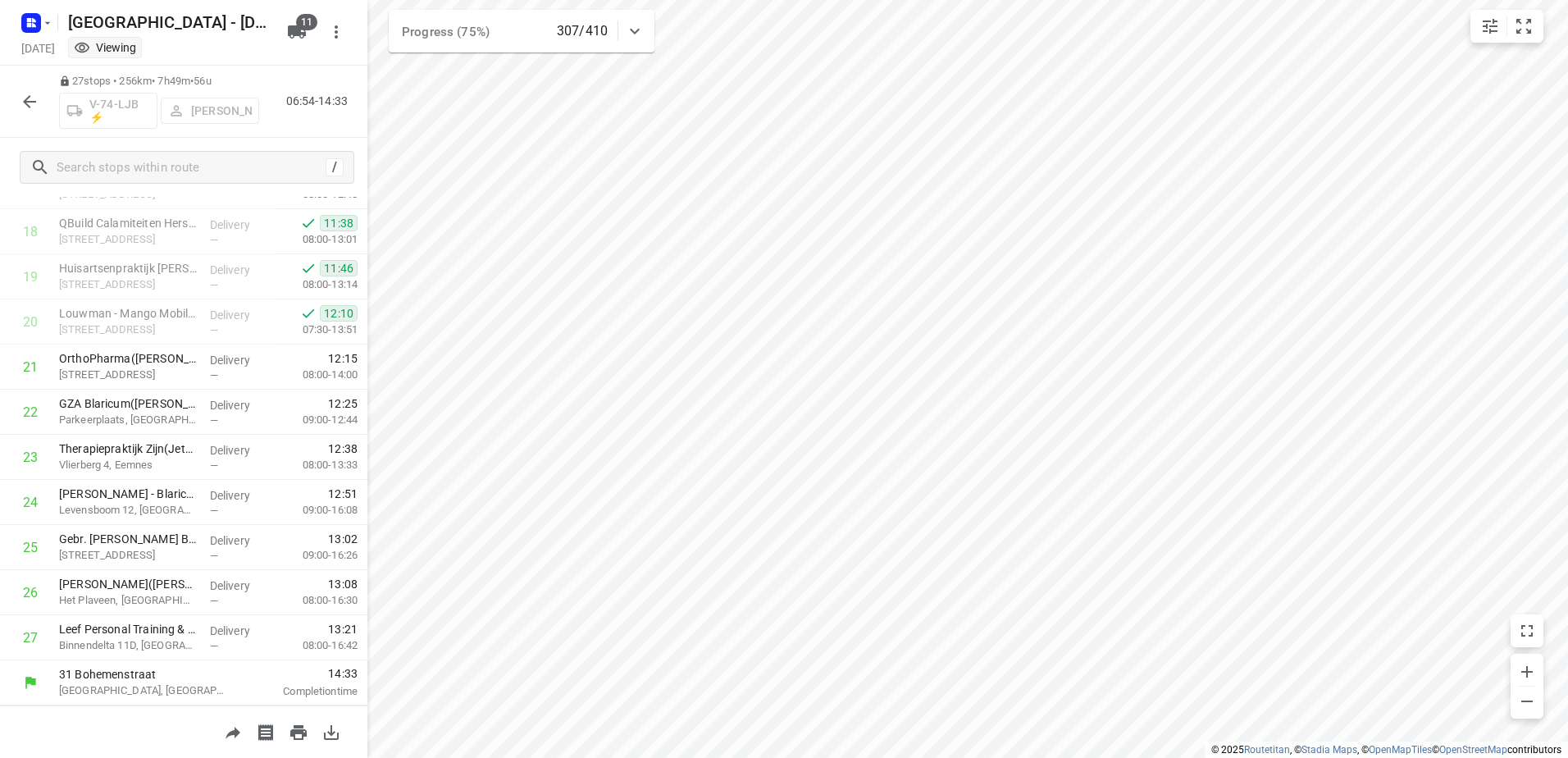
click at [33, 102] on icon "button" at bounding box center [29, 101] width 19 height 19
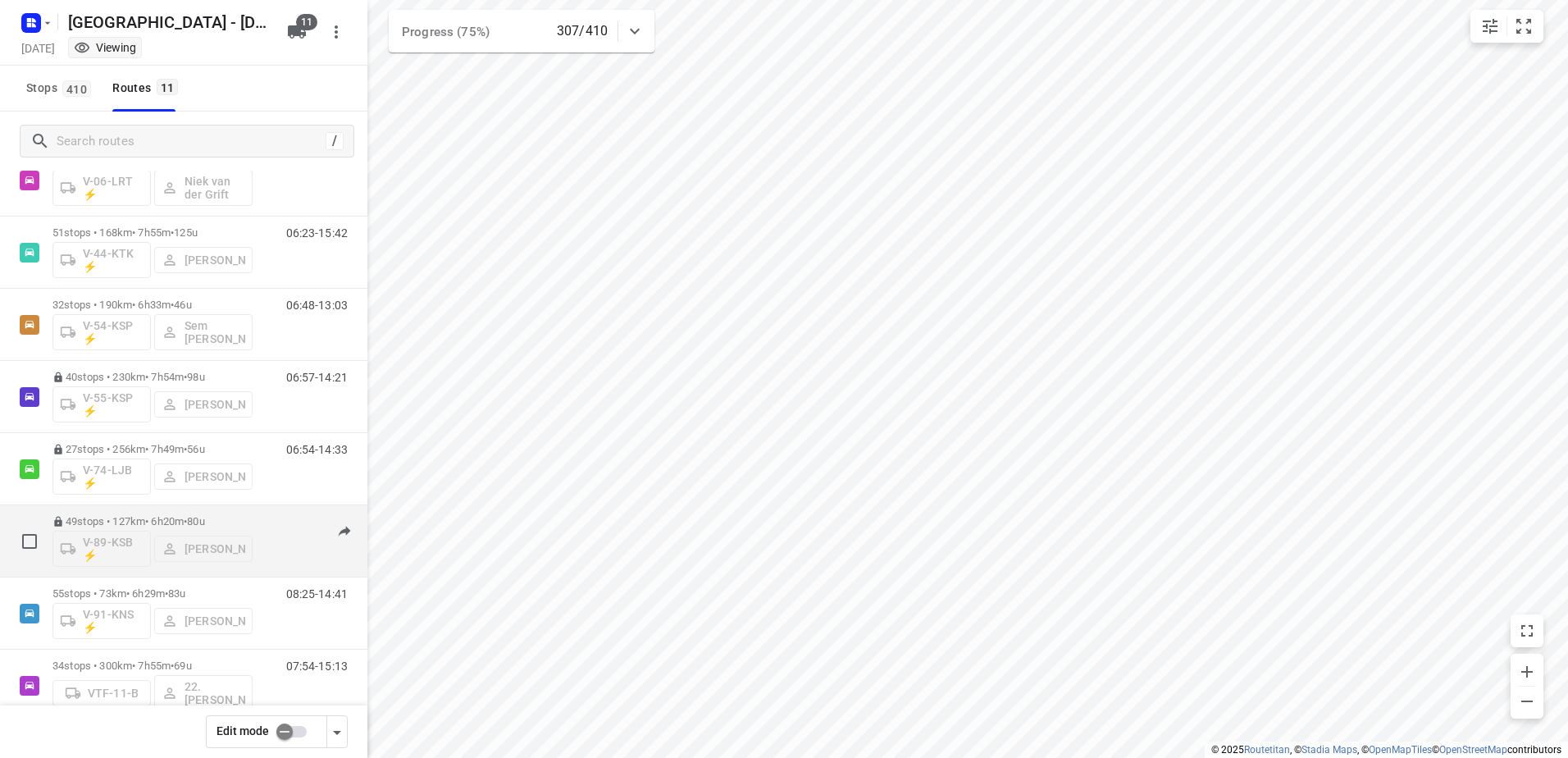
scroll to position [313, 0]
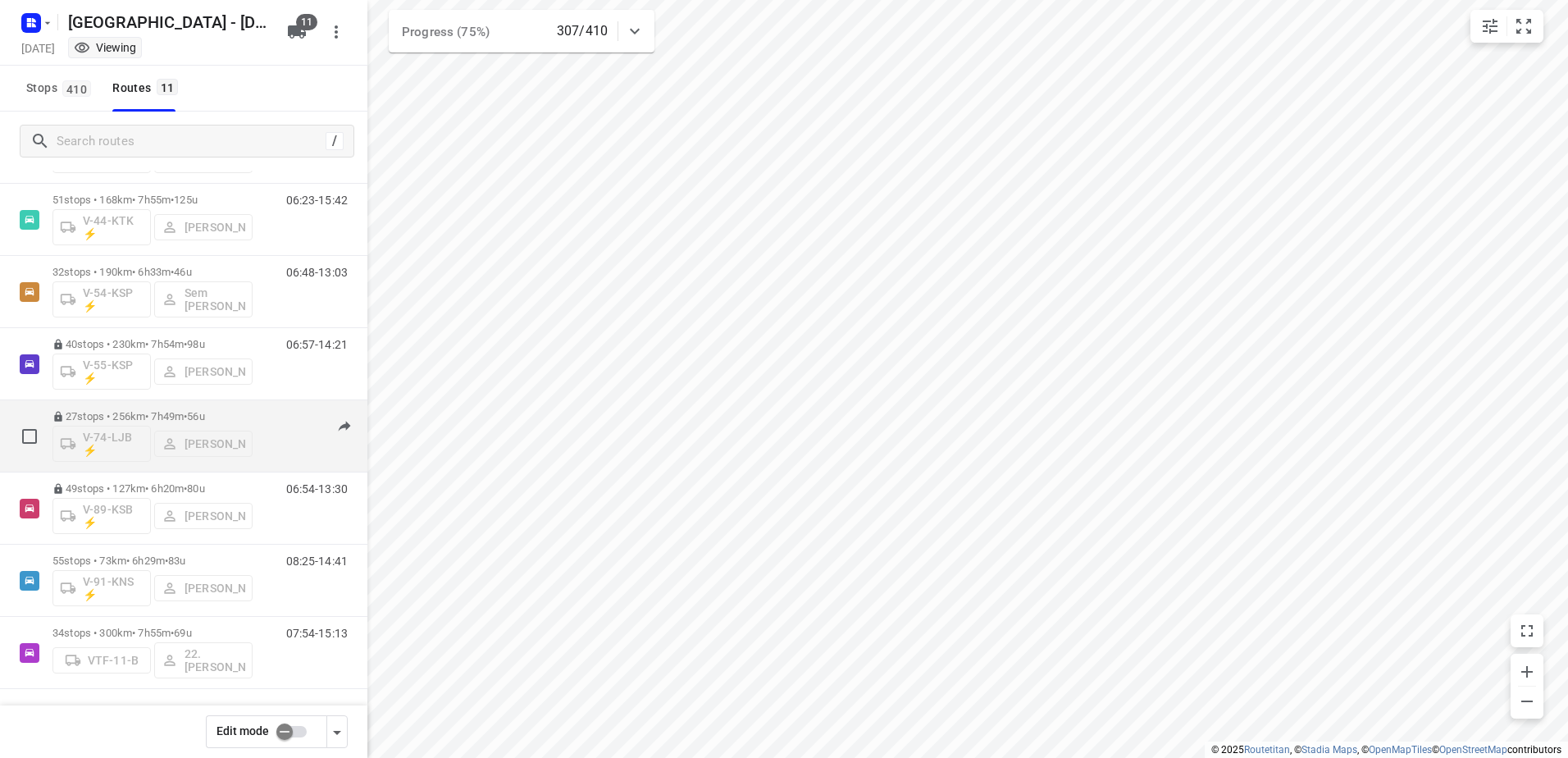
click at [266, 414] on div "06:54-14:33" at bounding box center [307, 439] width 82 height 60
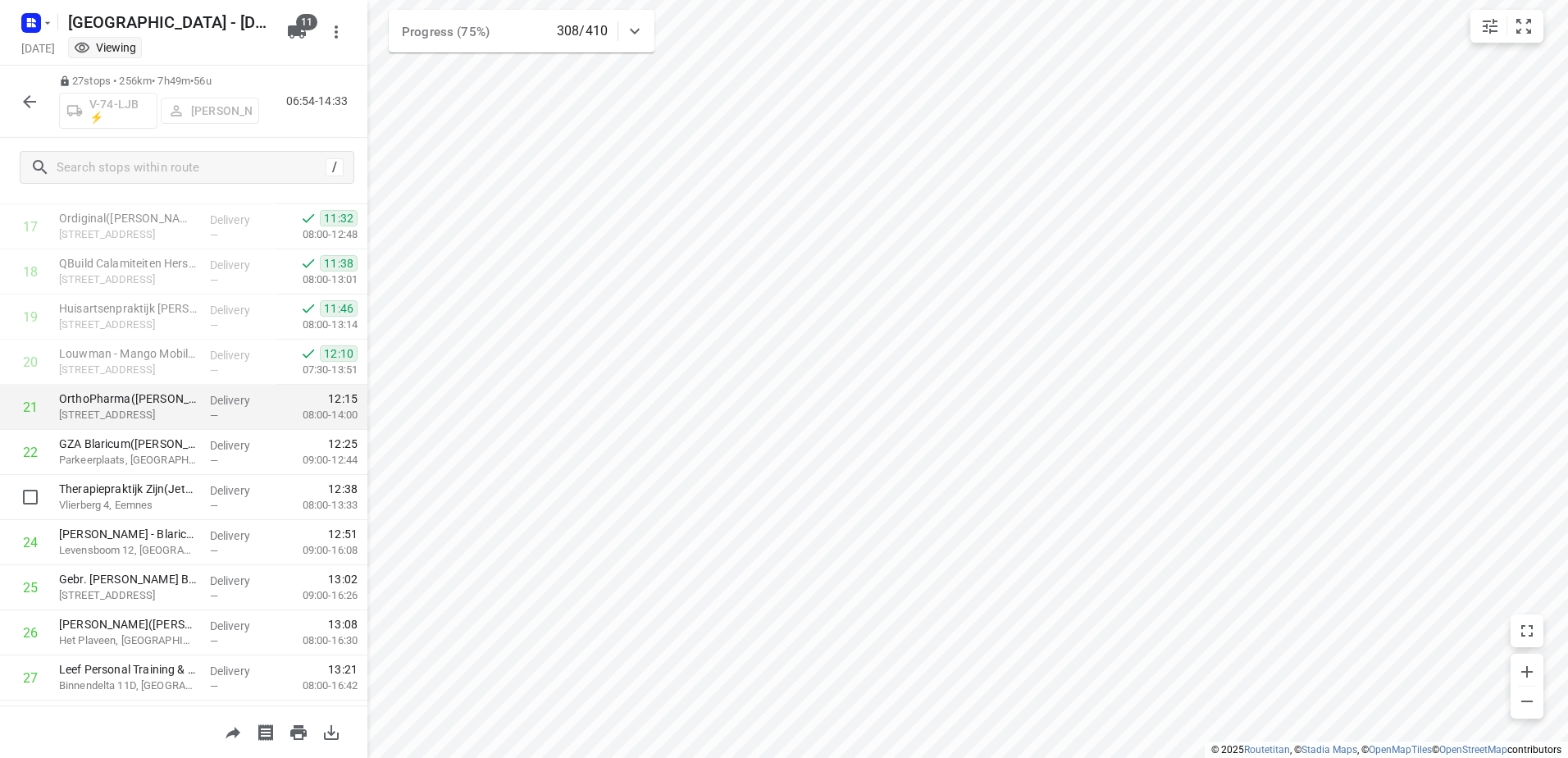
scroll to position [837, 0]
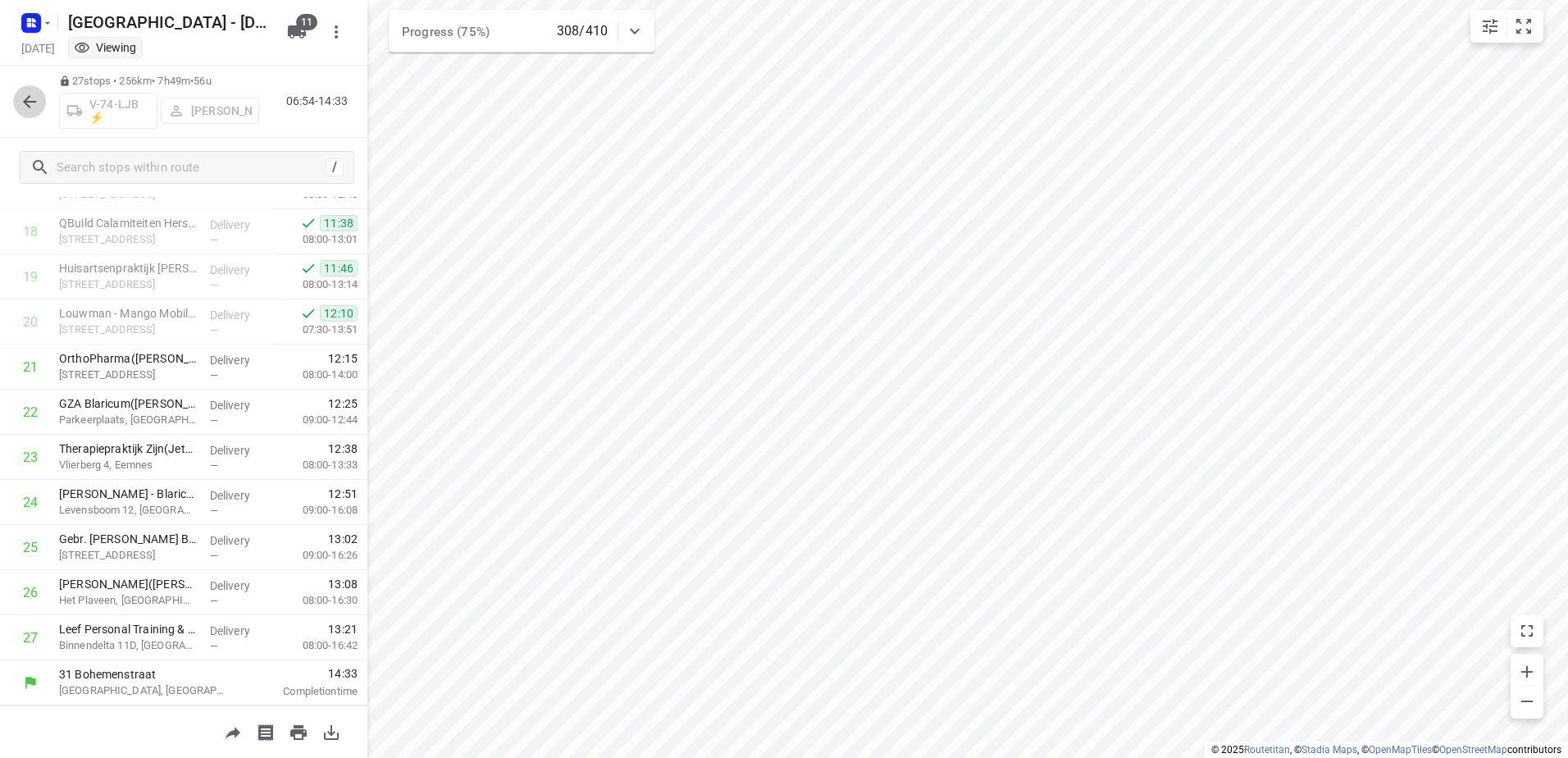
click at [25, 98] on icon "button" at bounding box center [29, 101] width 19 height 19
